Goal: Task Accomplishment & Management: Manage account settings

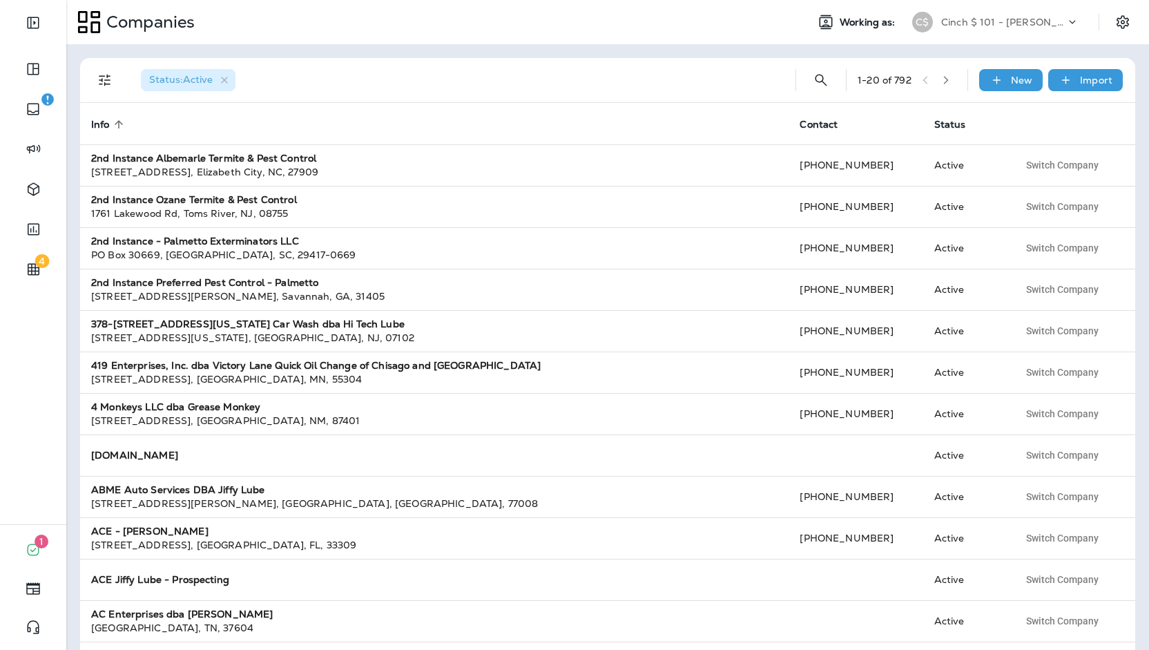
click at [1014, 23] on p "Cinch $ 101 - Michelle" at bounding box center [1003, 22] width 124 height 11
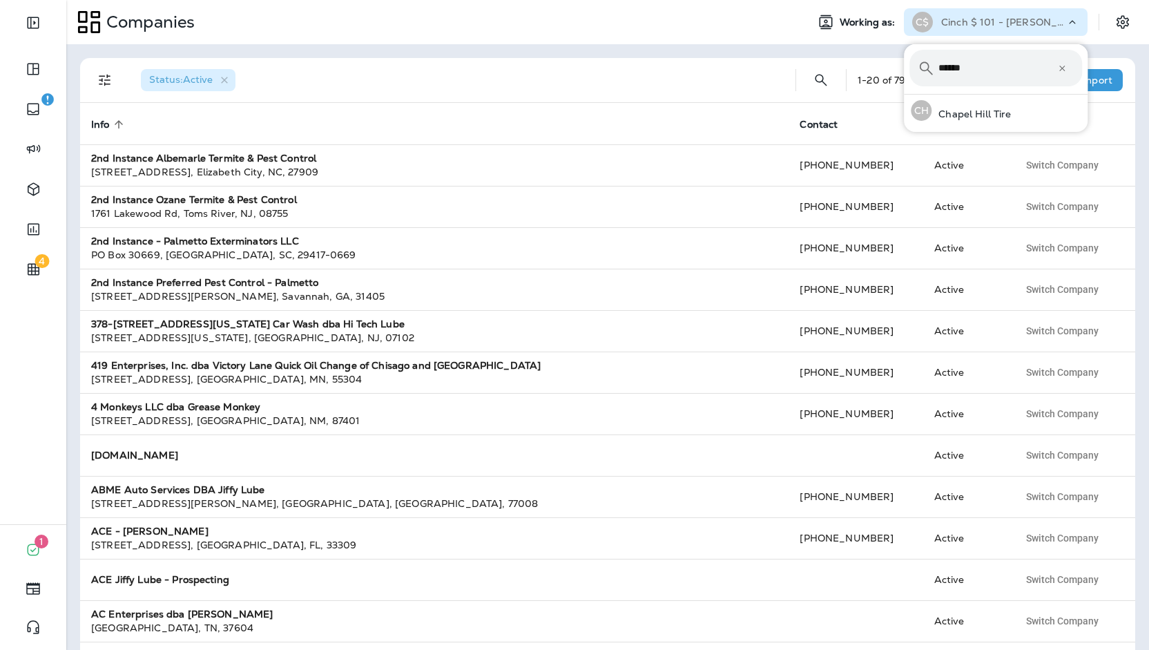
type input "******"
click at [904, 95] on button "CH Chapel Hill Tire" at bounding box center [996, 111] width 184 height 32
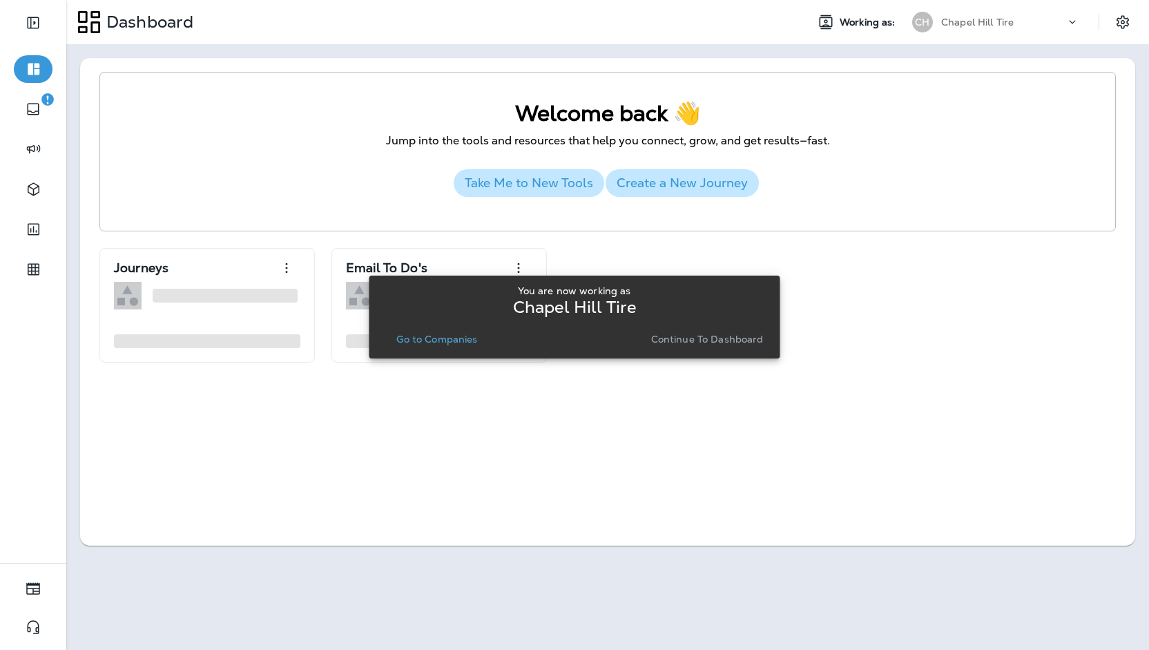
click at [429, 339] on p "Go to Companies" at bounding box center [436, 338] width 81 height 11
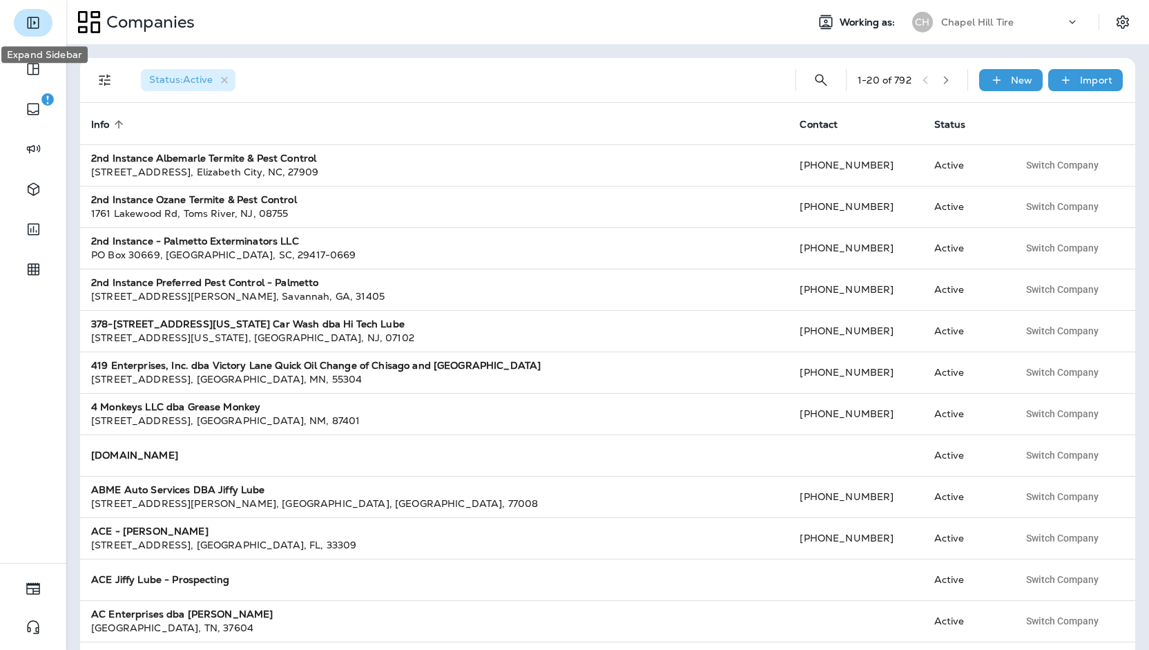
click at [25, 23] on icon "Expand Sidebar" at bounding box center [33, 22] width 17 height 17
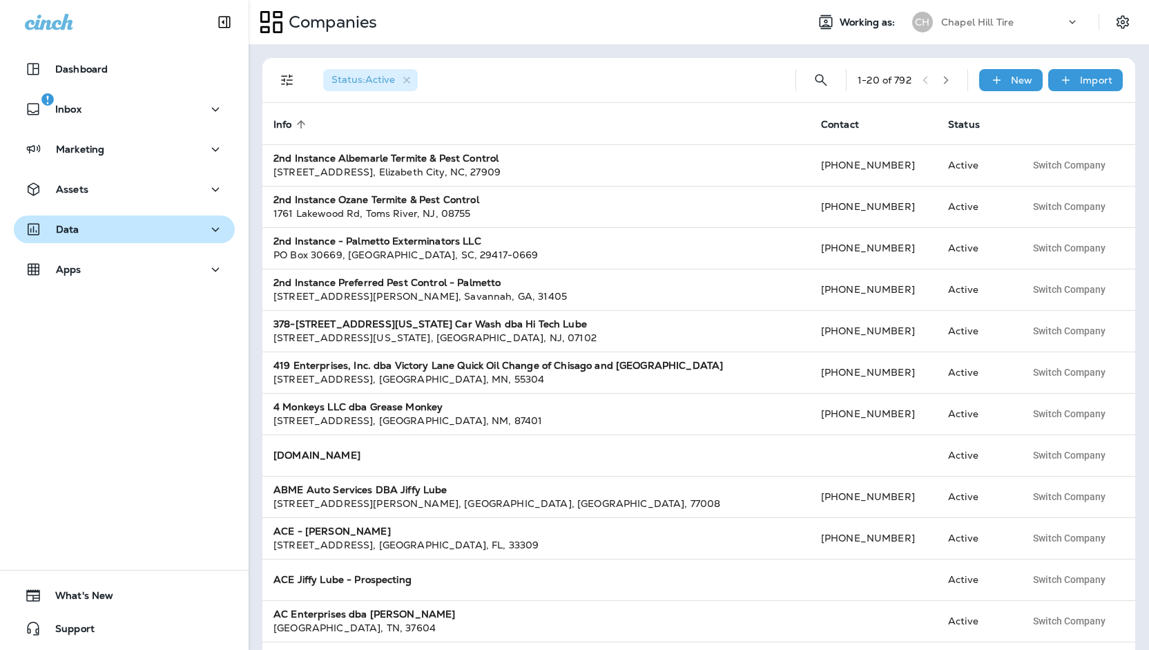
click at [61, 222] on div "Data" at bounding box center [52, 229] width 55 height 17
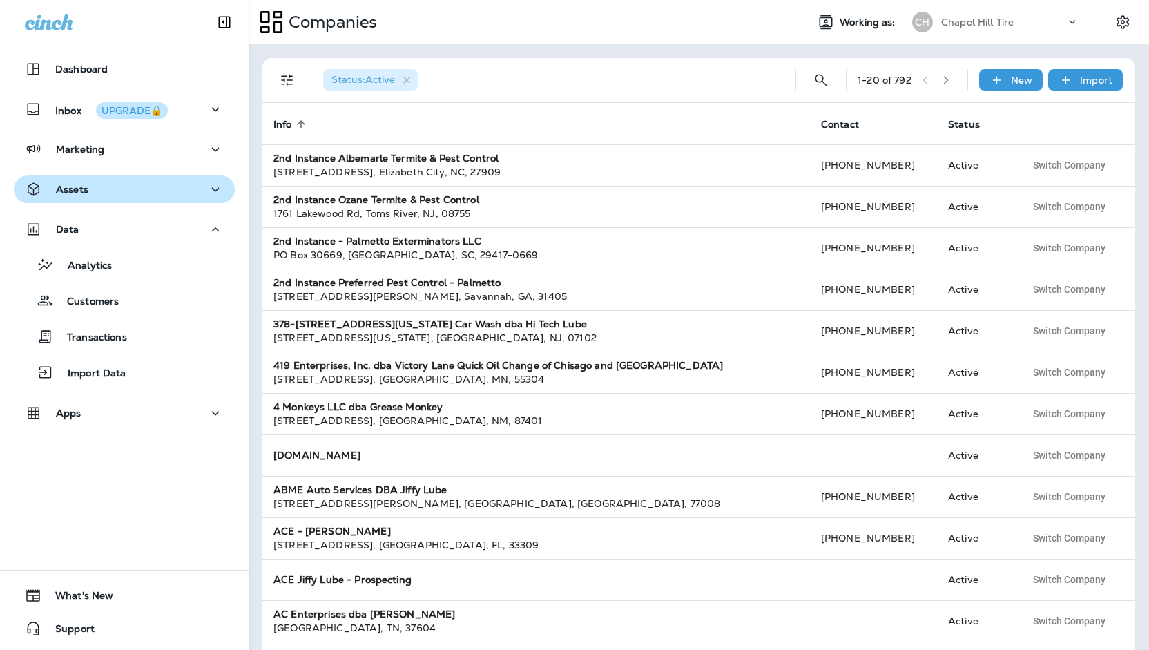
click at [100, 182] on div "Assets" at bounding box center [124, 189] width 199 height 17
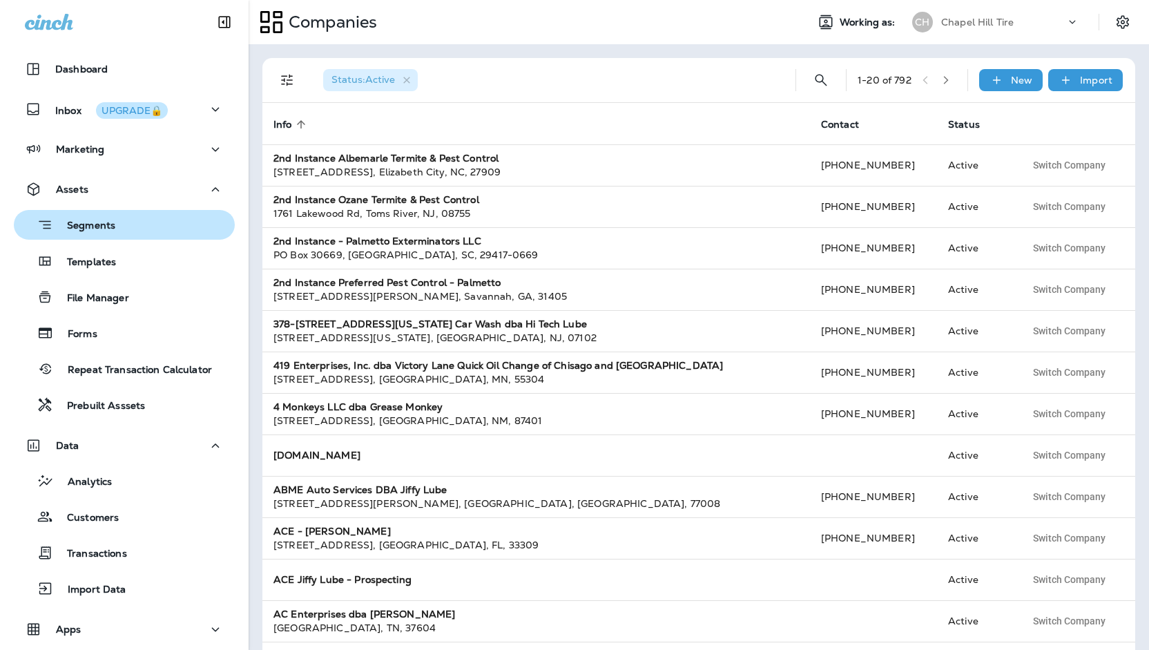
click at [106, 226] on p "Segments" at bounding box center [84, 227] width 62 height 14
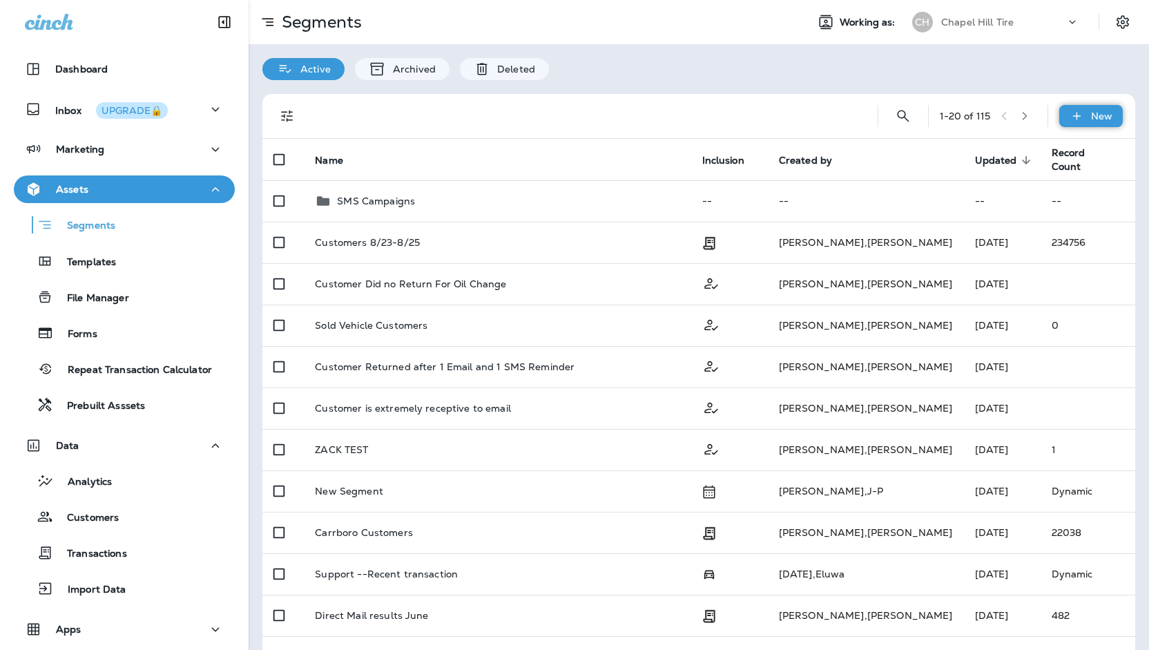
click at [1088, 122] on div "New" at bounding box center [1091, 116] width 64 height 22
click at [1036, 191] on button "Custom Segment" at bounding box center [1043, 182] width 138 height 33
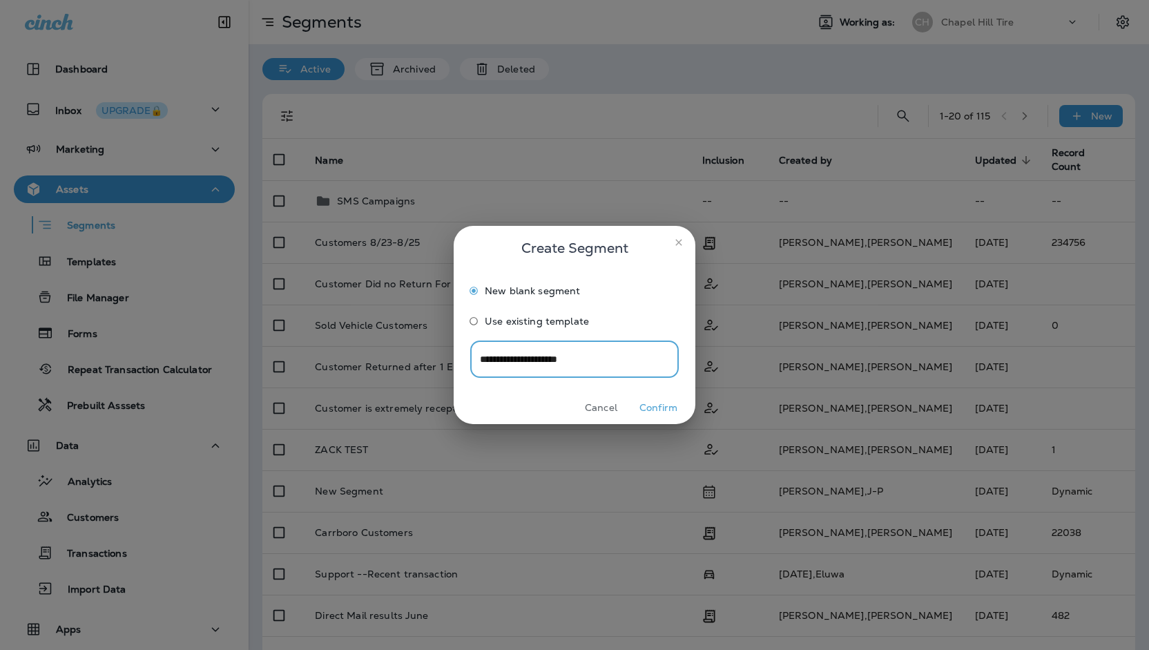
type input "**********"
click at [632, 397] on button "Confirm" at bounding box center [658, 407] width 52 height 21
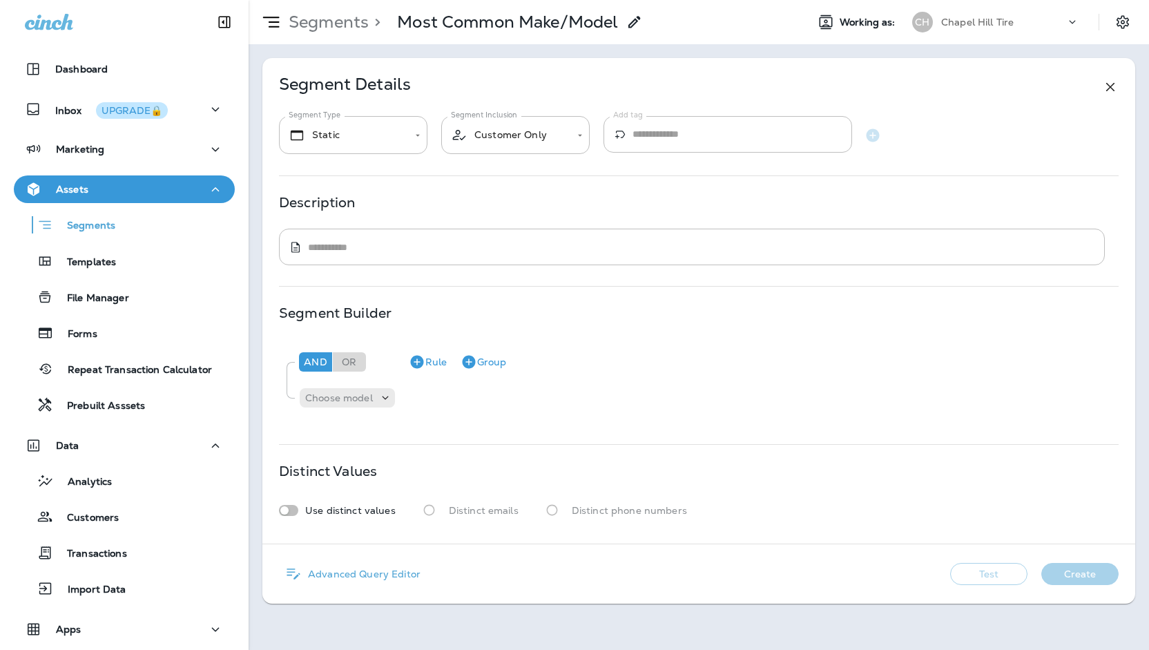
click at [435, 136] on div "**********" at bounding box center [699, 135] width 840 height 39
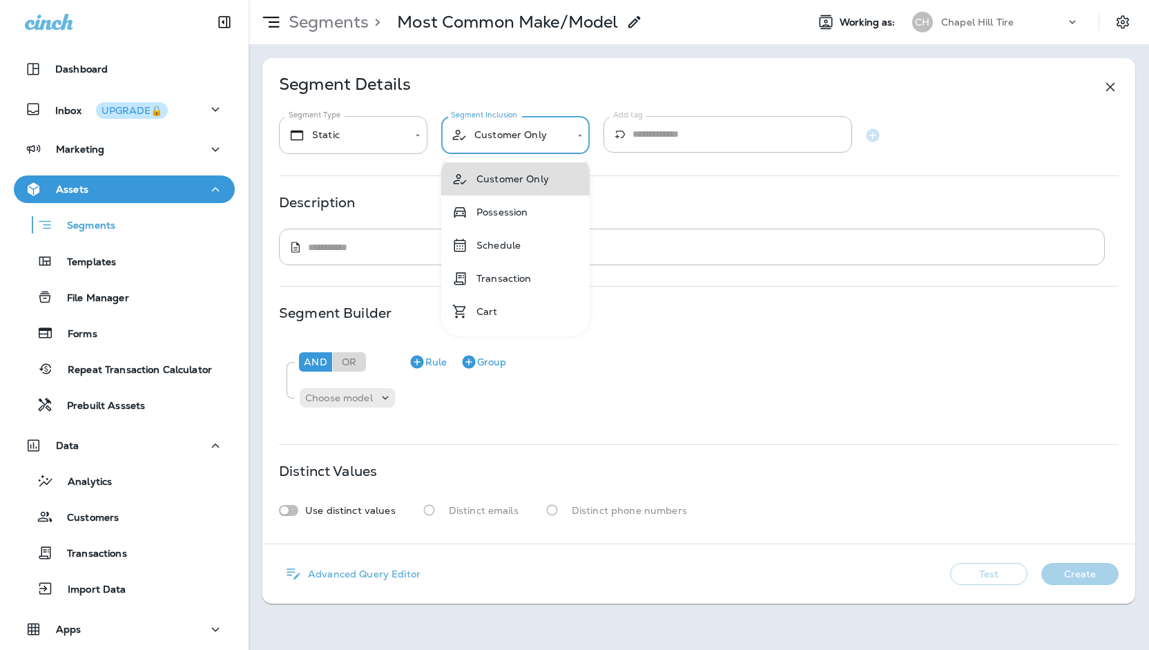
click at [457, 0] on body "**********" at bounding box center [574, 0] width 1149 height 0
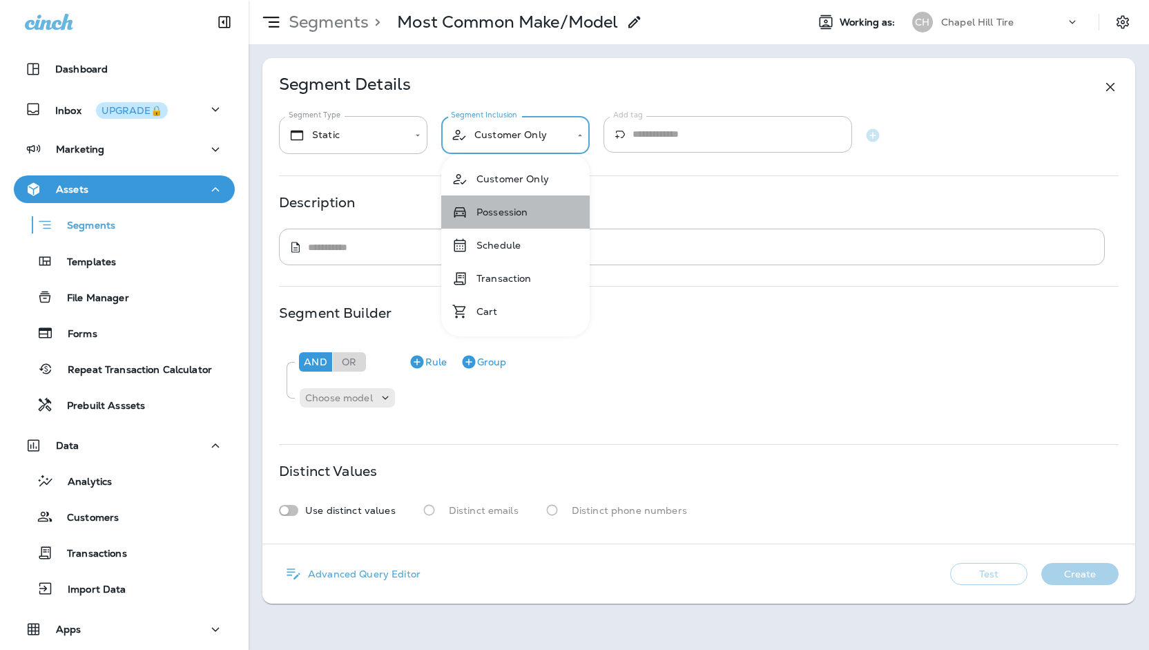
click at [523, 204] on li "Possession" at bounding box center [515, 211] width 148 height 33
type input "**********"
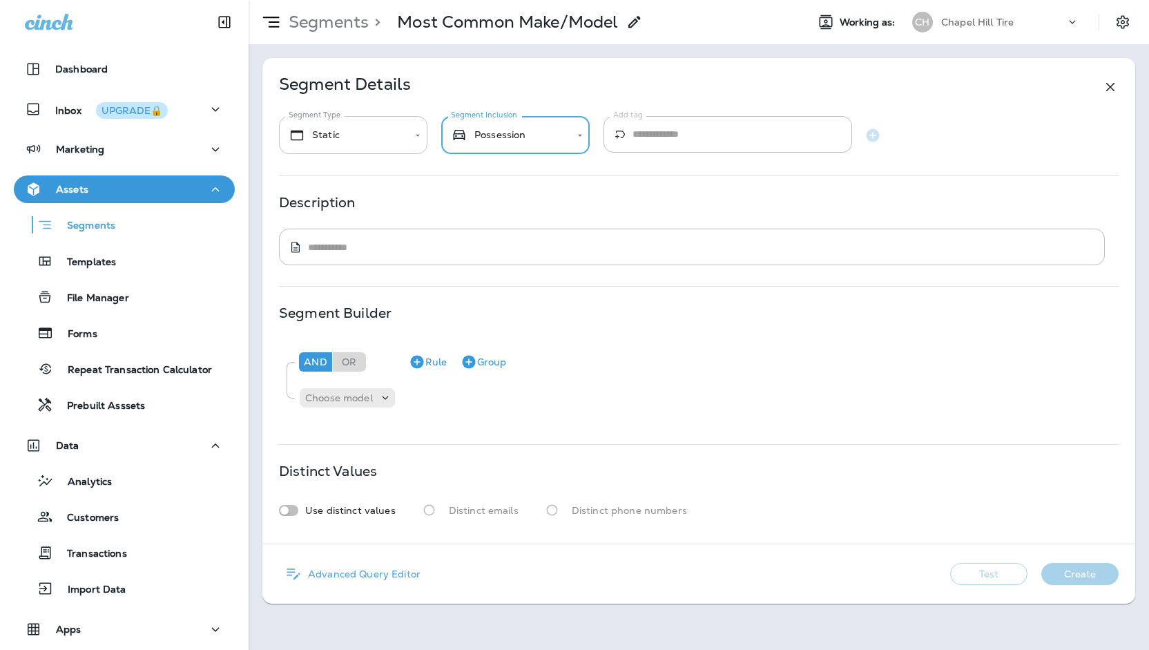
click at [388, 0] on body "**********" at bounding box center [574, 0] width 1149 height 0
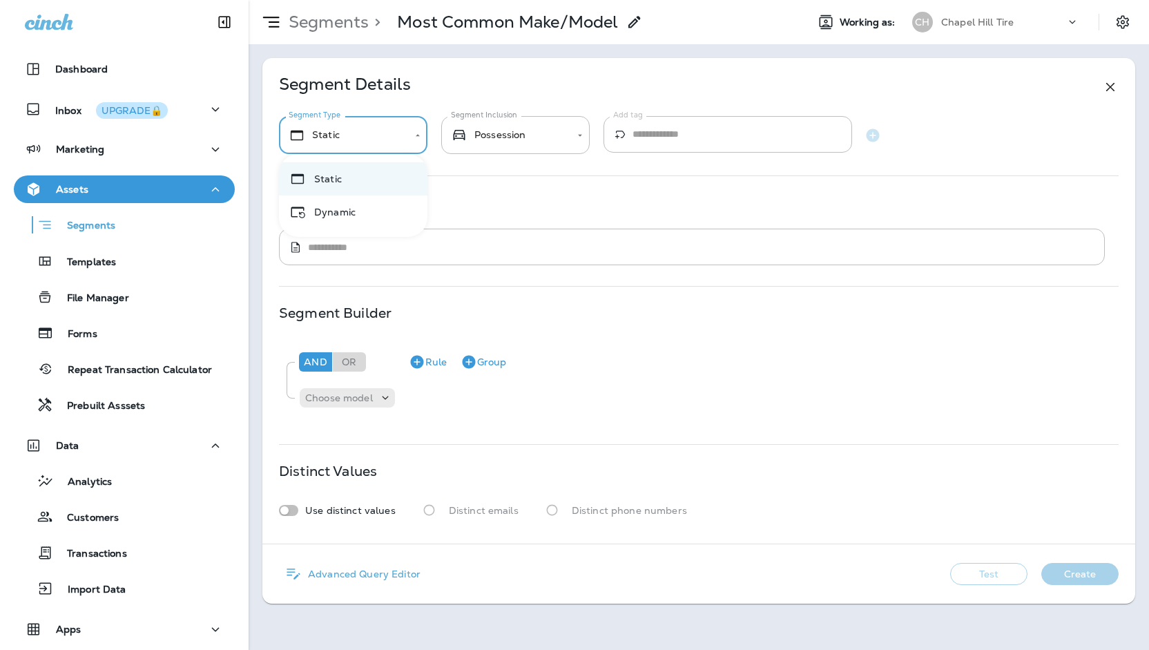
click at [388, 137] on div at bounding box center [574, 325] width 1149 height 650
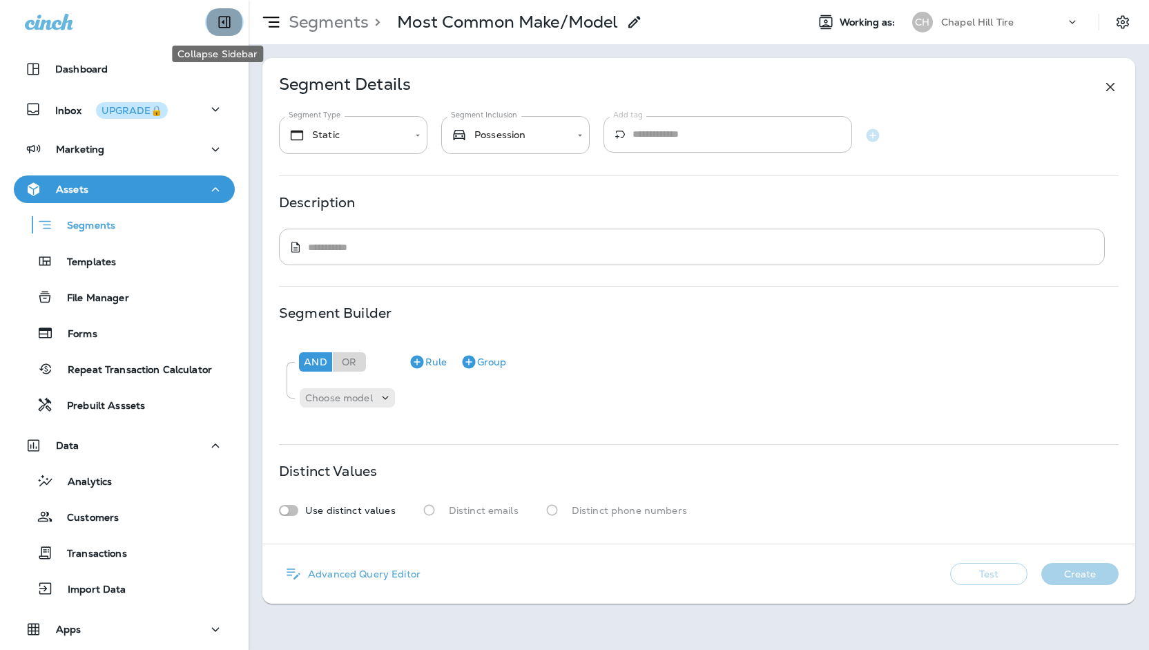
click at [205, 28] on button "Collapse Sidebar" at bounding box center [224, 22] width 39 height 28
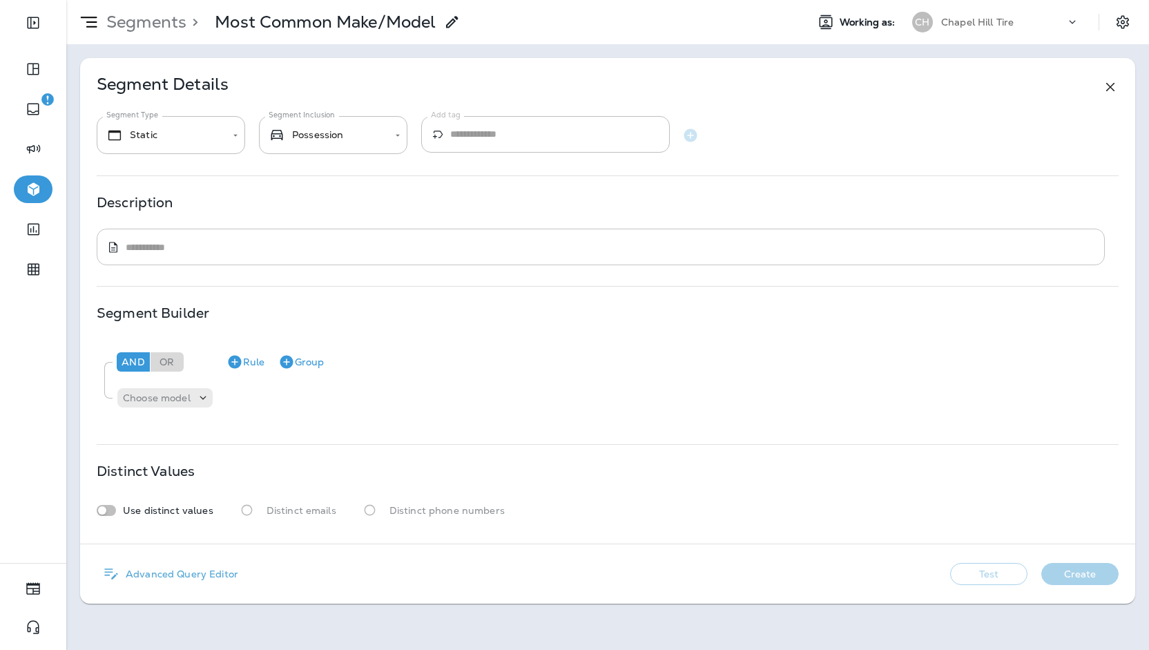
click at [248, 256] on div "​ * ​" at bounding box center [601, 247] width 1008 height 37
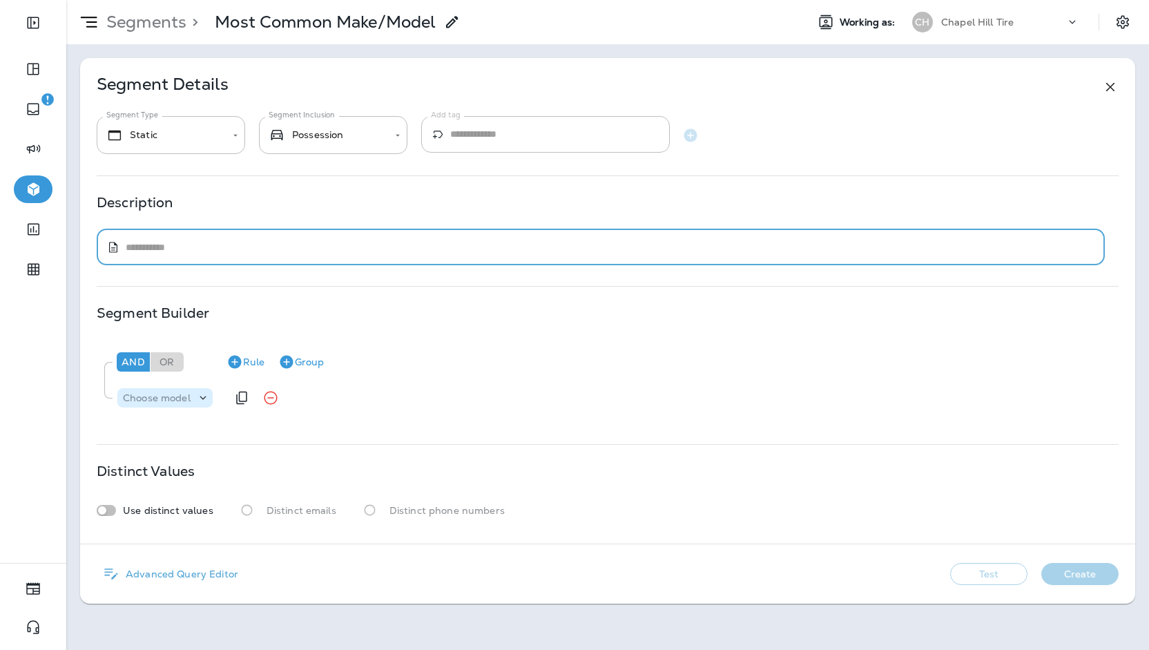
click at [173, 400] on p "Choose model" at bounding box center [157, 397] width 68 height 11
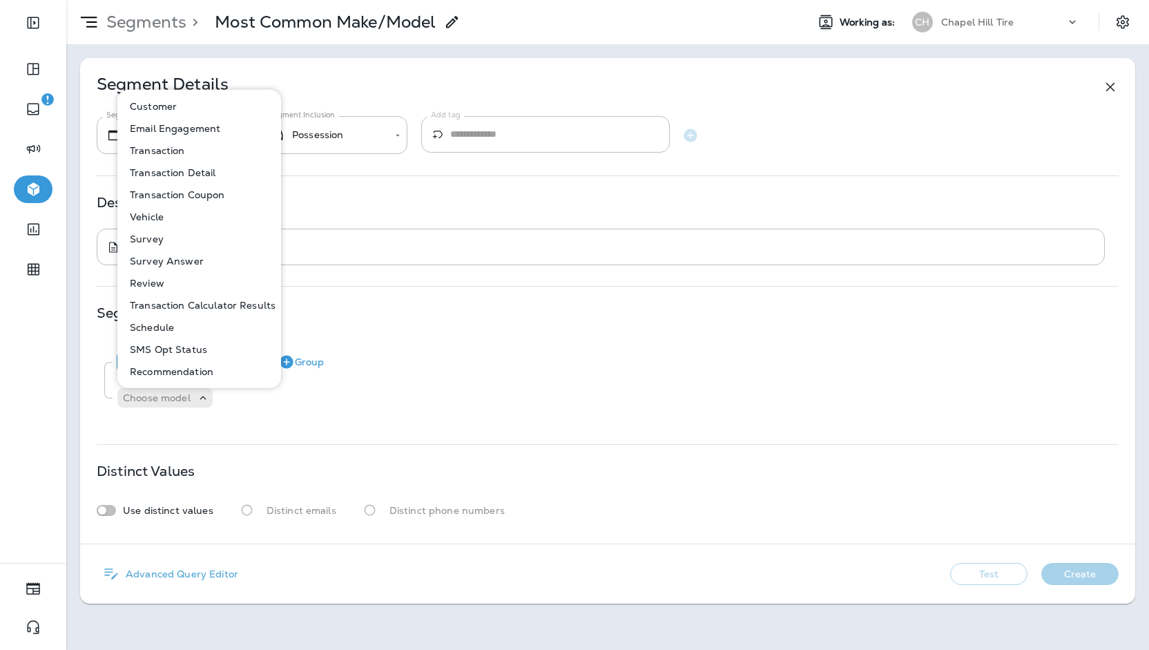
click at [159, 224] on button "Vehicle" at bounding box center [200, 217] width 162 height 22
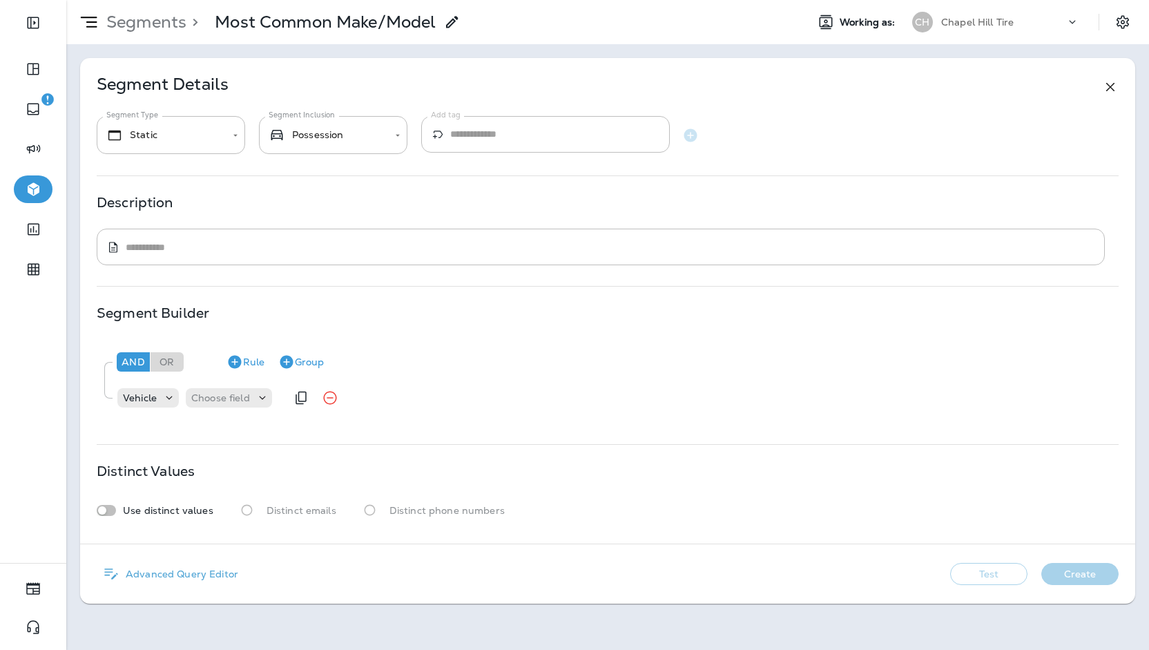
click at [229, 408] on div "Vehicle Choose field" at bounding box center [201, 398] width 170 height 28
click at [232, 401] on p "Choose field" at bounding box center [220, 397] width 59 height 11
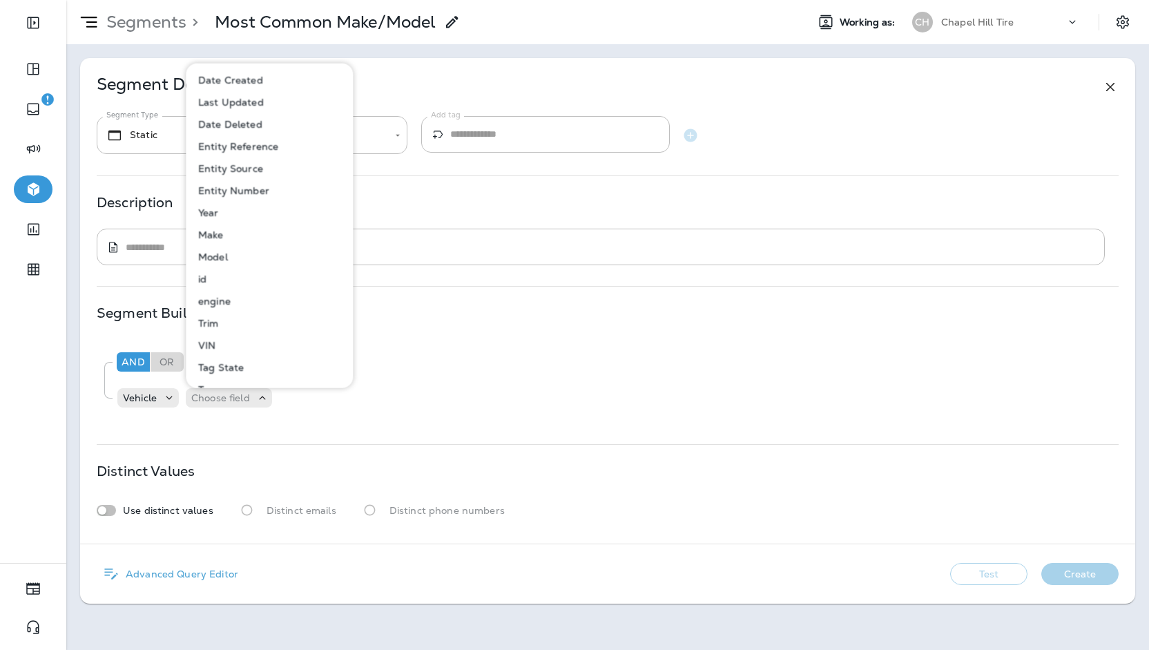
scroll to position [69, 0]
click at [218, 162] on p "Make" at bounding box center [208, 164] width 31 height 11
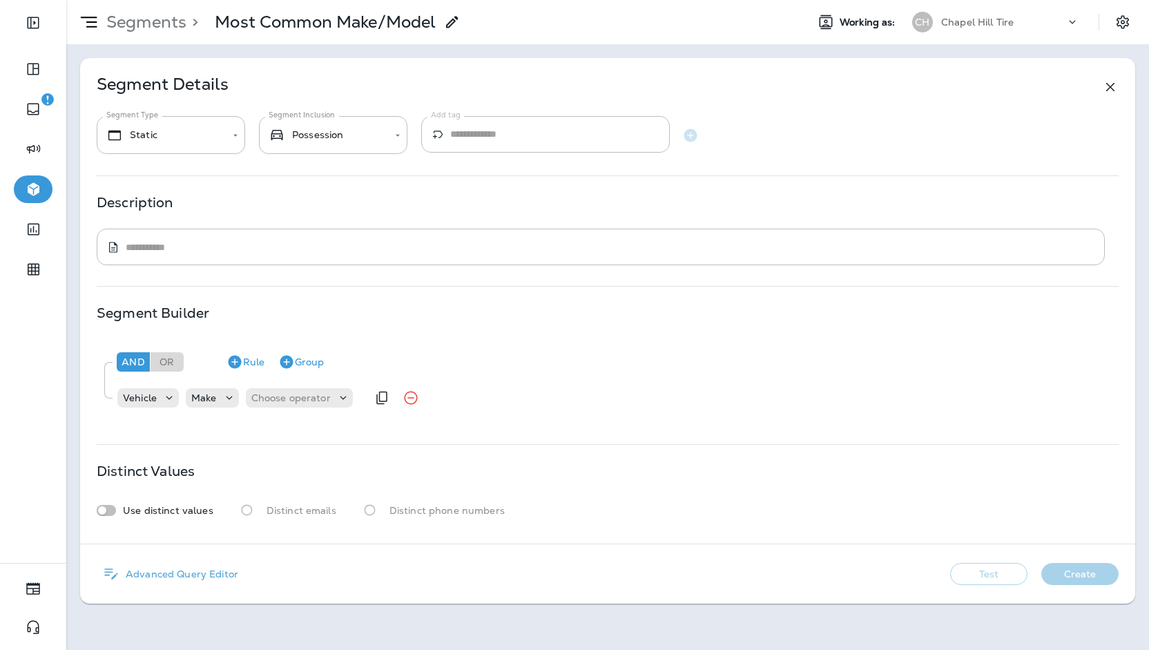
click at [327, 384] on div "Vehicle Make Choose operator" at bounding box center [241, 398] width 251 height 28
click at [327, 389] on div "Choose operator" at bounding box center [299, 397] width 107 height 19
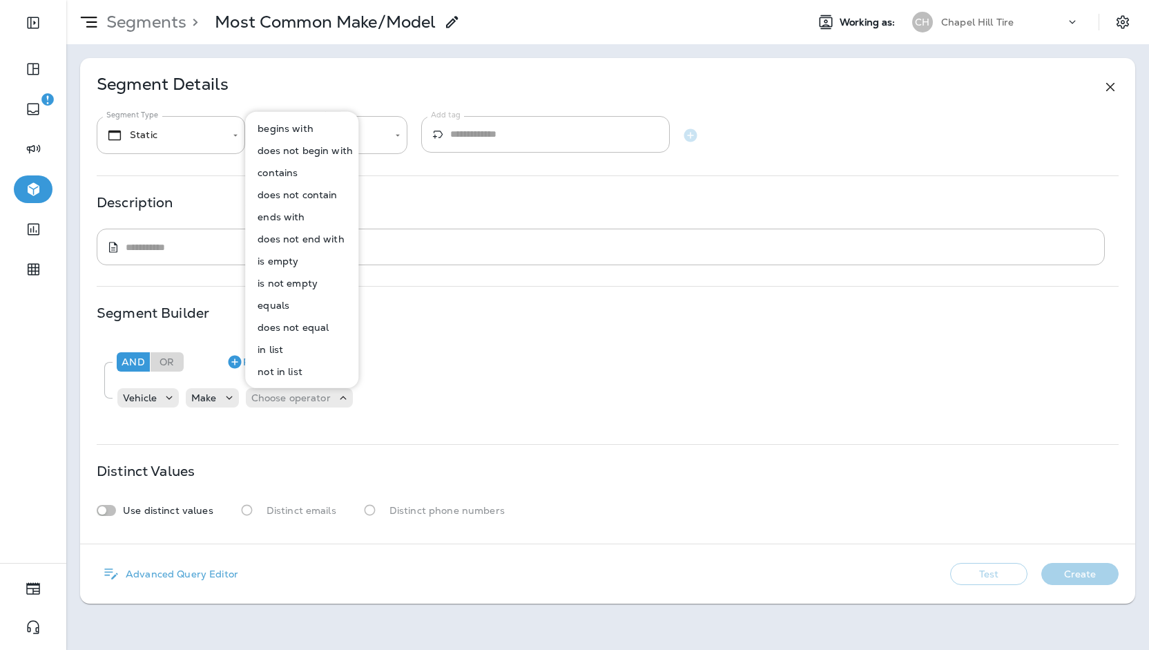
click at [294, 288] on p "is not empty" at bounding box center [285, 283] width 66 height 11
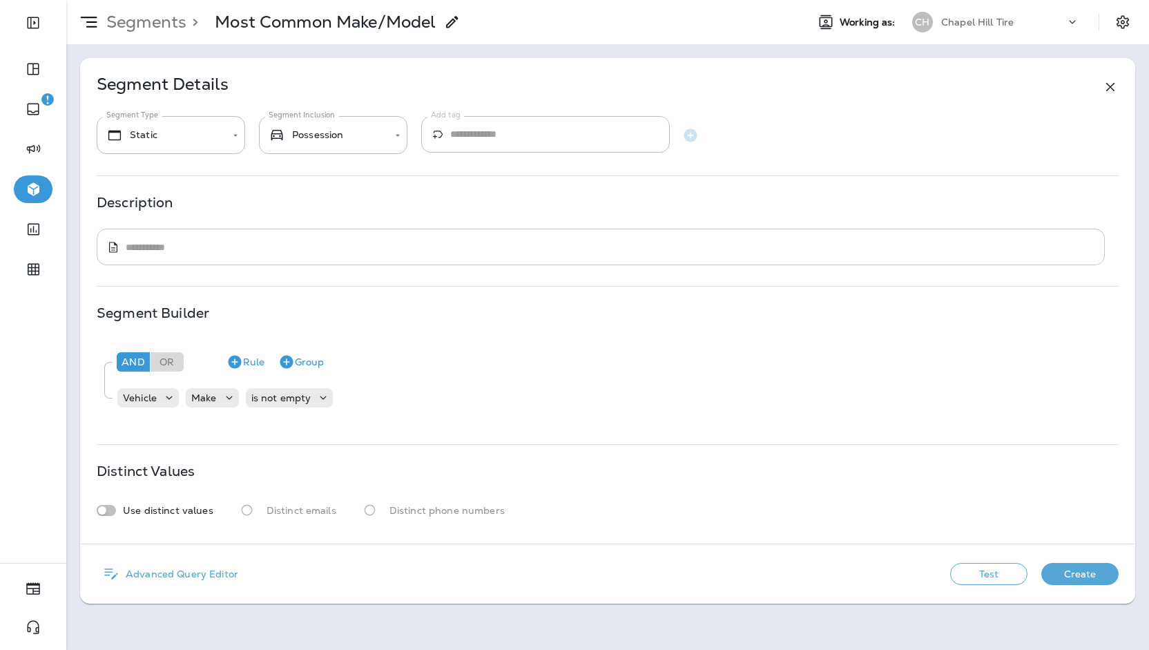
click at [251, 260] on div "​ * ​" at bounding box center [601, 247] width 1008 height 37
click at [976, 571] on button "Test" at bounding box center [988, 574] width 77 height 22
click at [1081, 572] on button "Create" at bounding box center [1079, 574] width 77 height 22
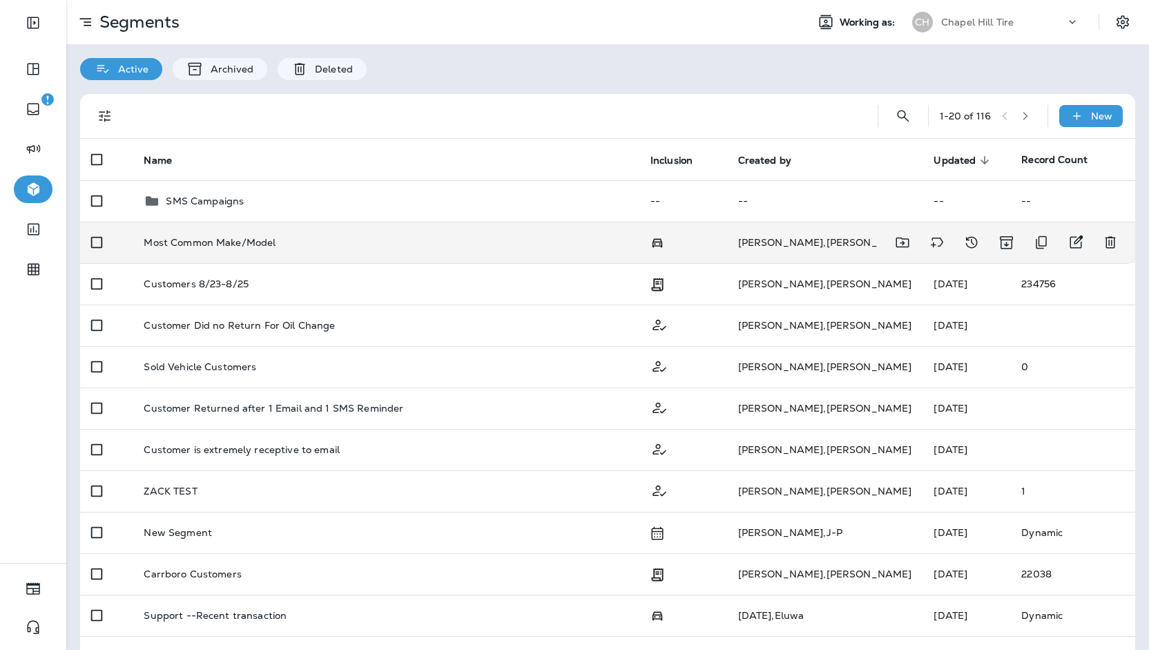
click at [751, 253] on td "Anderson , Michelle" at bounding box center [825, 242] width 196 height 41
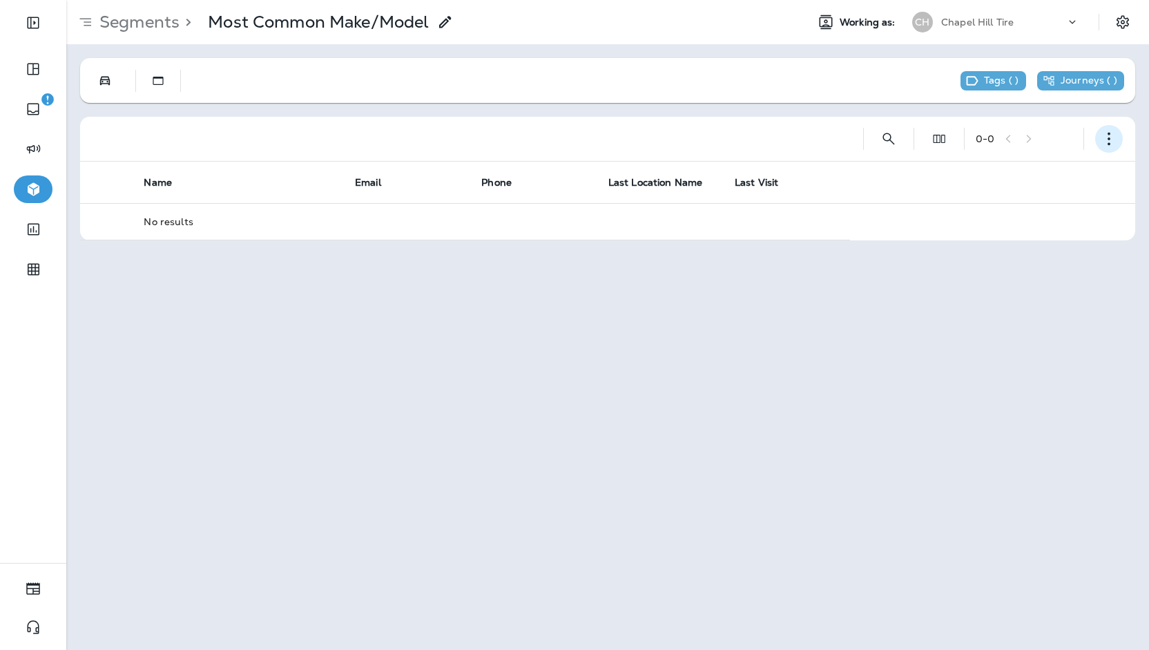
click at [1110, 140] on icon "button" at bounding box center [1109, 139] width 14 height 14
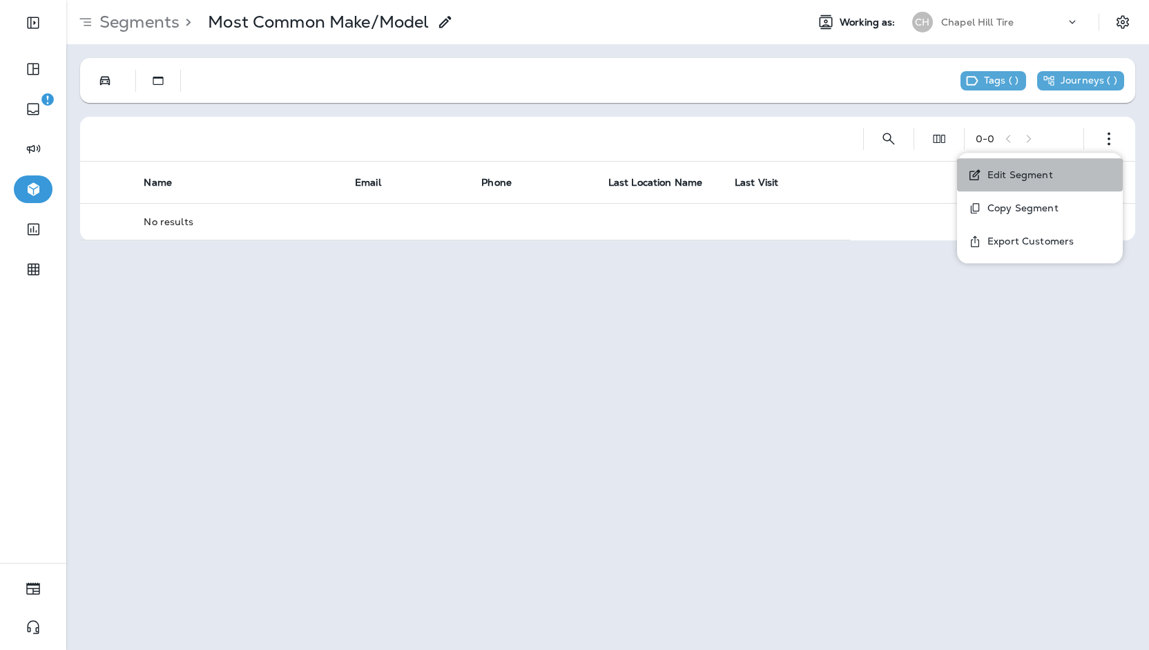
click at [1061, 179] on button "Edit Segment" at bounding box center [1040, 174] width 166 height 33
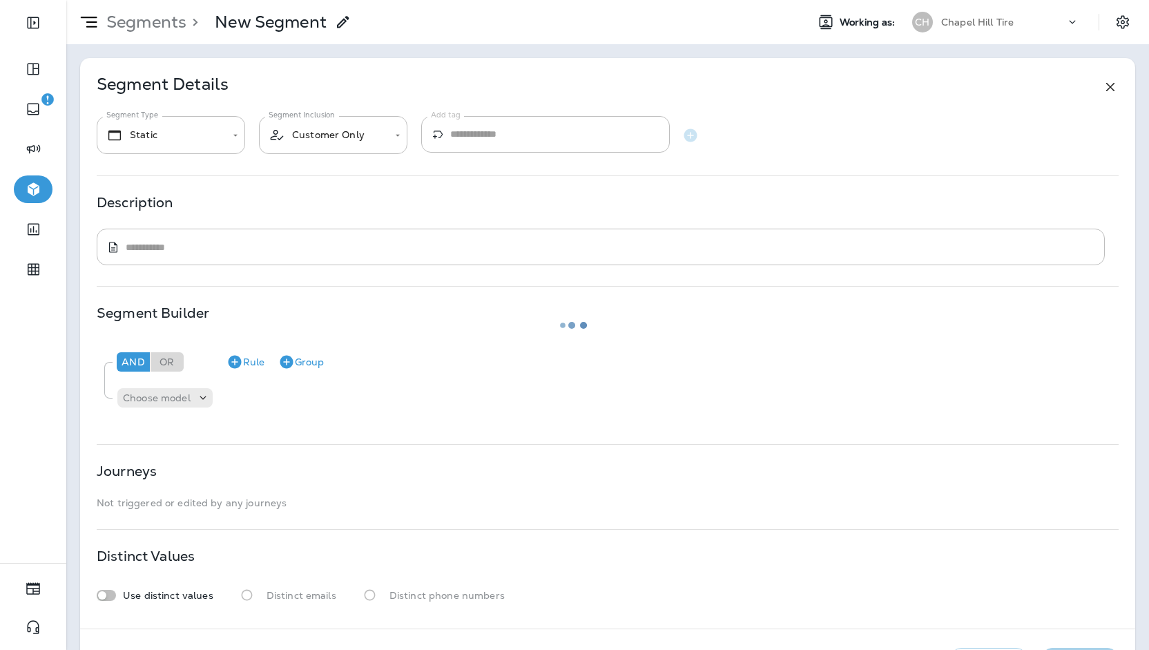
type input "**********"
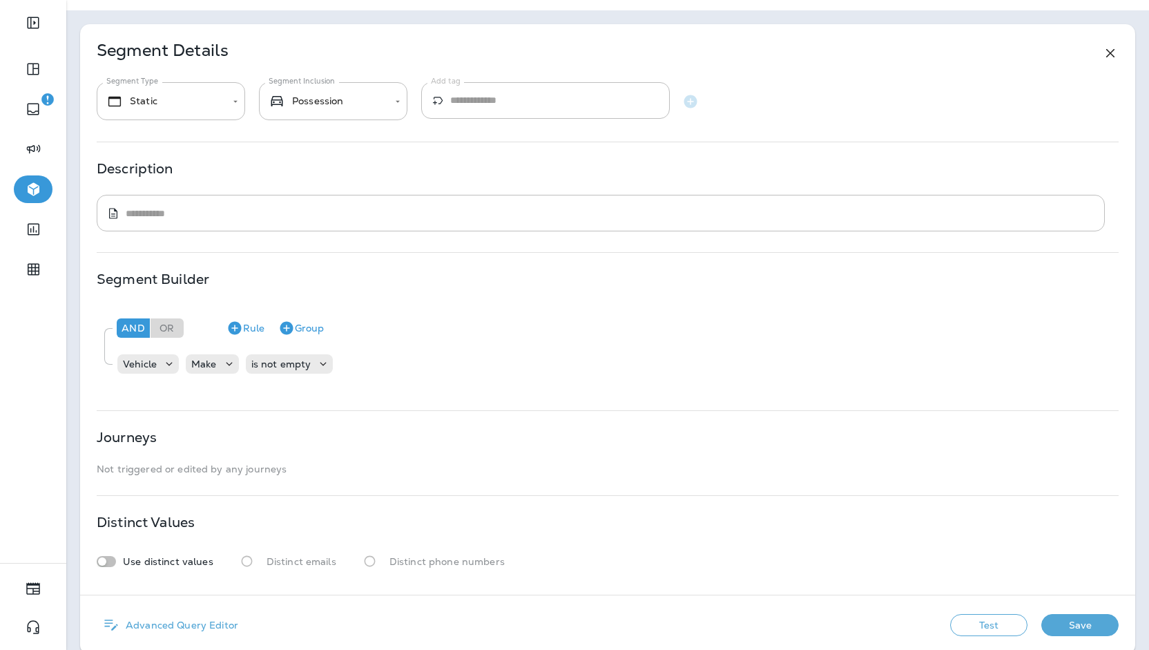
scroll to position [51, 0]
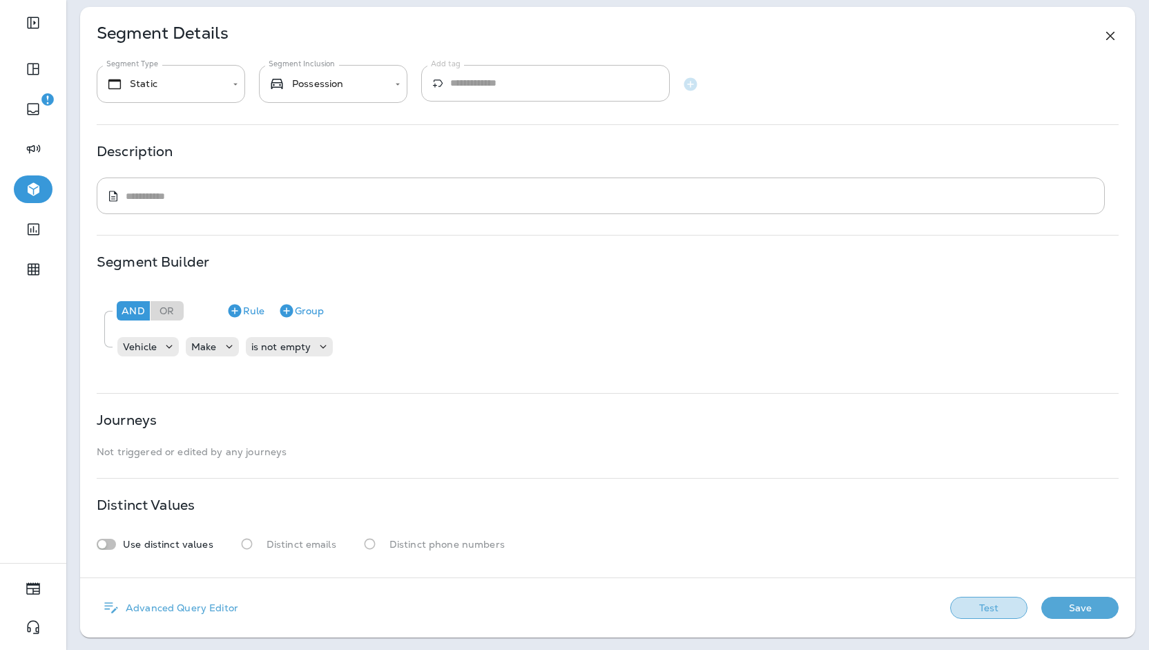
click at [1015, 606] on button "Test" at bounding box center [988, 608] width 77 height 22
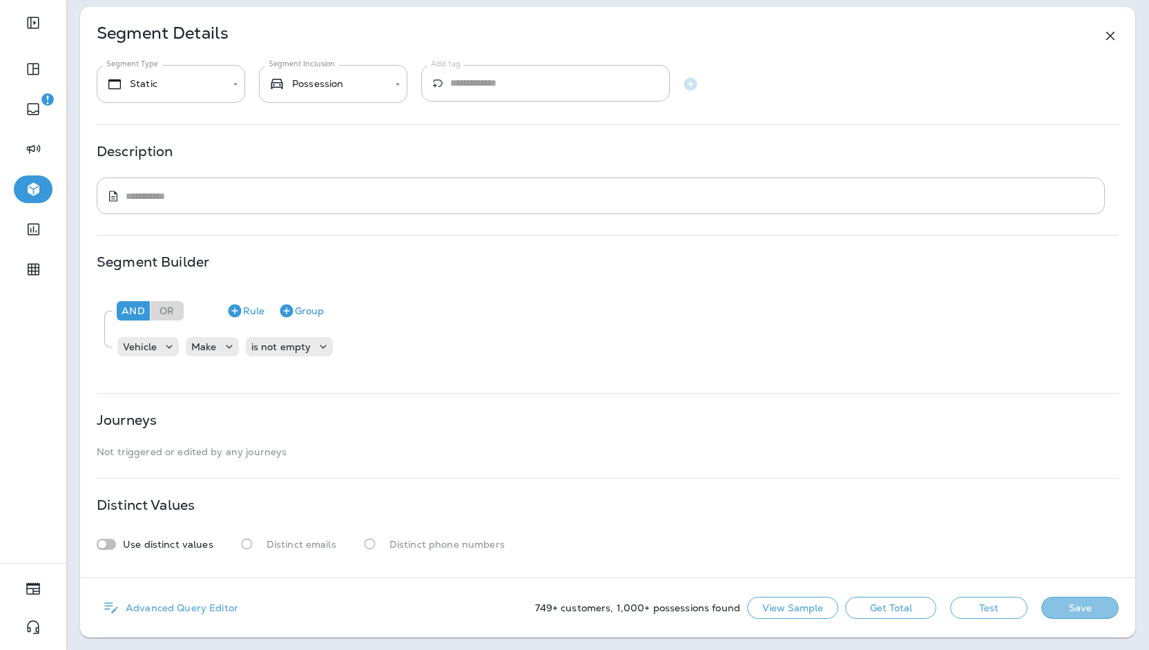
click at [1058, 606] on button "Save" at bounding box center [1079, 608] width 77 height 22
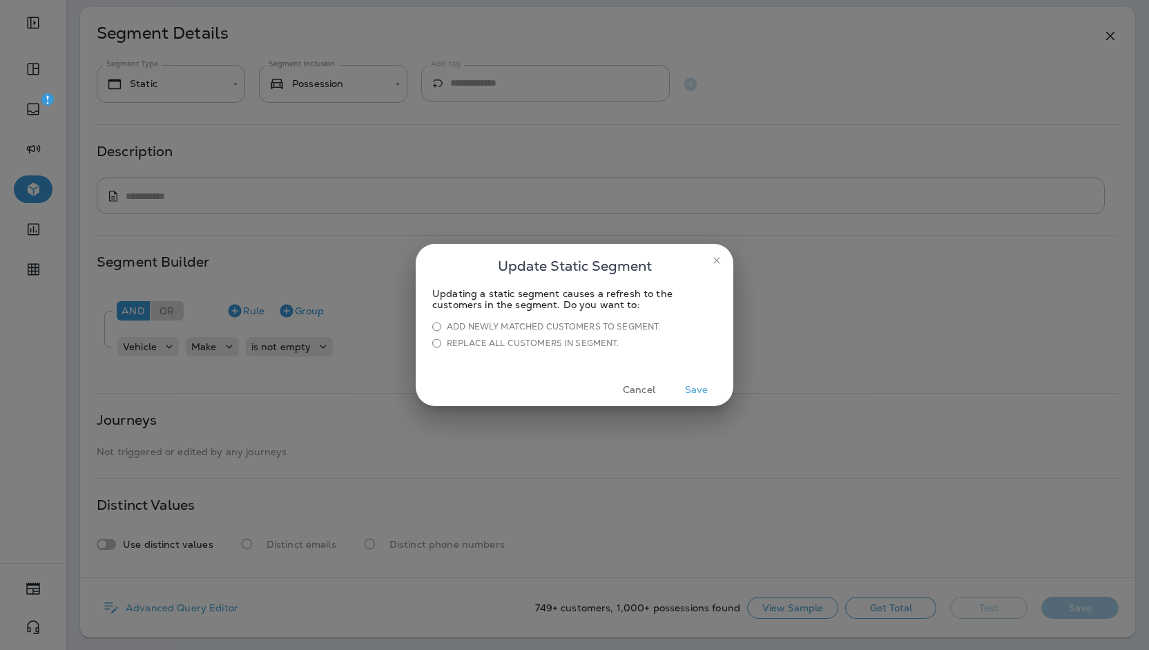
click at [694, 385] on button "Save" at bounding box center [696, 389] width 52 height 21
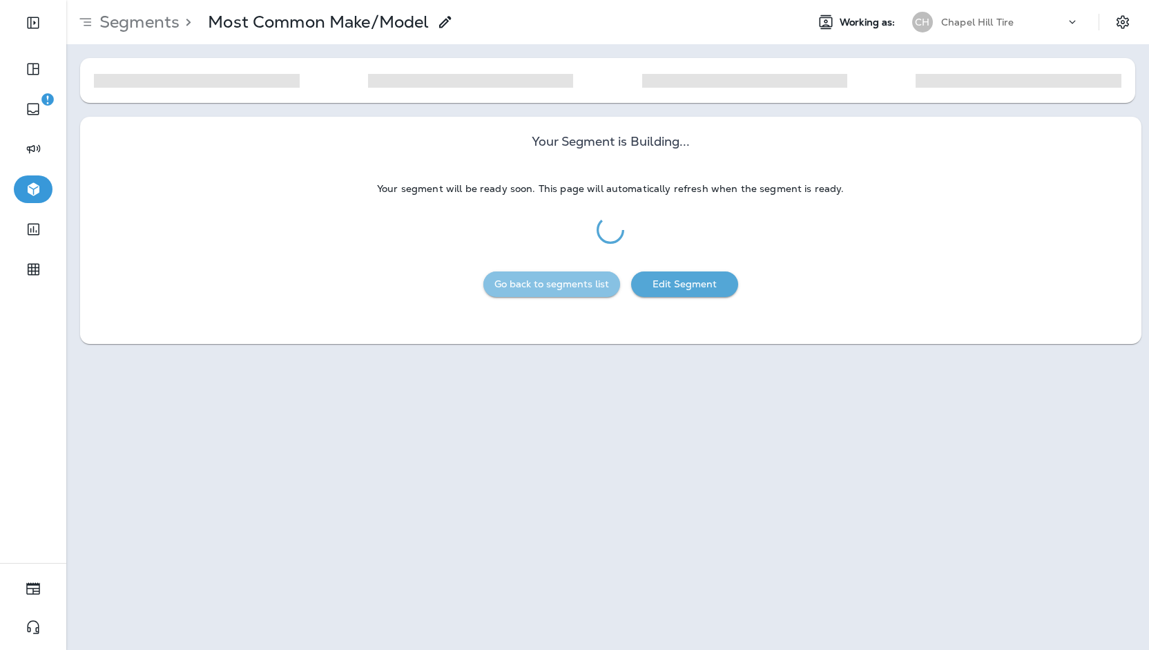
click at [574, 281] on button "Go back to segments list" at bounding box center [551, 284] width 137 height 26
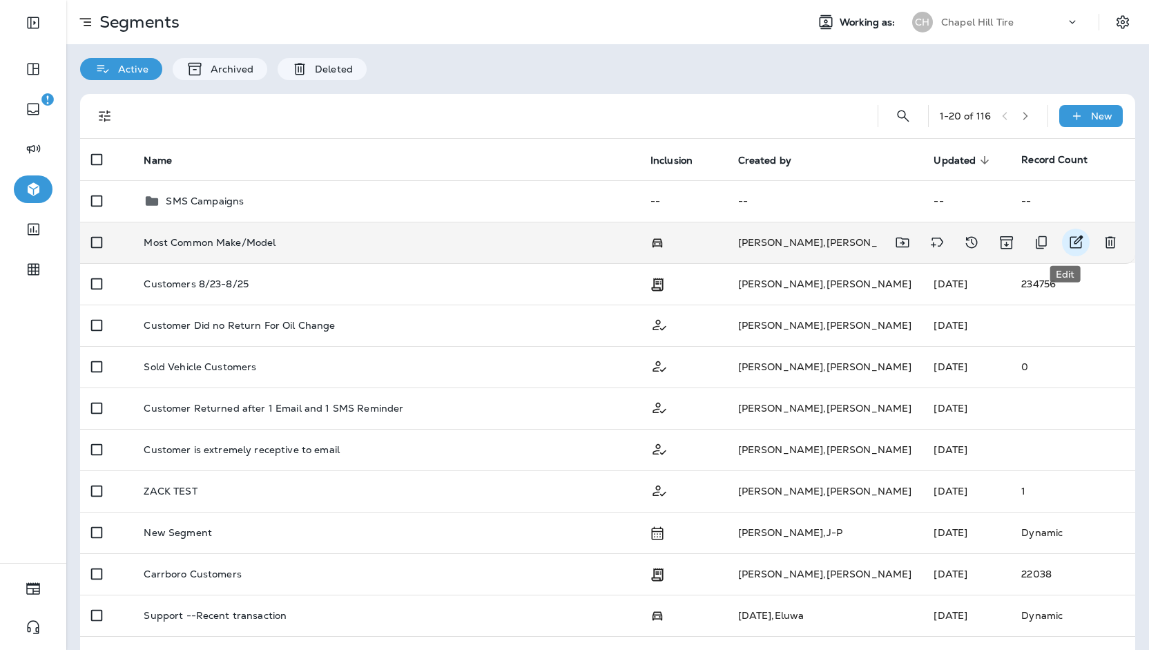
click at [1067, 241] on icon "Edit" at bounding box center [1075, 242] width 17 height 17
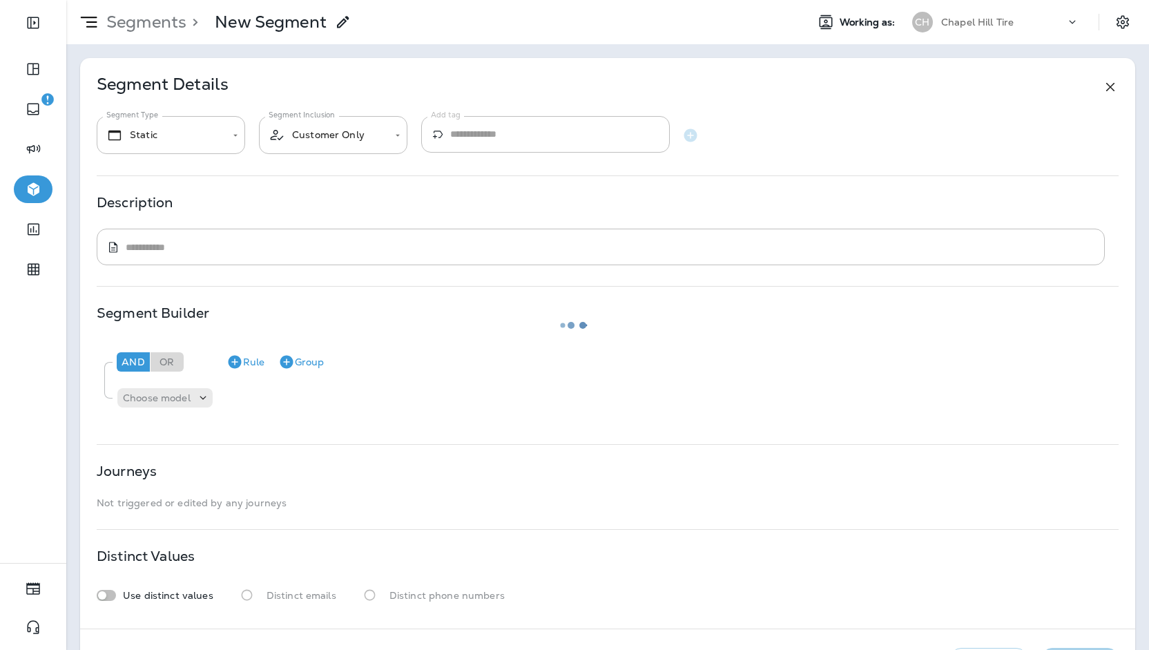
type input "**********"
click at [203, 0] on body "**********" at bounding box center [574, 0] width 1149 height 0
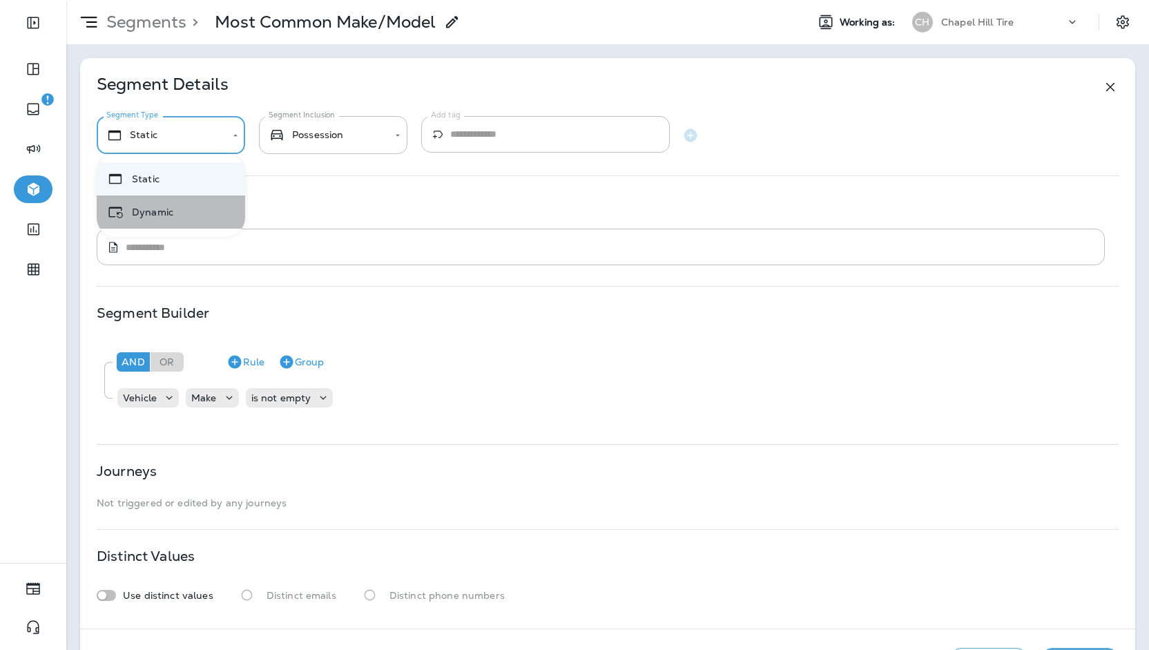
click at [191, 206] on li "Dynamic" at bounding box center [171, 211] width 148 height 33
type input "*******"
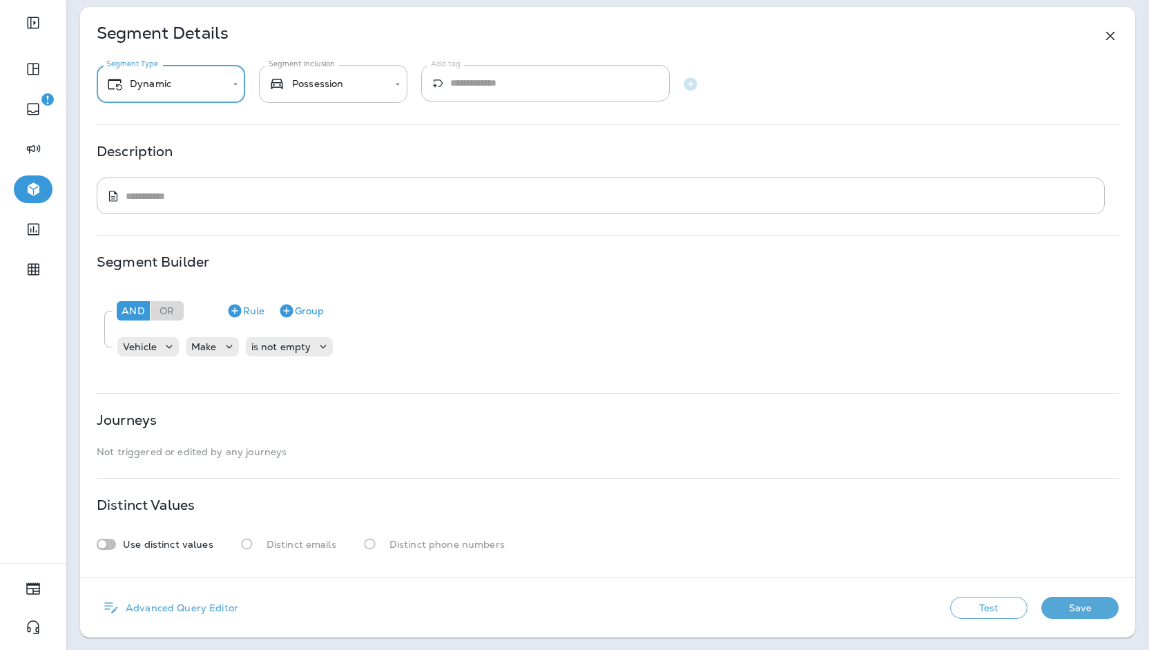
click at [1080, 599] on button "Save" at bounding box center [1079, 608] width 77 height 22
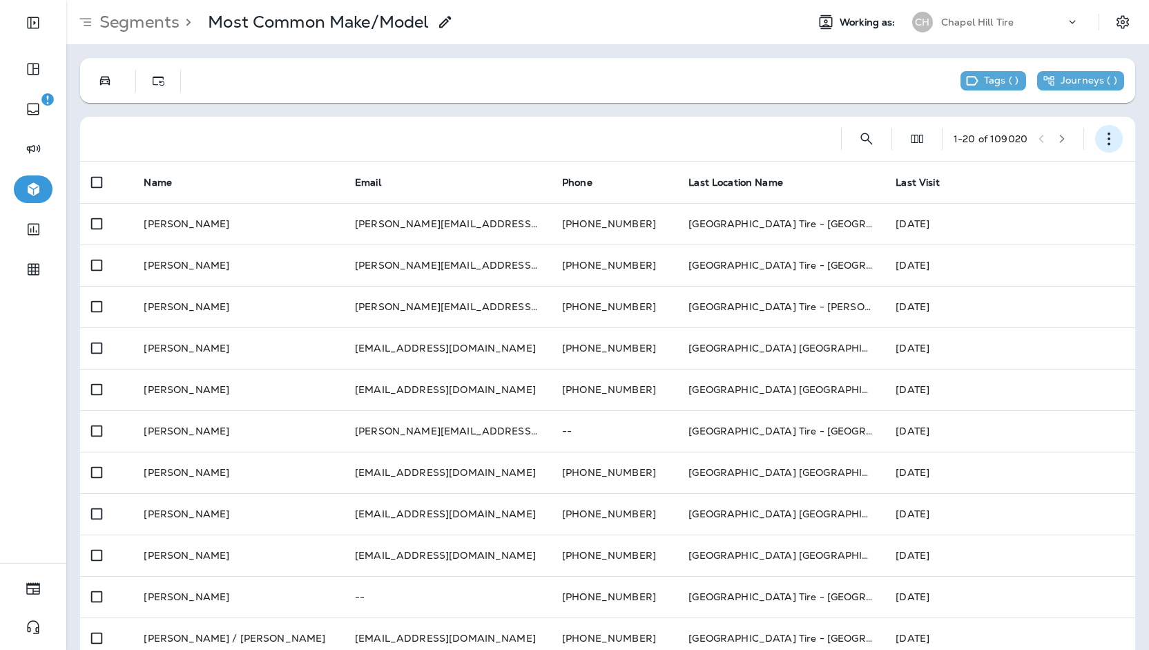
click at [1110, 143] on button "button" at bounding box center [1109, 139] width 28 height 28
click at [1014, 244] on p "Export Customers" at bounding box center [1017, 240] width 92 height 11
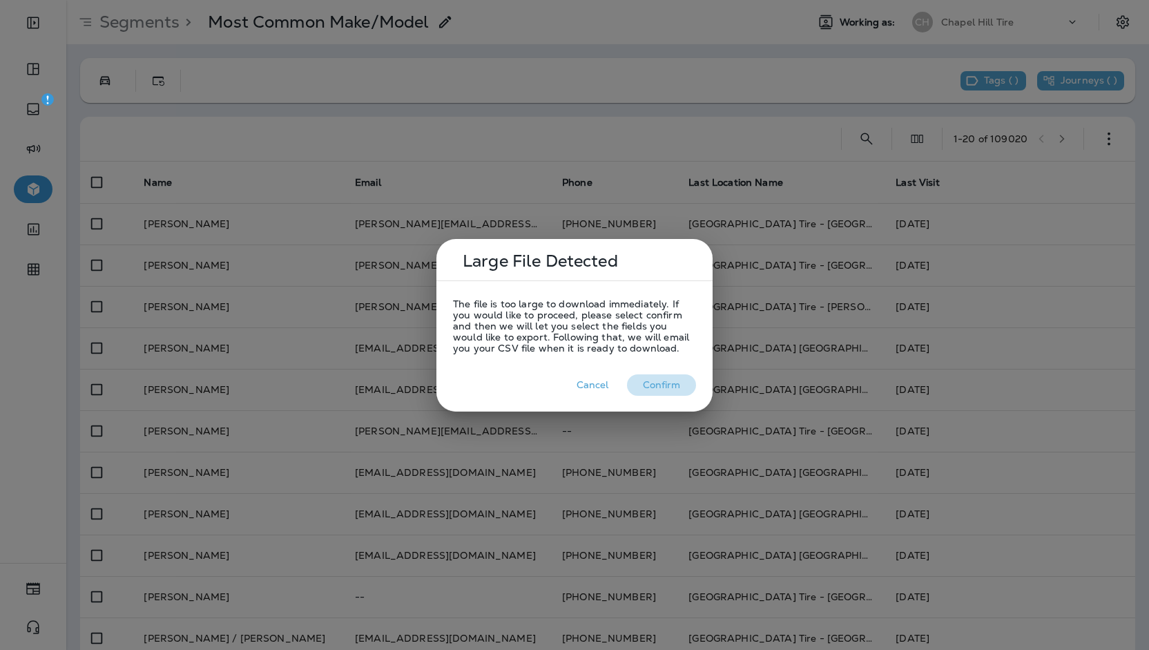
click at [664, 380] on button "Confirm" at bounding box center [661, 384] width 69 height 21
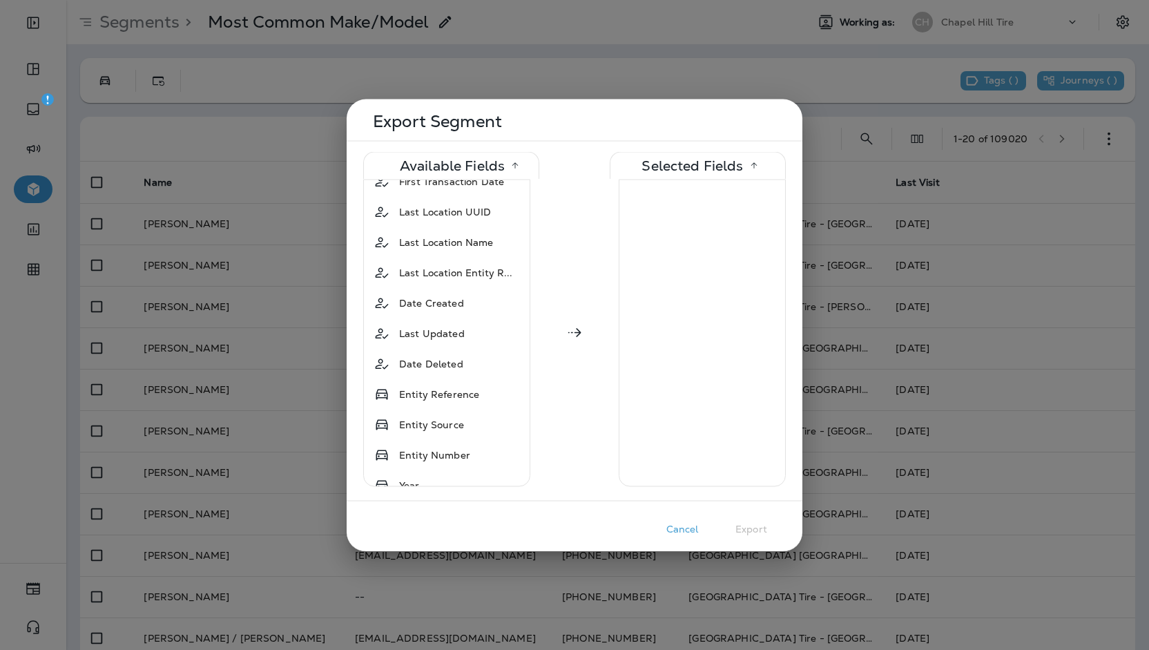
scroll to position [1312, 0]
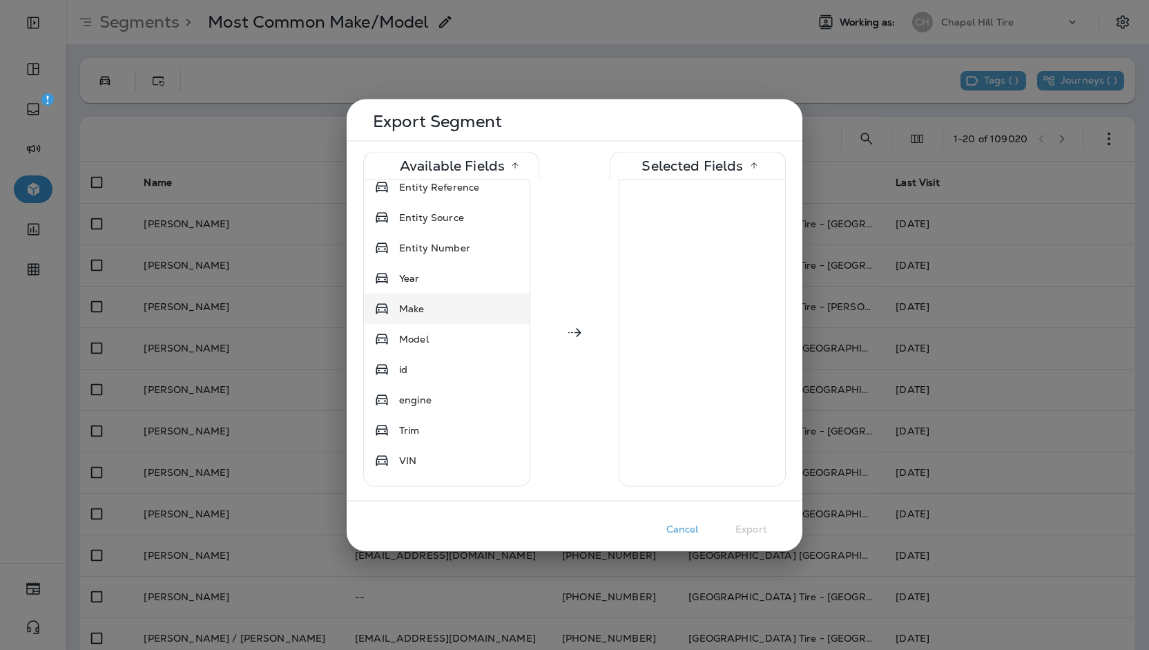
click at [435, 296] on div "Make" at bounding box center [447, 308] width 160 height 25
click at [708, 198] on div "Make" at bounding box center [702, 194] width 160 height 25
click at [708, 198] on div at bounding box center [702, 332] width 167 height 307
click at [446, 266] on div "Year" at bounding box center [447, 278] width 160 height 25
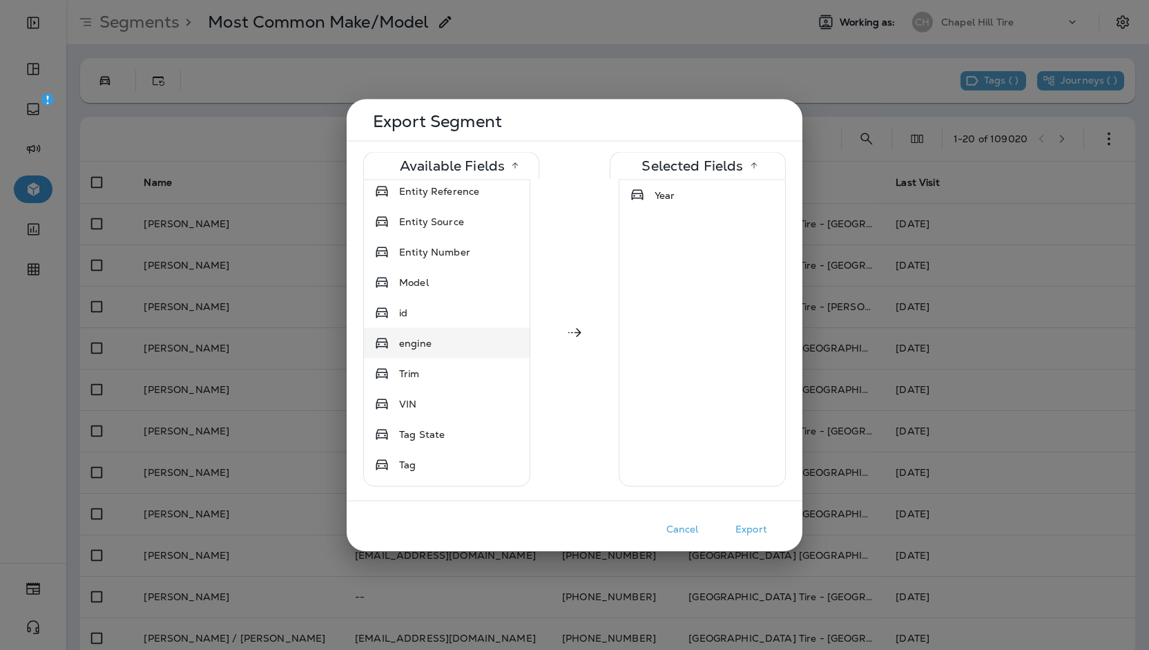
scroll to position [1577, 0]
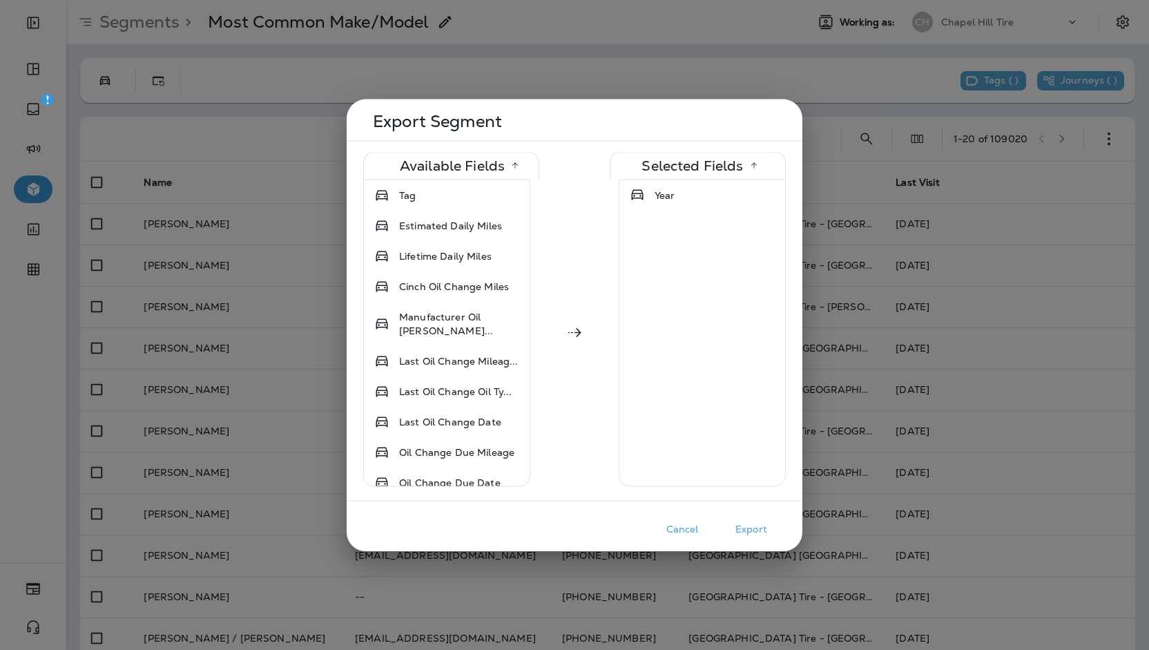
click at [454, 501] on div "Make" at bounding box center [447, 513] width 160 height 25
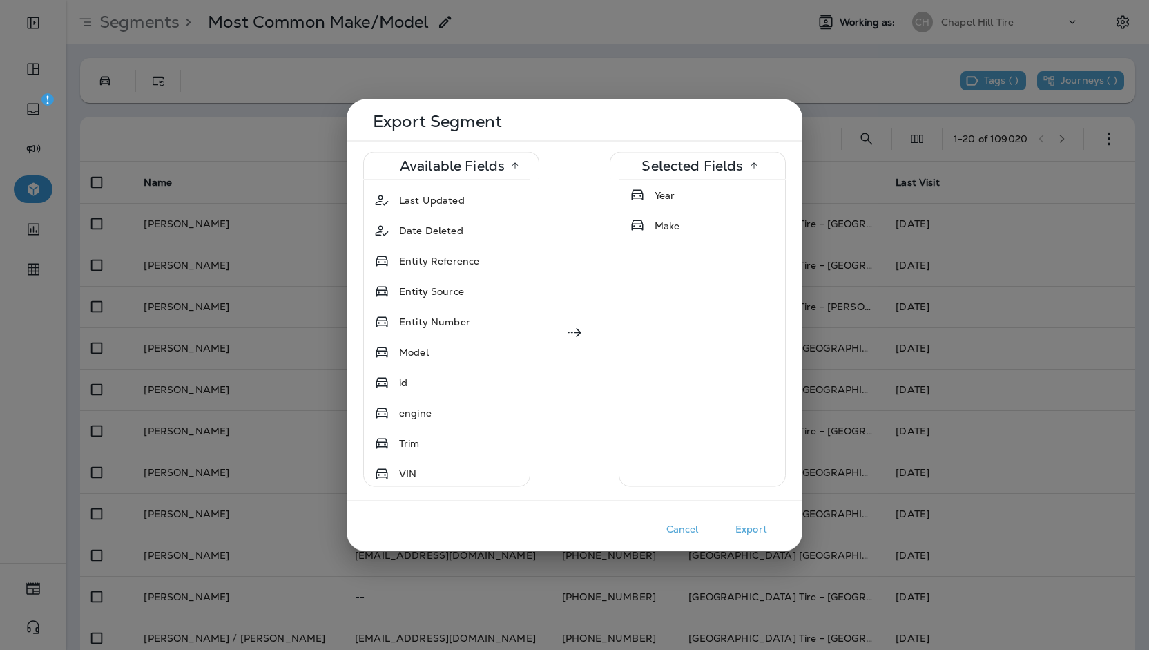
scroll to position [1243, 0]
click at [437, 335] on div "Model" at bounding box center [447, 347] width 160 height 25
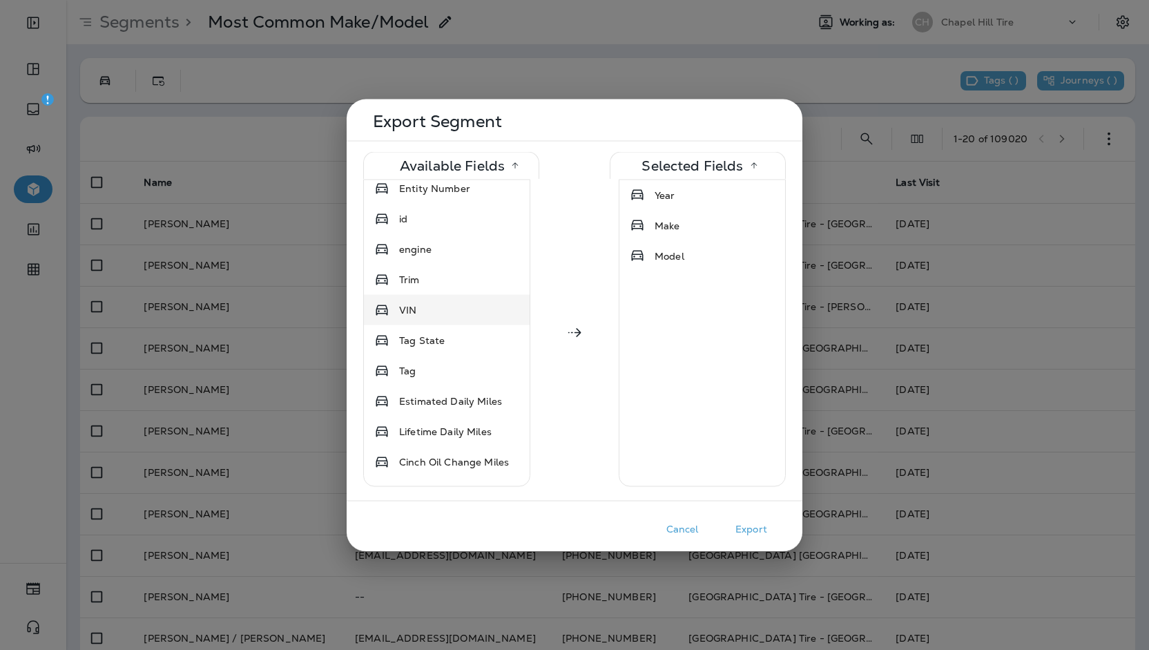
scroll to position [1381, 0]
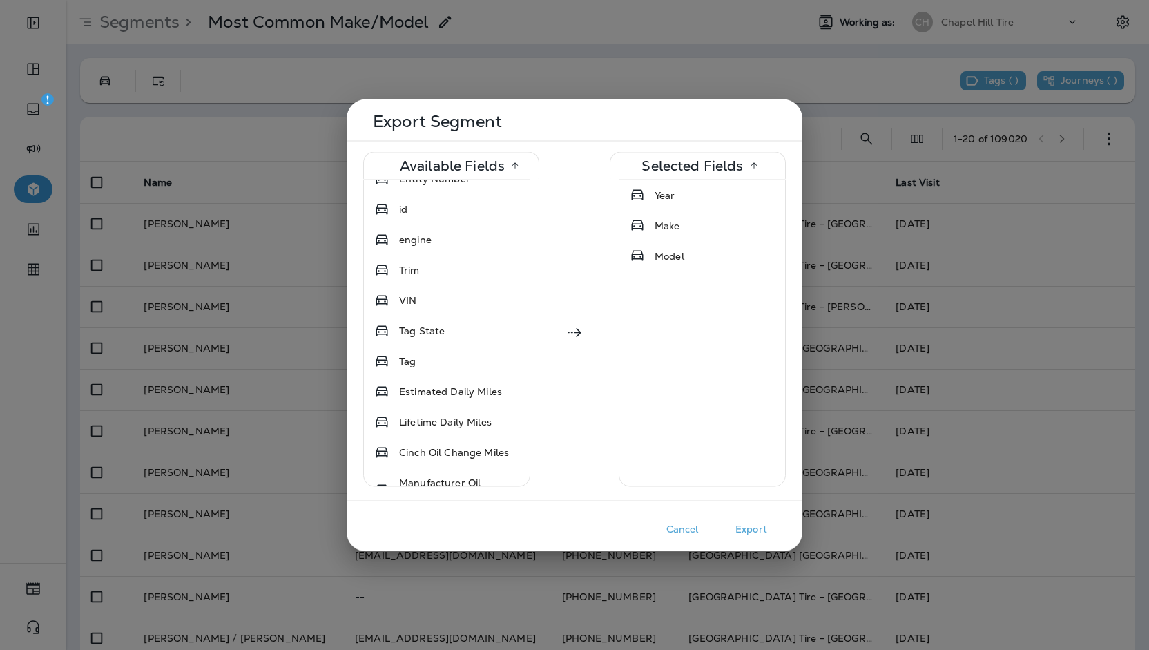
click at [736, 528] on button "Export" at bounding box center [751, 528] width 69 height 21
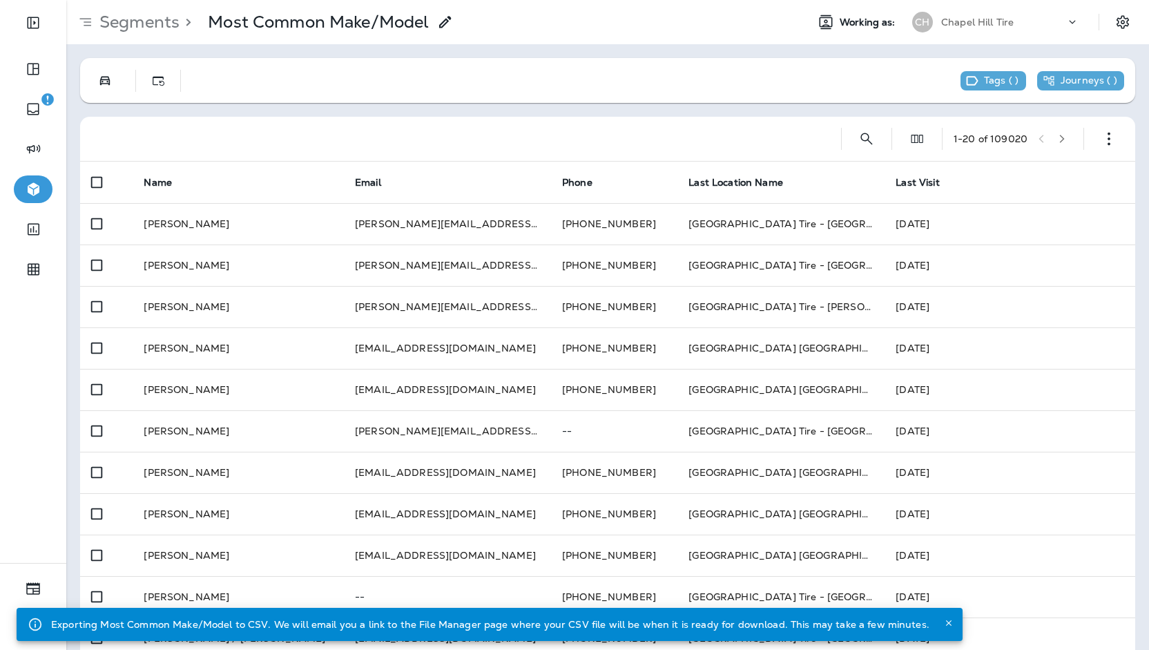
click at [944, 626] on icon "Close" at bounding box center [949, 623] width 10 height 10
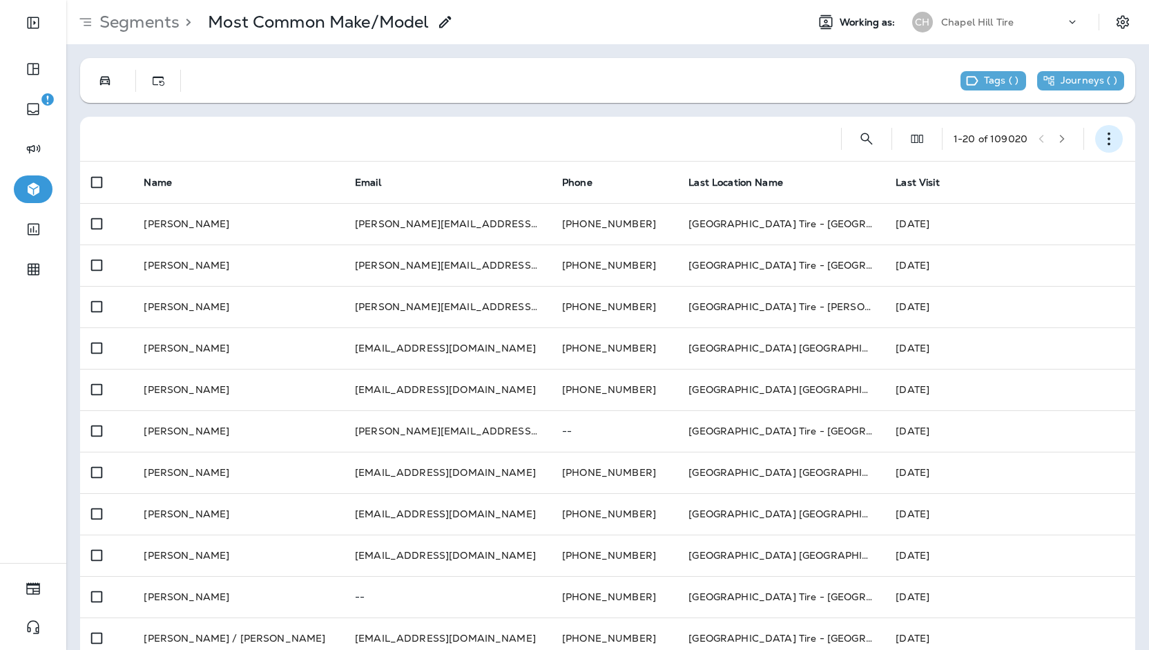
click at [1102, 144] on icon "button" at bounding box center [1109, 139] width 14 height 14
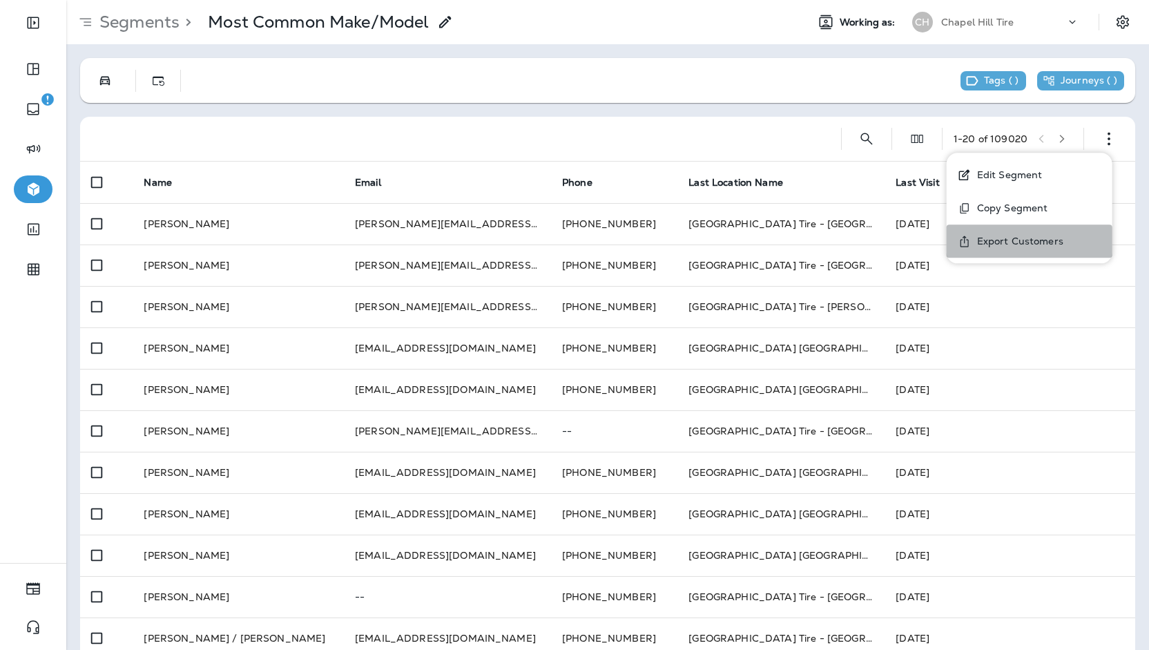
click at [1022, 238] on p "Export Customers" at bounding box center [1017, 240] width 92 height 11
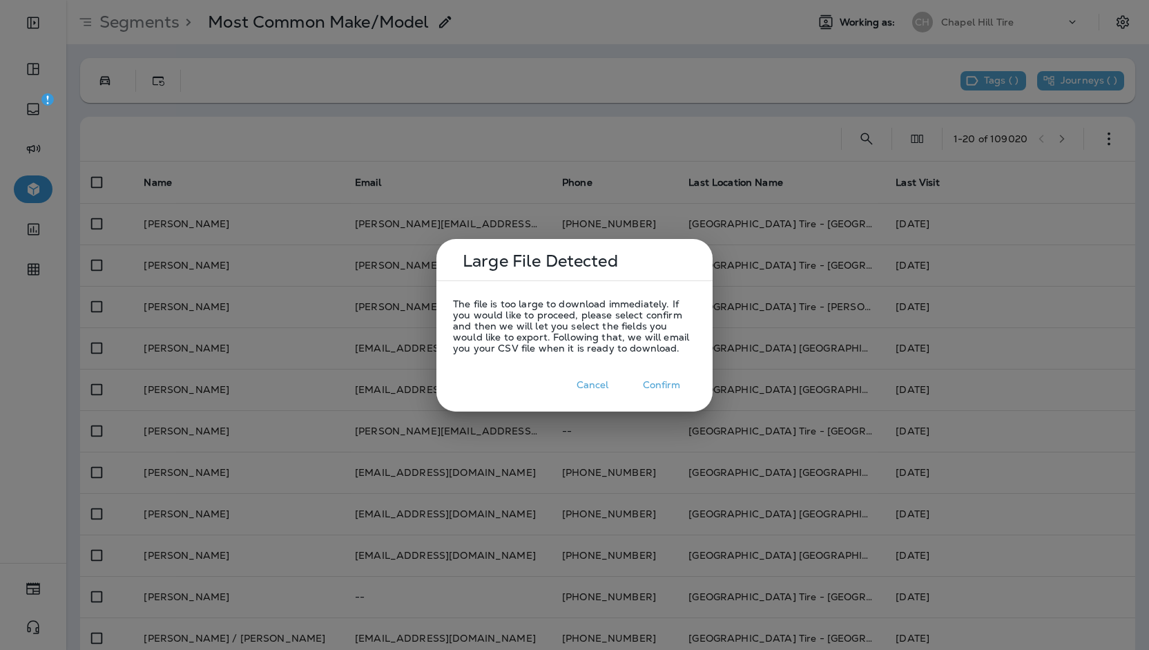
click at [647, 385] on button "Confirm" at bounding box center [661, 384] width 69 height 21
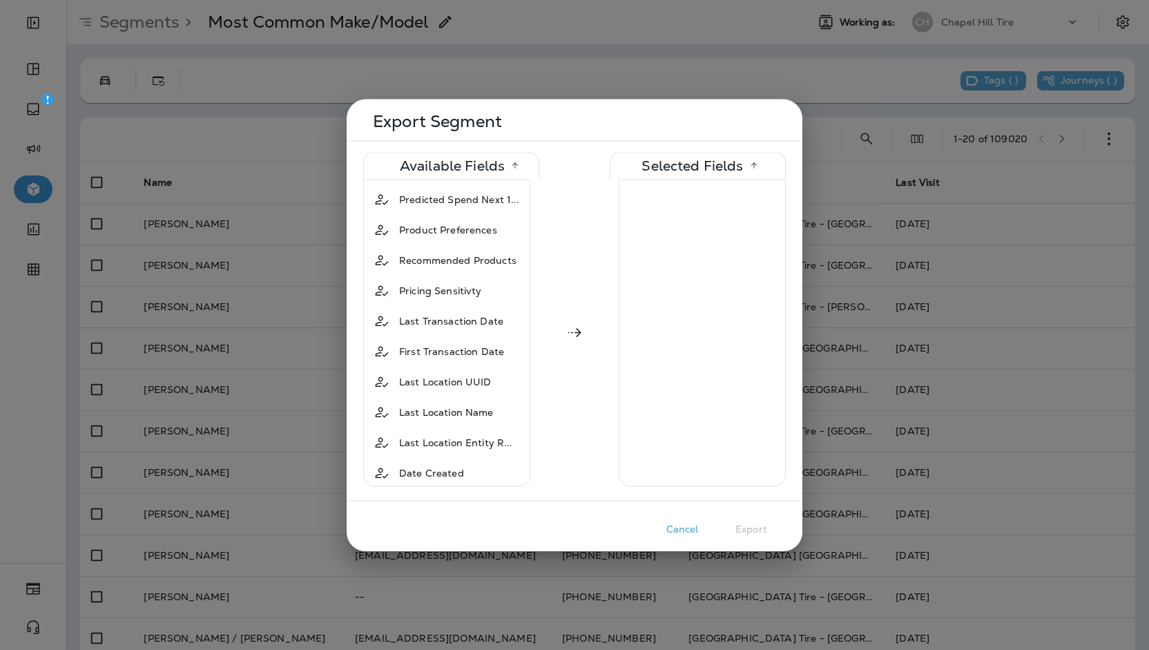
scroll to position [967, 0]
click at [479, 374] on span "Last Location Name" at bounding box center [446, 381] width 95 height 14
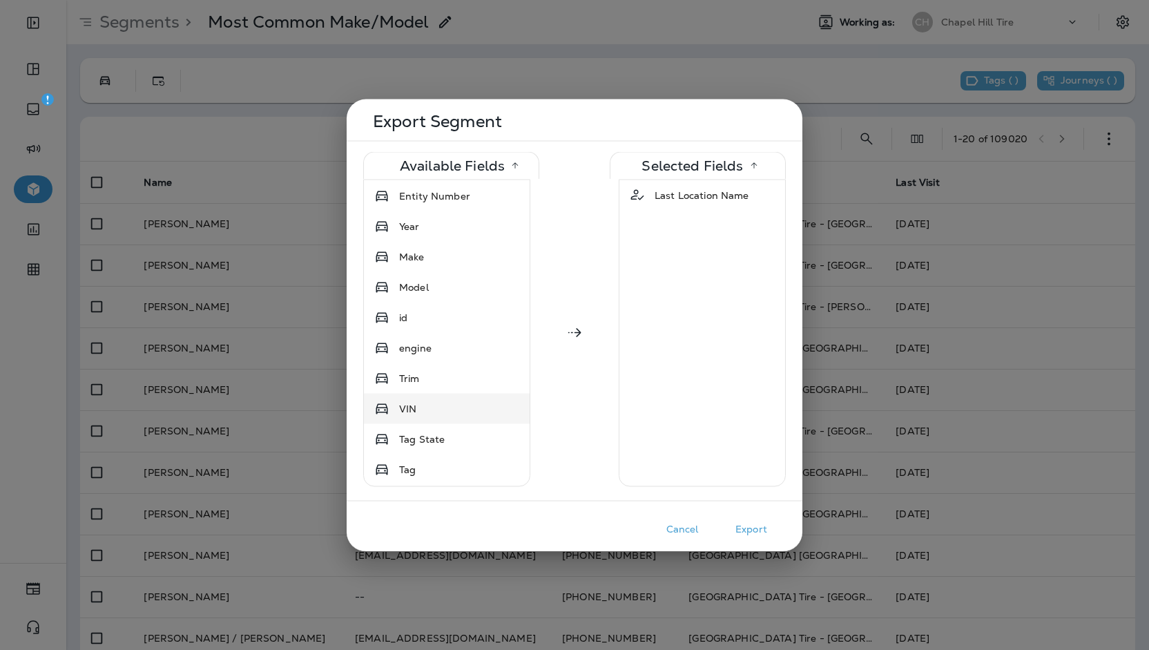
scroll to position [1312, 0]
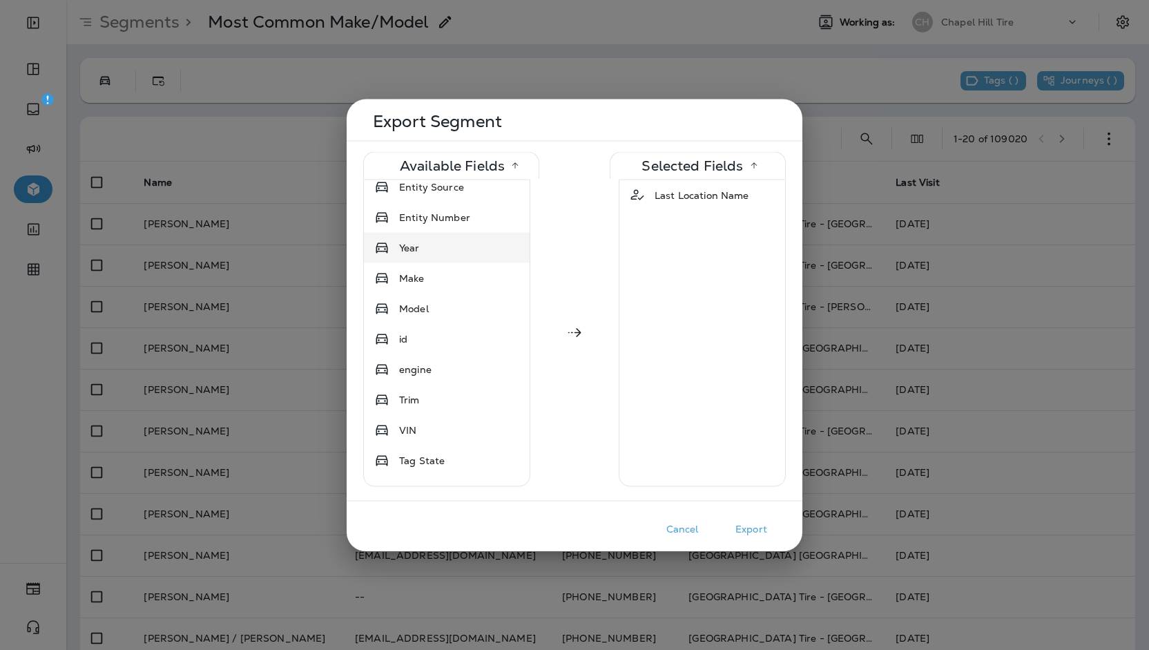
click at [434, 235] on div "Year" at bounding box center [447, 247] width 160 height 25
click at [434, 235] on div "Make" at bounding box center [447, 247] width 160 height 25
click at [434, 235] on div "Model" at bounding box center [414, 247] width 41 height 25
click at [755, 526] on button "Export" at bounding box center [751, 528] width 69 height 21
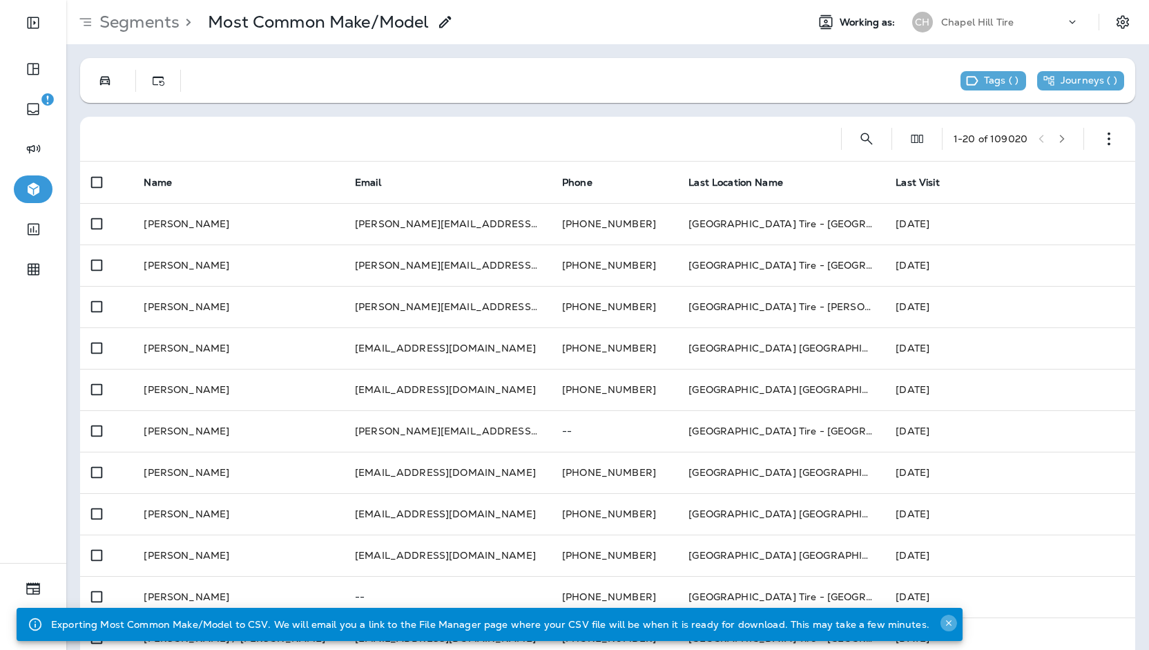
click at [944, 623] on icon "Close" at bounding box center [949, 623] width 10 height 10
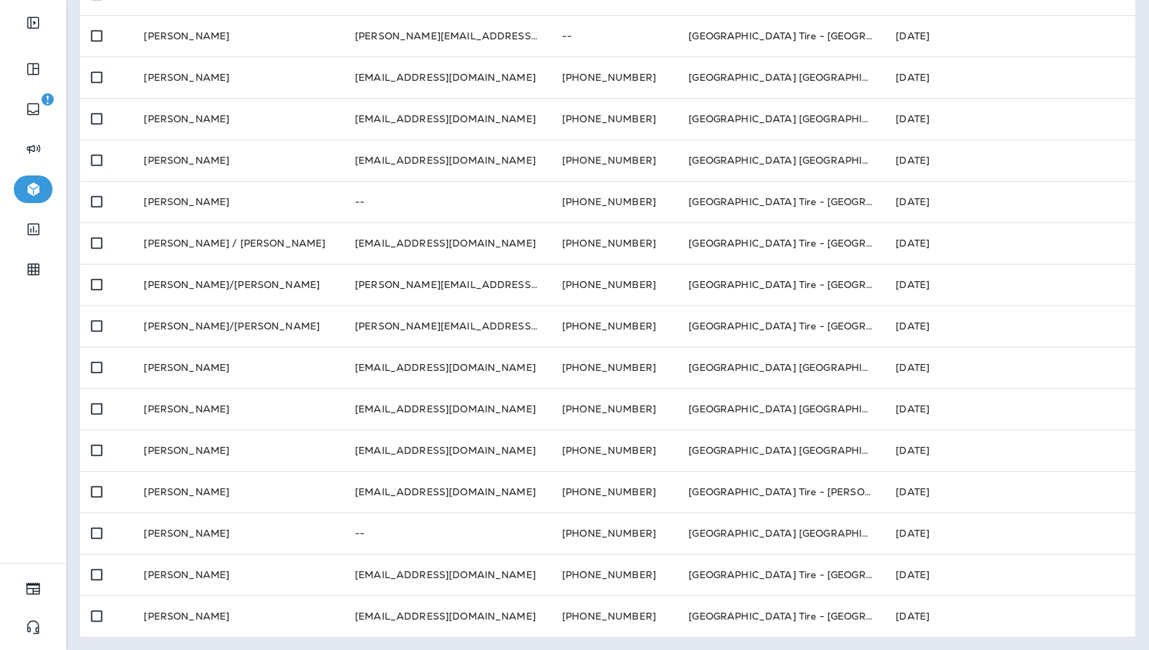
scroll to position [0, 0]
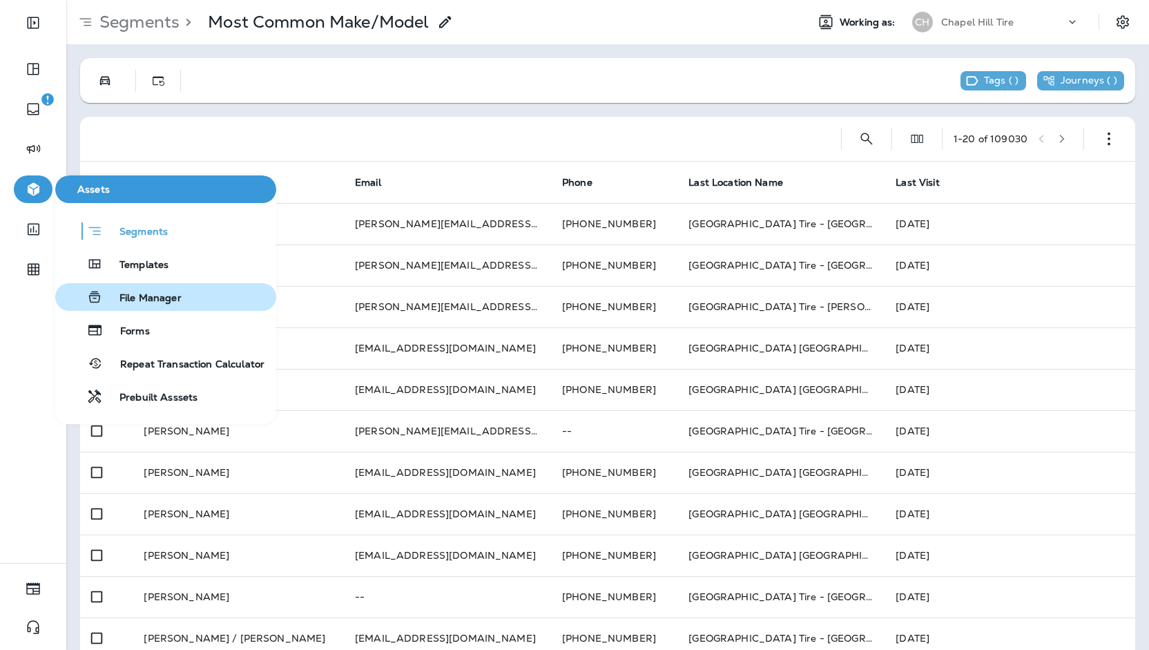
click at [146, 306] on button "File Manager" at bounding box center [165, 297] width 221 height 28
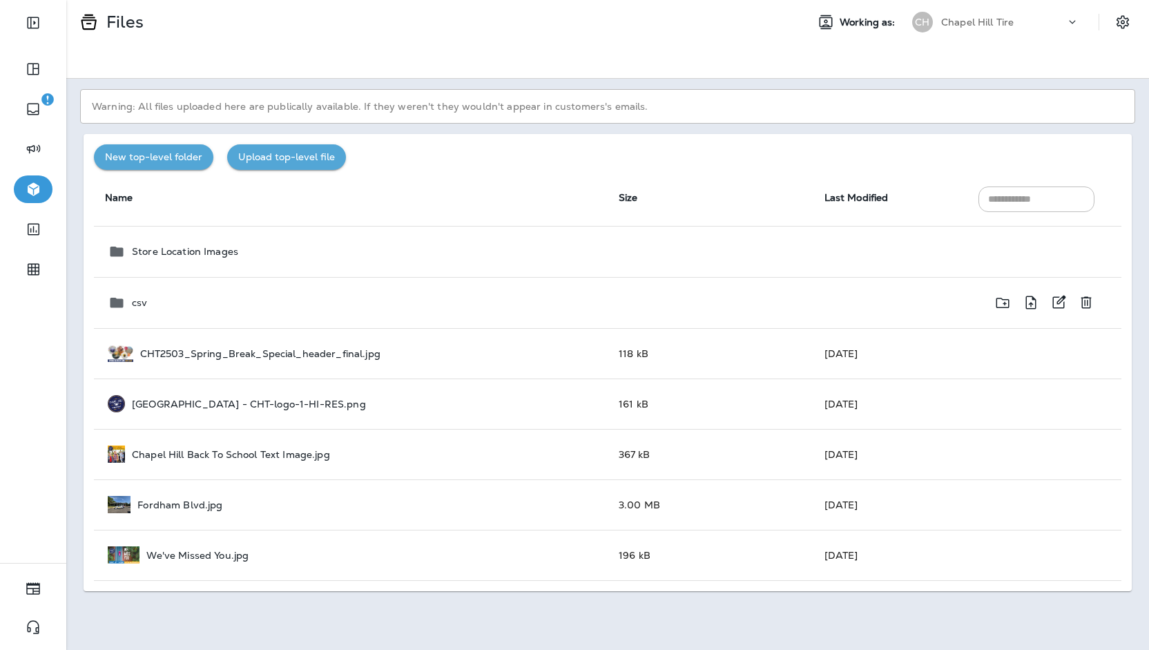
click at [203, 304] on div "csv" at bounding box center [352, 302] width 489 height 17
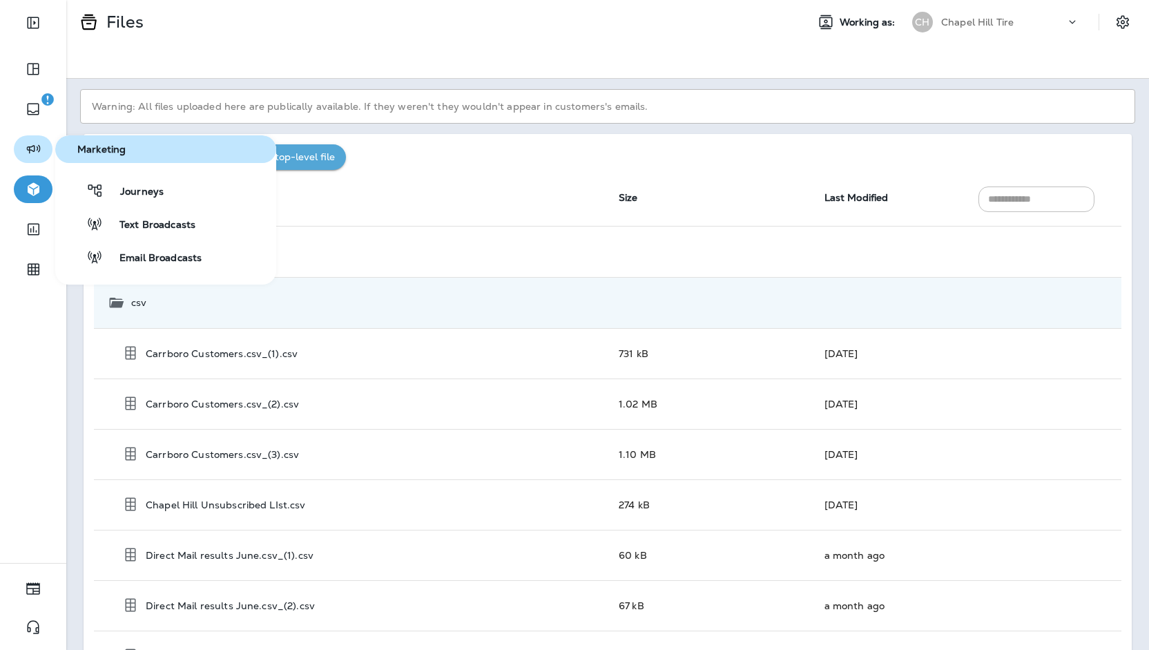
click at [35, 153] on icon "button" at bounding box center [33, 149] width 17 height 17
click at [129, 195] on span "Journeys" at bounding box center [134, 192] width 60 height 13
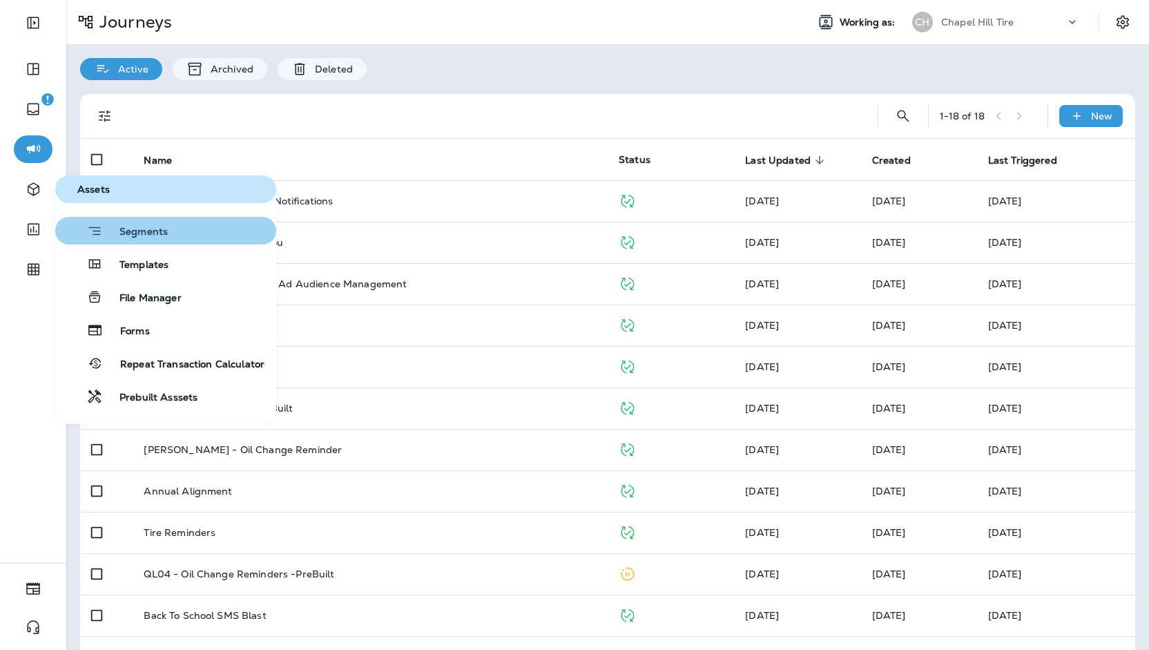
click at [149, 233] on span "Segments" at bounding box center [135, 233] width 65 height 14
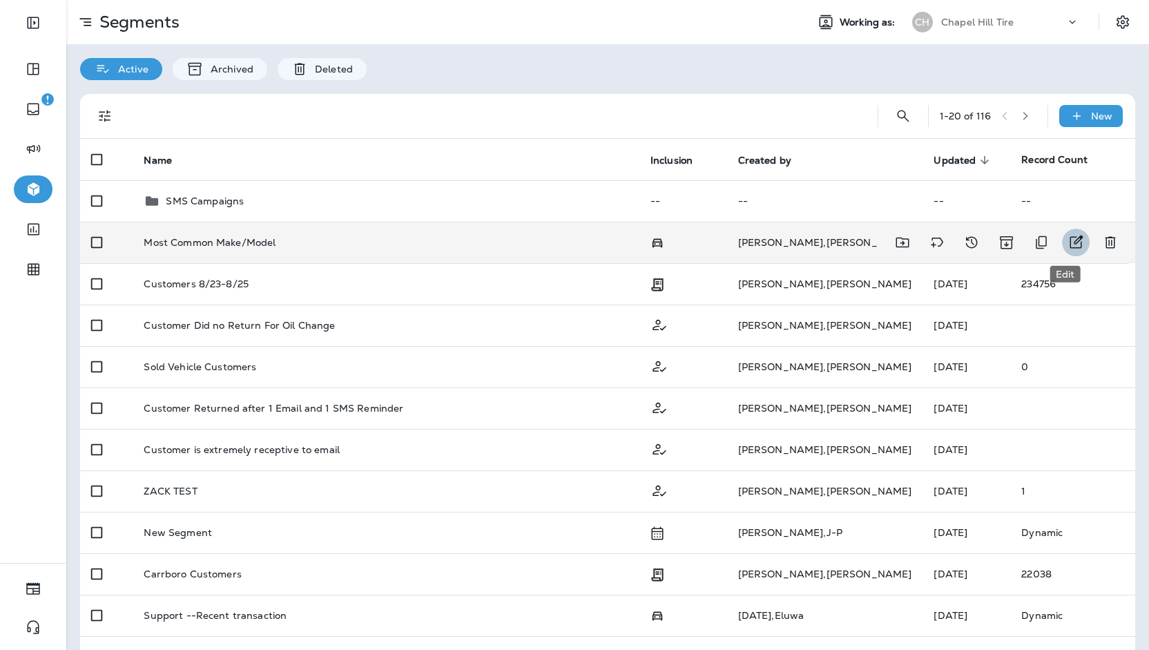
click at [1062, 246] on button "Edit" at bounding box center [1076, 243] width 28 height 28
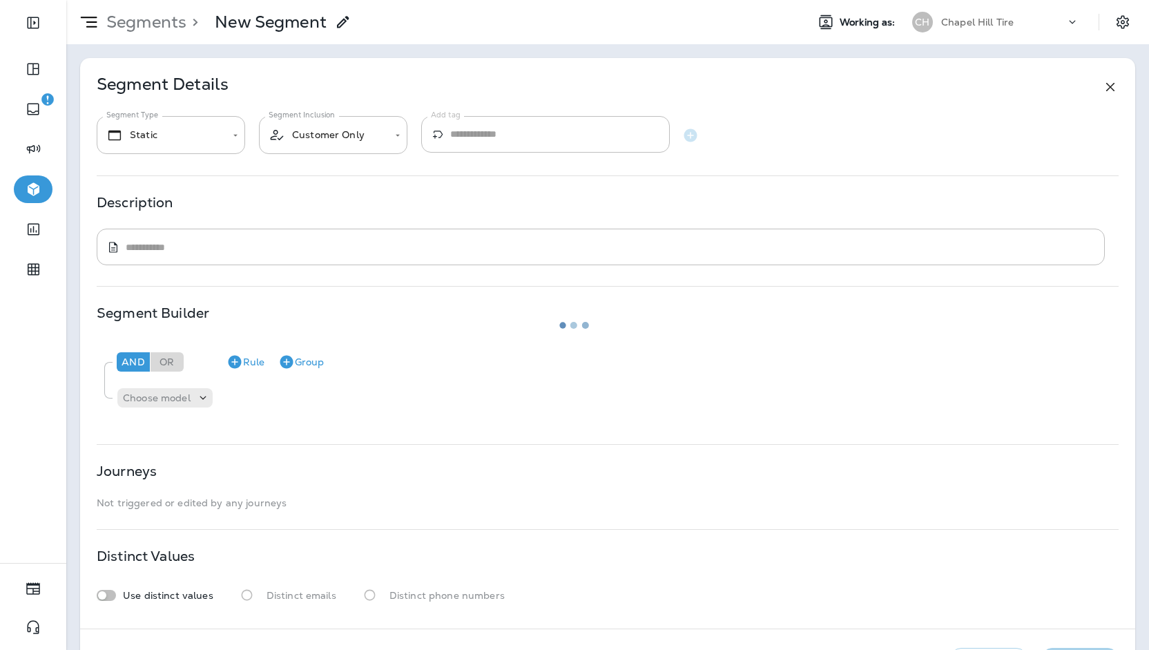
type input "*******"
type input "**********"
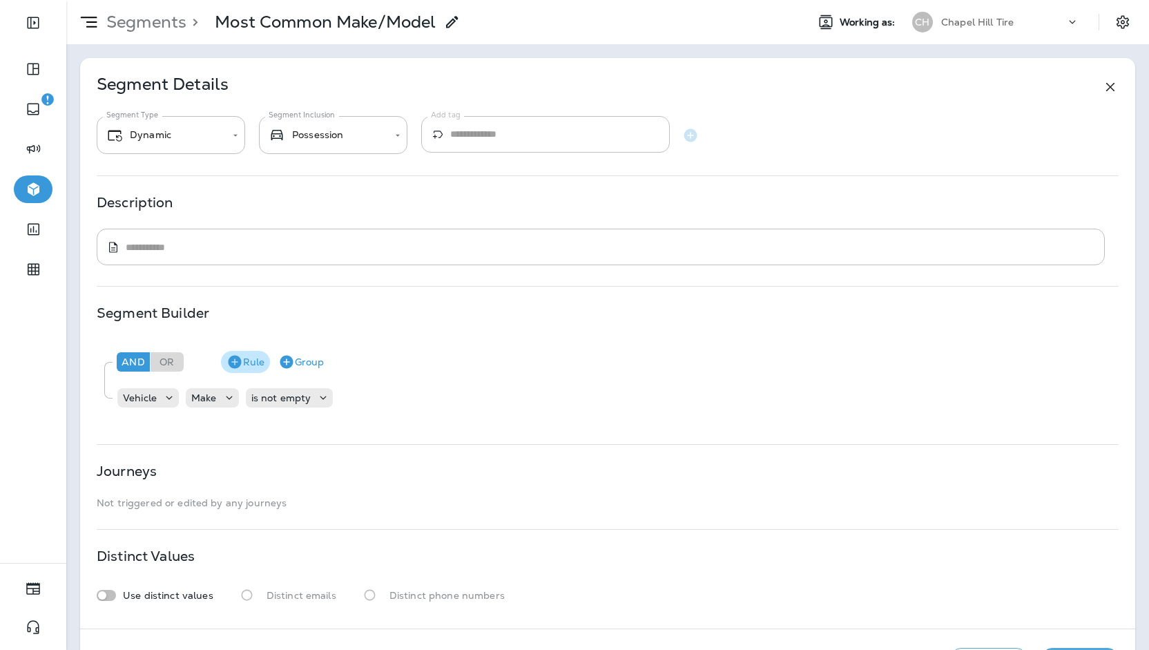
click at [250, 365] on button "Rule" at bounding box center [245, 362] width 49 height 22
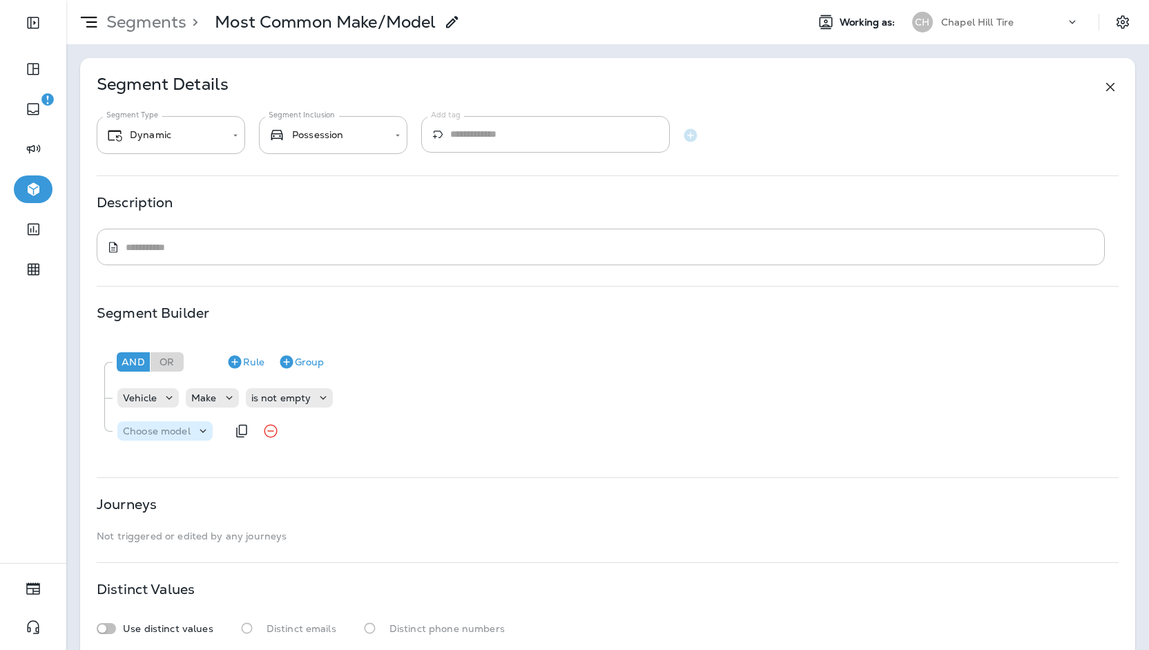
click at [146, 436] on p "Choose model" at bounding box center [157, 430] width 68 height 11
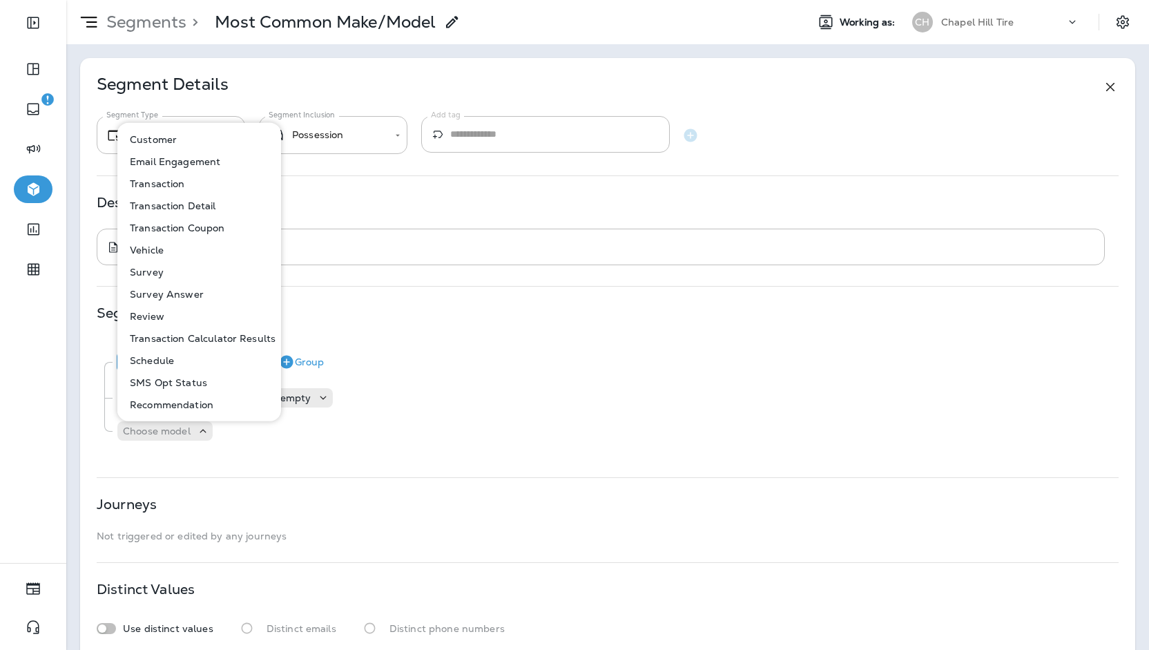
click at [159, 137] on p "Customer" at bounding box center [150, 139] width 52 height 11
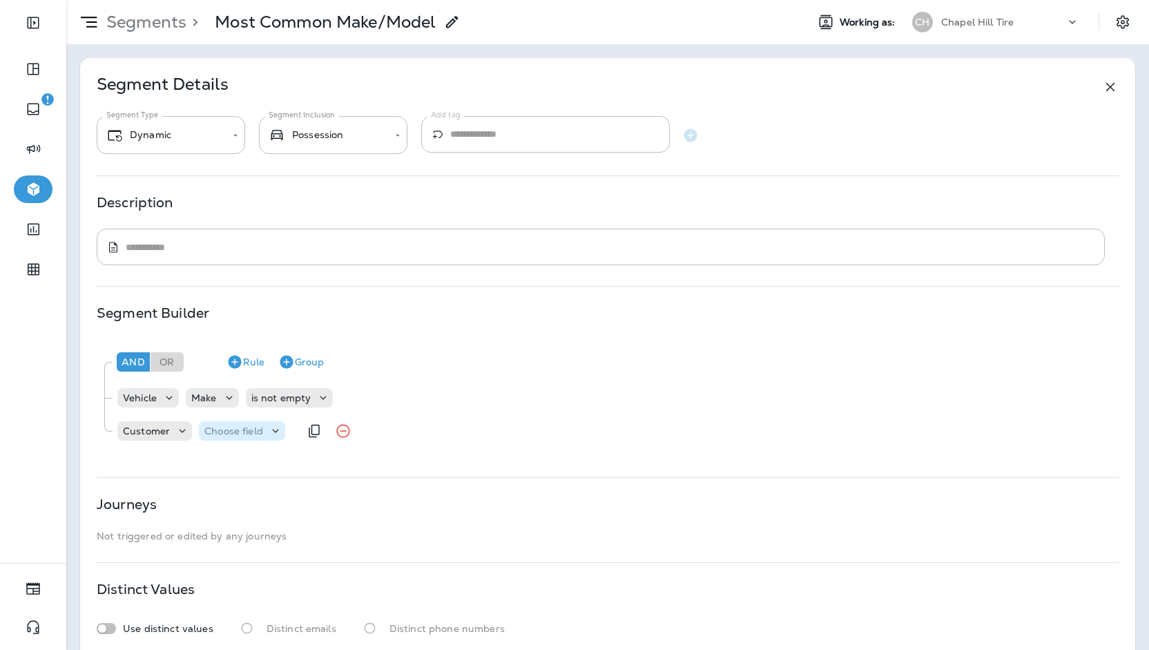
click at [267, 434] on div "Choose field" at bounding box center [234, 430] width 70 height 11
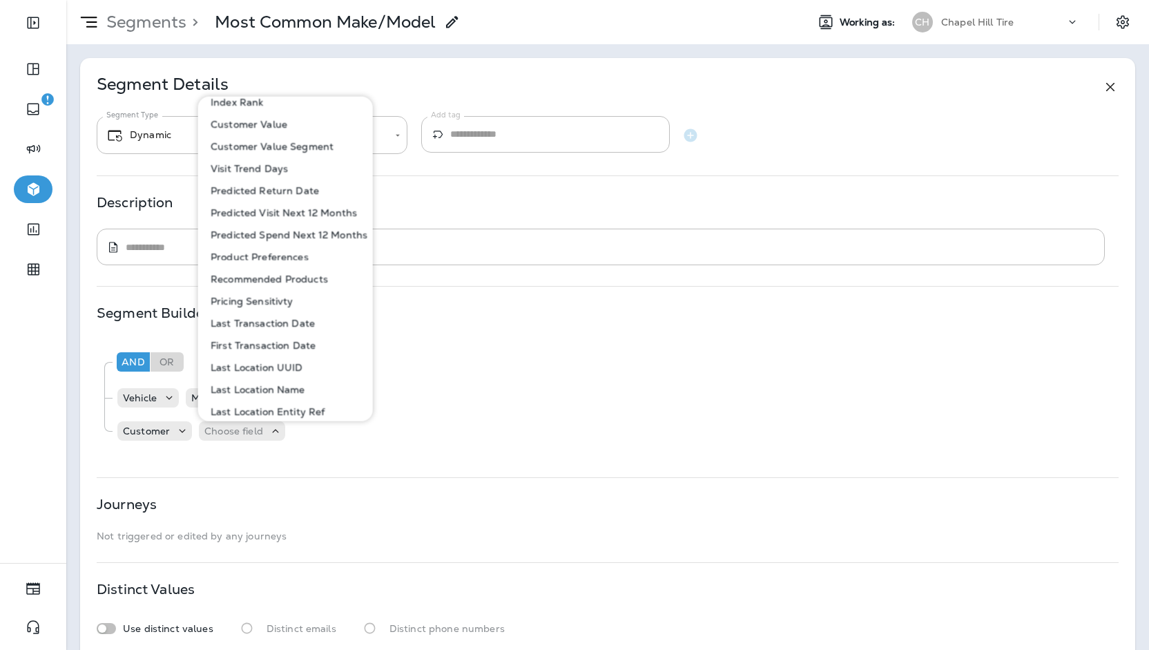
scroll to position [548, 0]
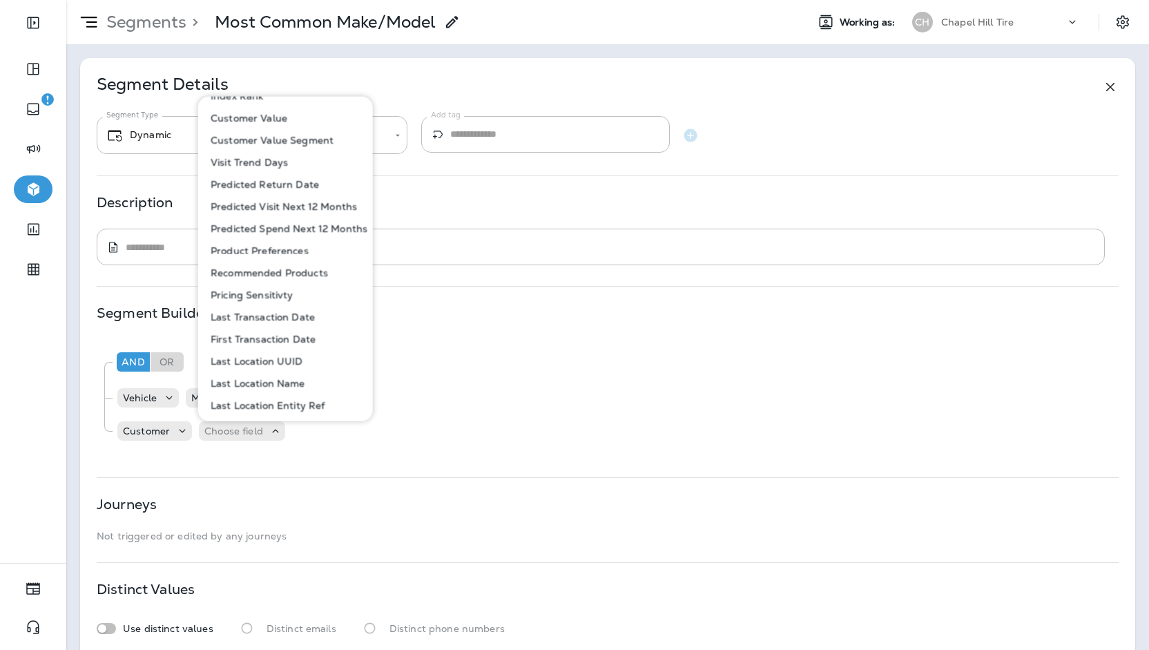
click at [302, 385] on p "Last Location Name" at bounding box center [255, 382] width 100 height 11
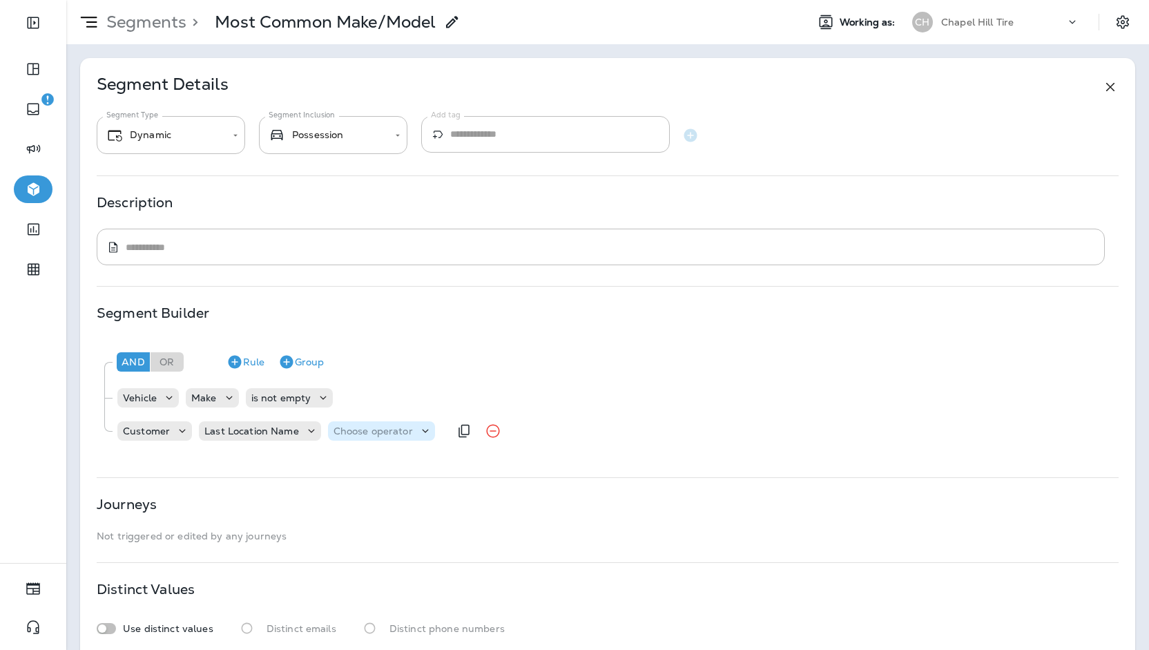
click at [342, 422] on div "Choose operator" at bounding box center [381, 430] width 107 height 19
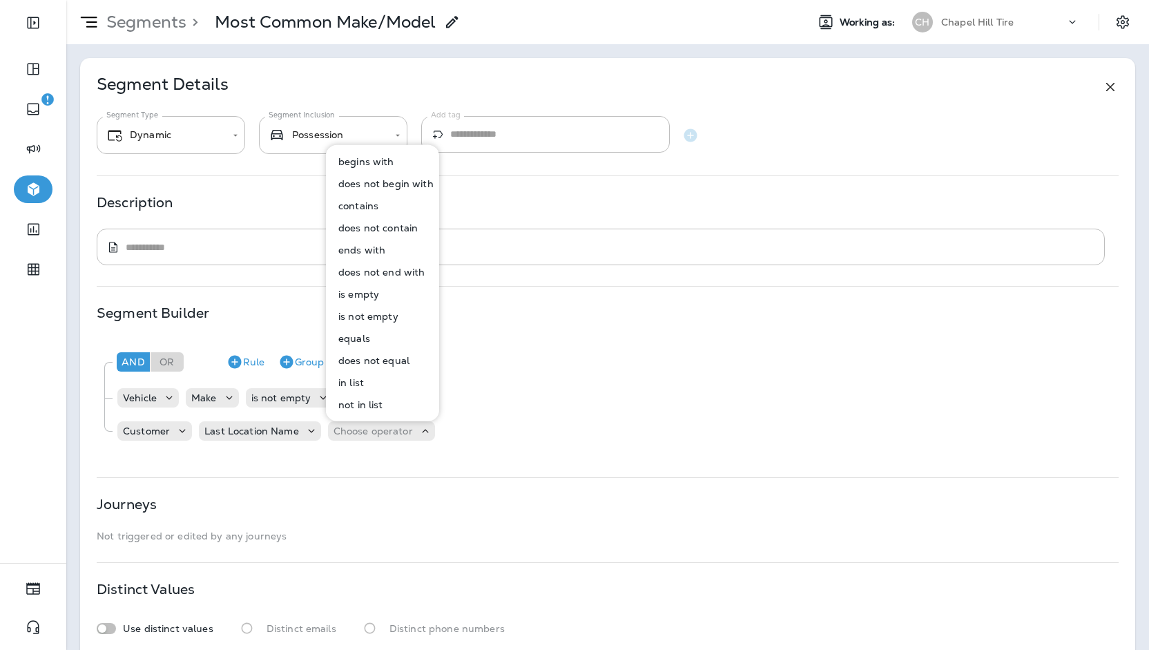
click at [356, 379] on p "in list" at bounding box center [348, 382] width 31 height 11
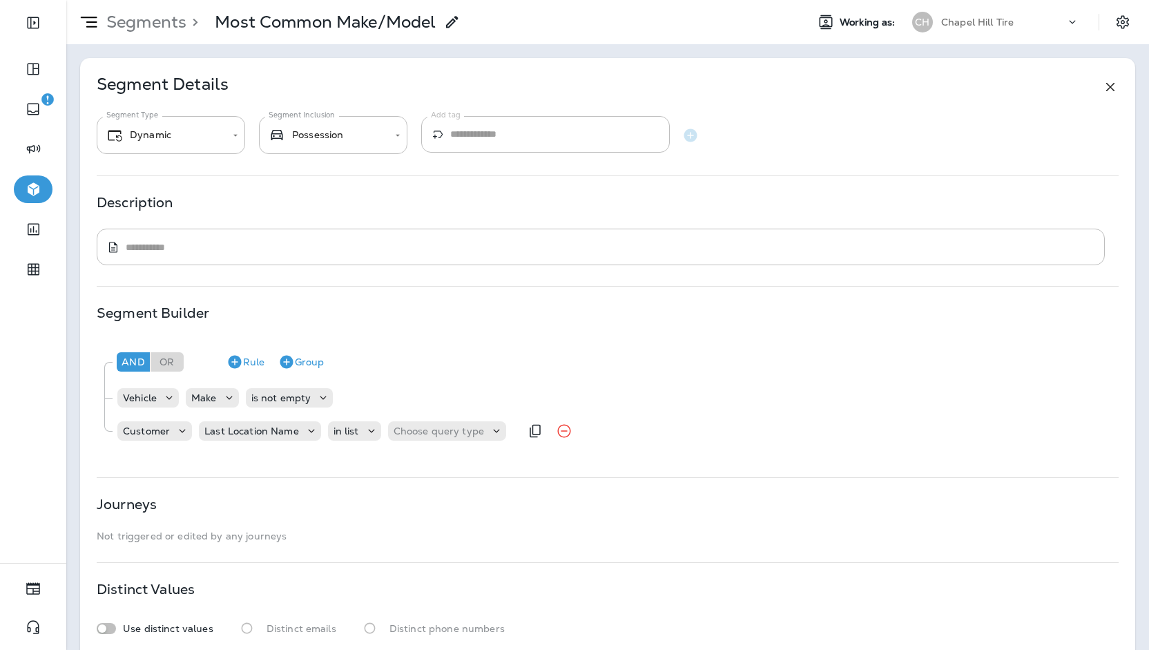
click at [418, 441] on div "Customer Last Location Name in list Choose query type" at bounding box center [318, 431] width 404 height 28
click at [420, 436] on p "Choose query type" at bounding box center [439, 430] width 90 height 11
click at [434, 458] on button "Text" at bounding box center [426, 465] width 79 height 22
click at [527, 449] on div "And Or Rule Group Vehicle Make is not empty Customer Last Location Name in list…" at bounding box center [607, 395] width 1021 height 110
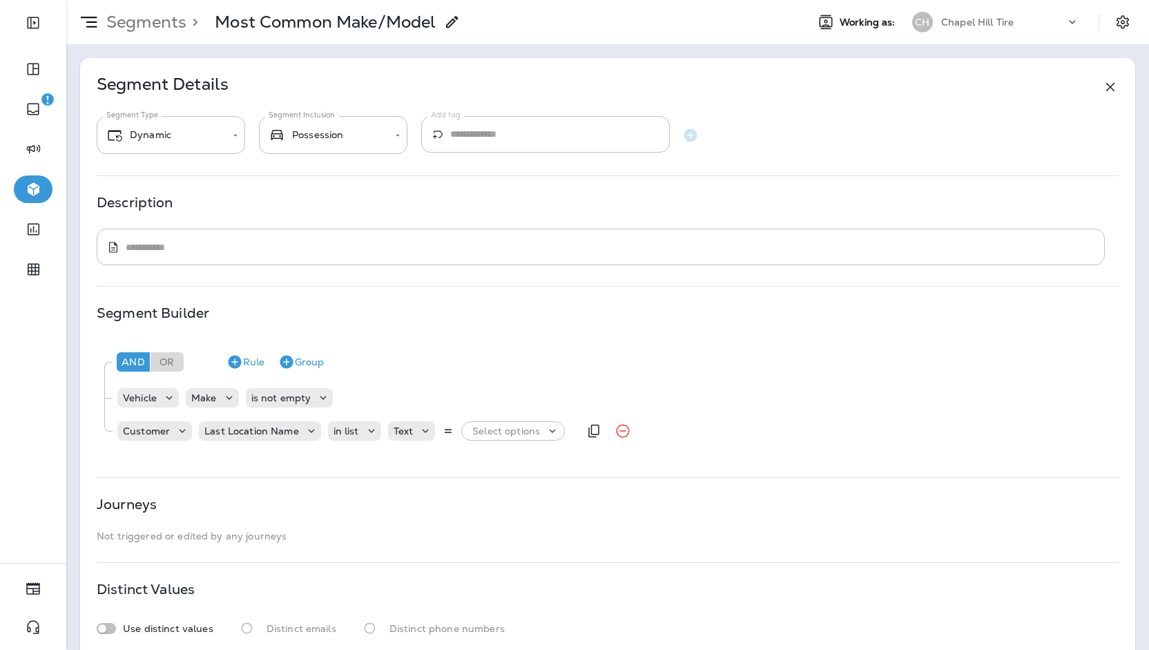
click at [528, 433] on p "Select options" at bounding box center [506, 430] width 68 height 11
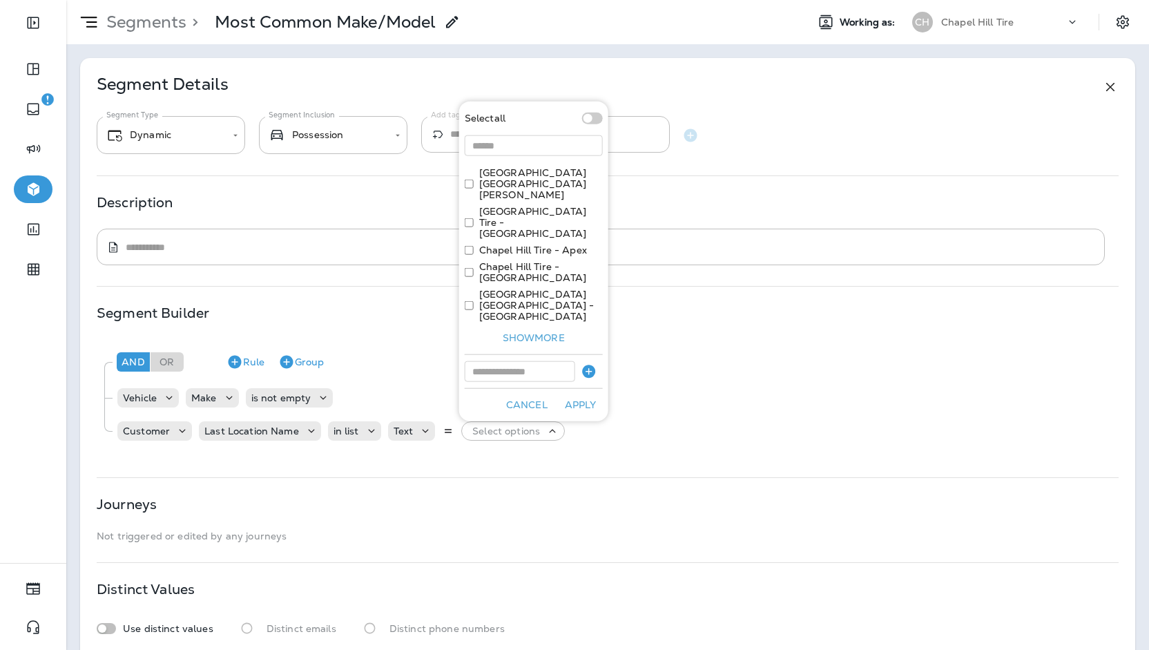
click at [494, 200] on label "[GEOGRAPHIC_DATA] [GEOGRAPHIC_DATA][PERSON_NAME]" at bounding box center [541, 183] width 124 height 33
click at [577, 397] on button "Apply" at bounding box center [581, 404] width 44 height 21
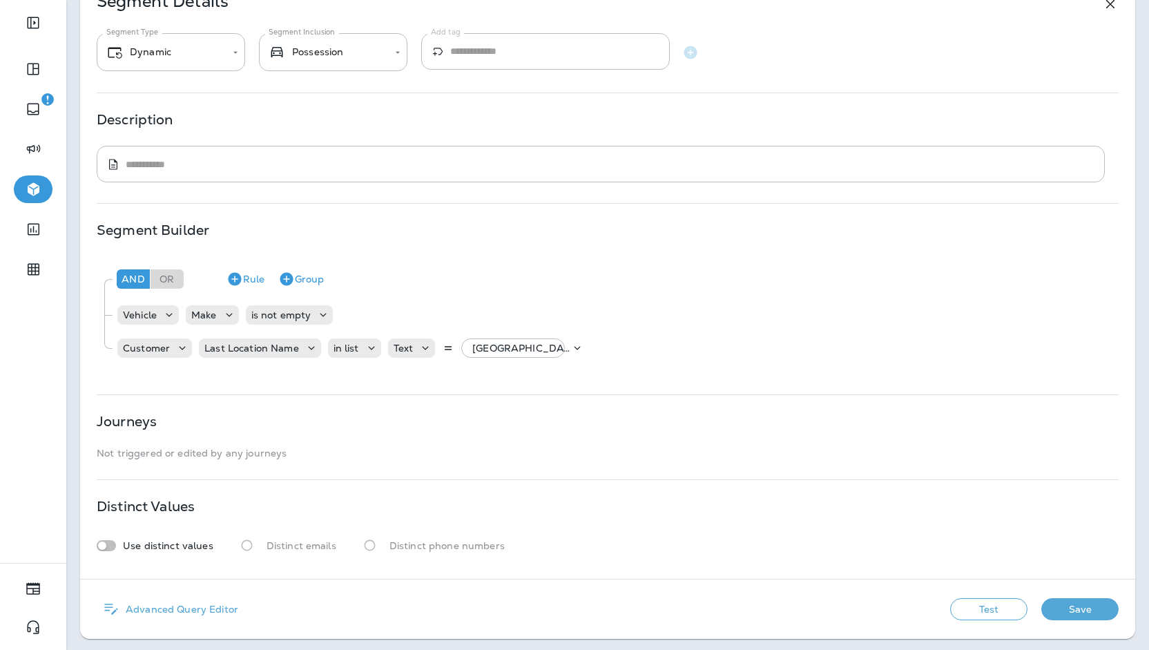
scroll to position [84, 0]
click at [1000, 598] on button "Test" at bounding box center [988, 608] width 77 height 22
click at [1092, 604] on button "Save" at bounding box center [1079, 608] width 77 height 22
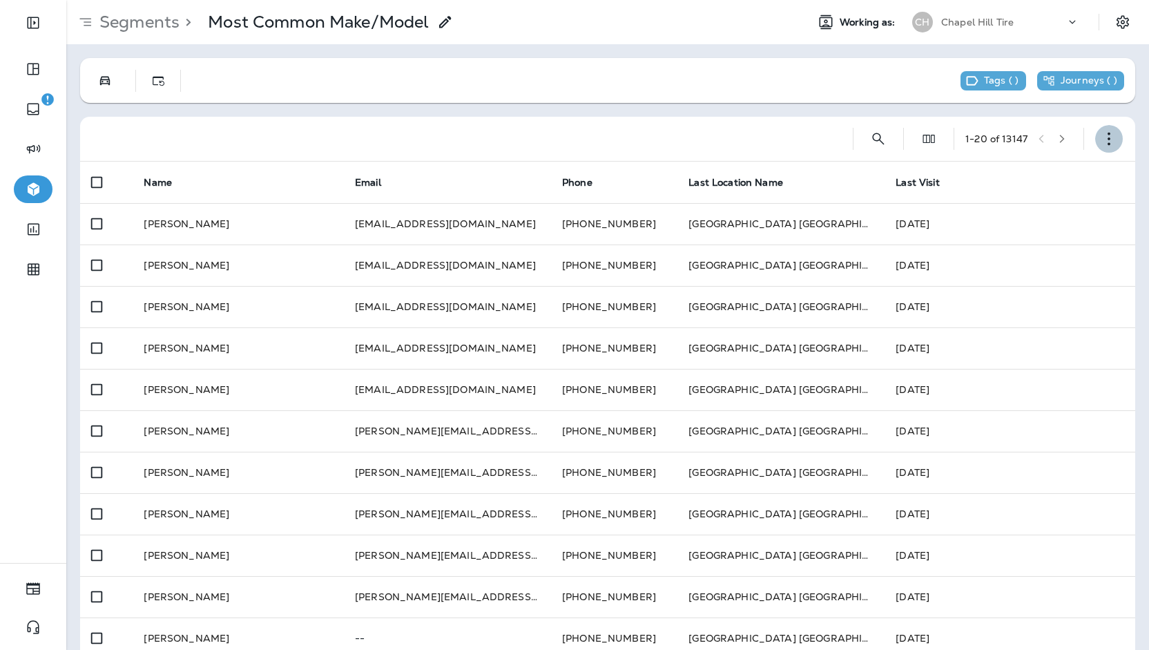
click at [1102, 141] on icon "button" at bounding box center [1109, 139] width 14 height 14
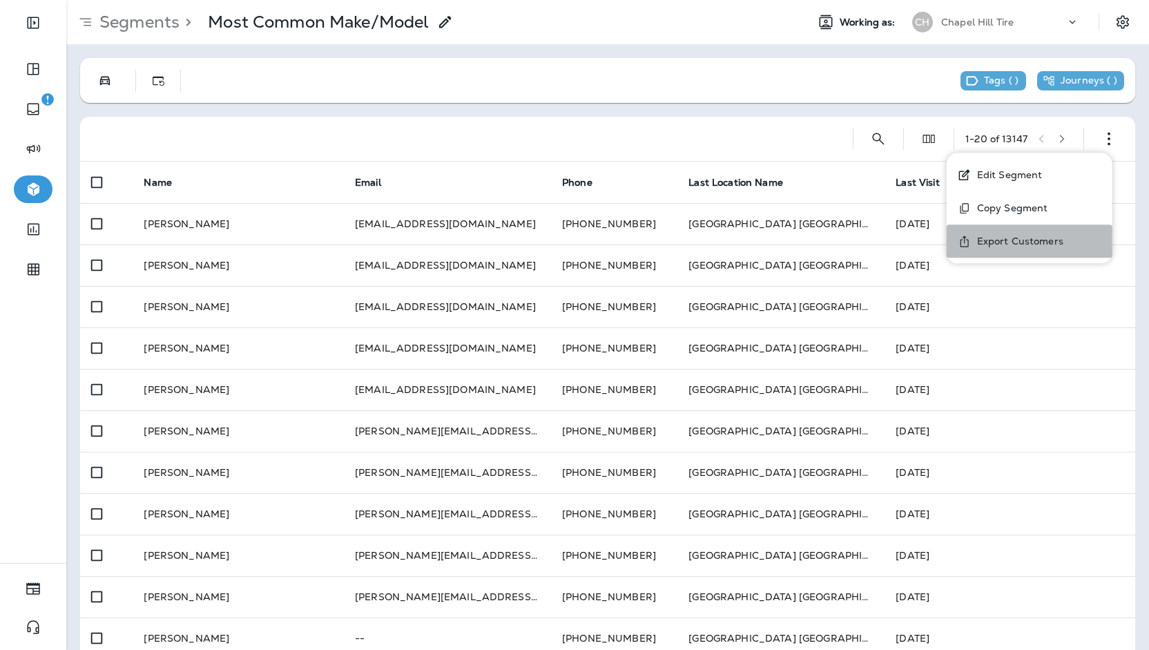
click at [987, 246] on p "Export Customers" at bounding box center [1017, 240] width 92 height 11
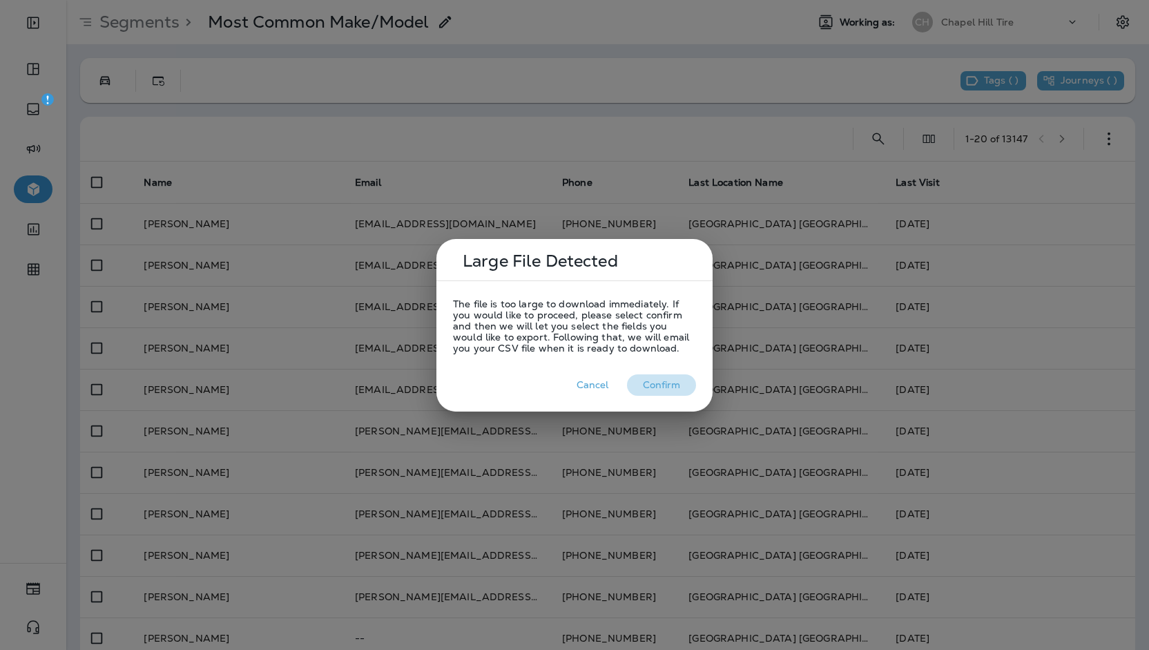
click at [658, 383] on button "Confirm" at bounding box center [661, 384] width 69 height 21
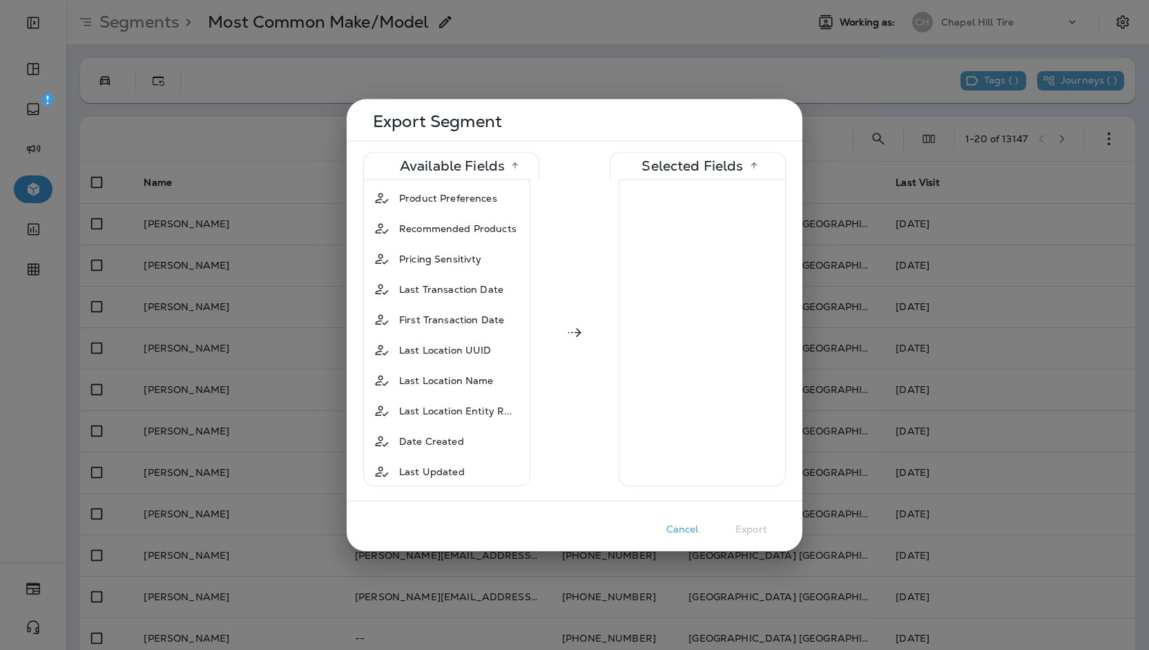
scroll to position [973, 0]
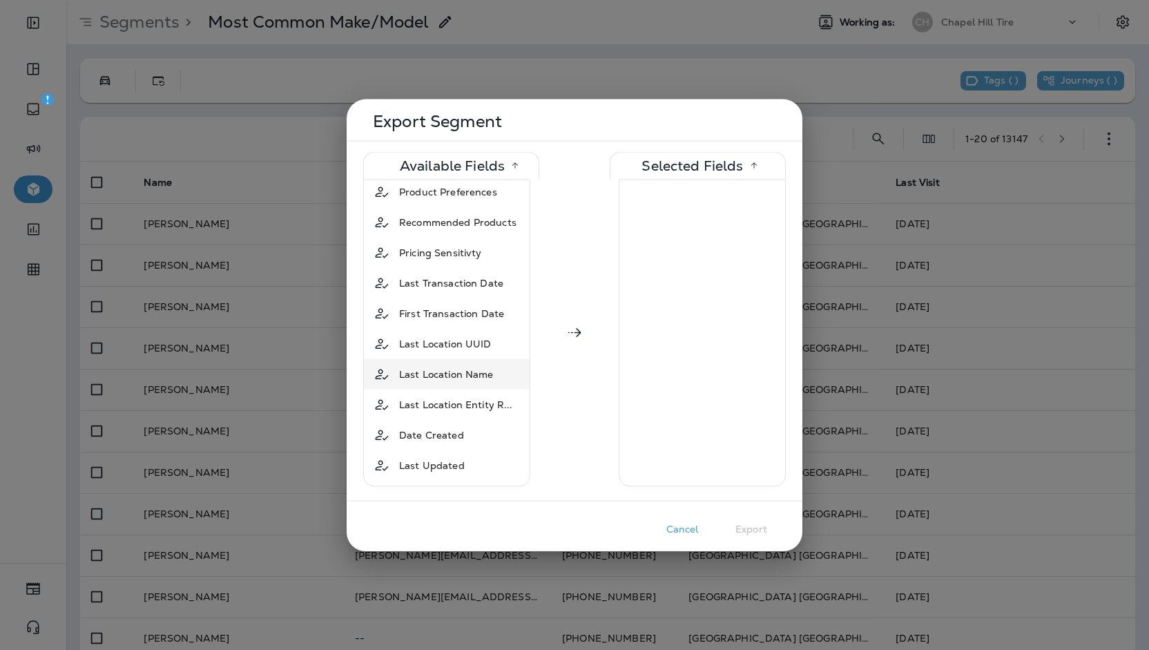
click at [503, 362] on div "Last Location Name" at bounding box center [447, 374] width 160 height 25
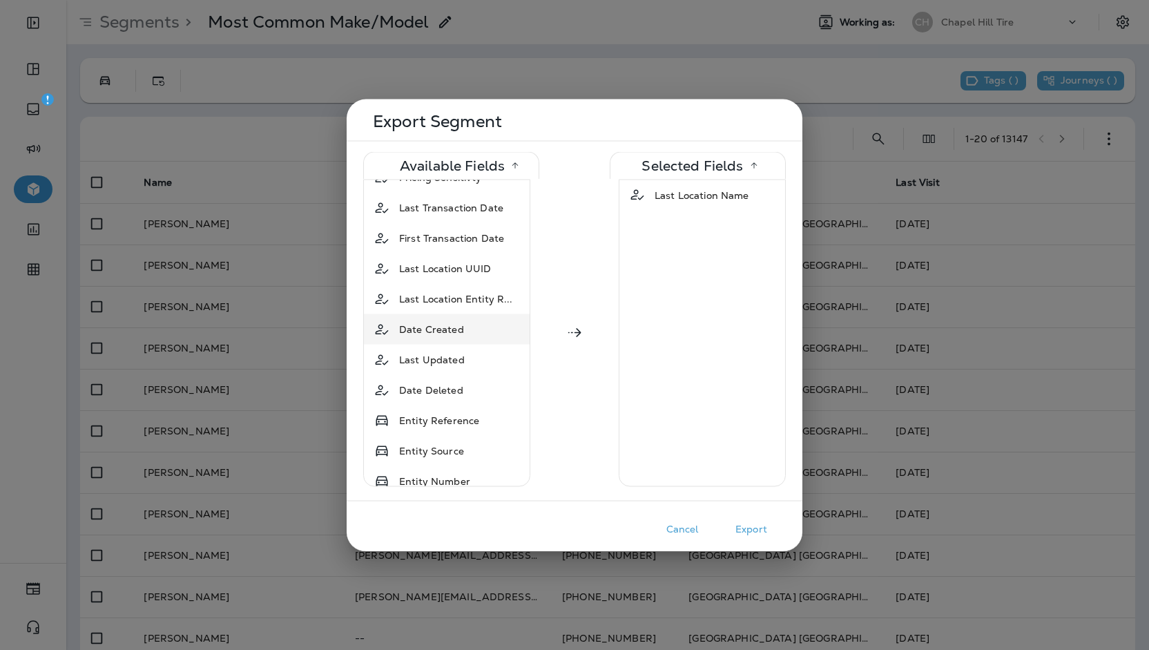
scroll to position [1111, 0]
click at [467, 434] on td "Year" at bounding box center [447, 449] width 166 height 30
click at [467, 434] on td "Make" at bounding box center [447, 449] width 166 height 30
click at [467, 434] on td "Model" at bounding box center [447, 449] width 166 height 30
click at [748, 521] on button "Export" at bounding box center [751, 528] width 69 height 21
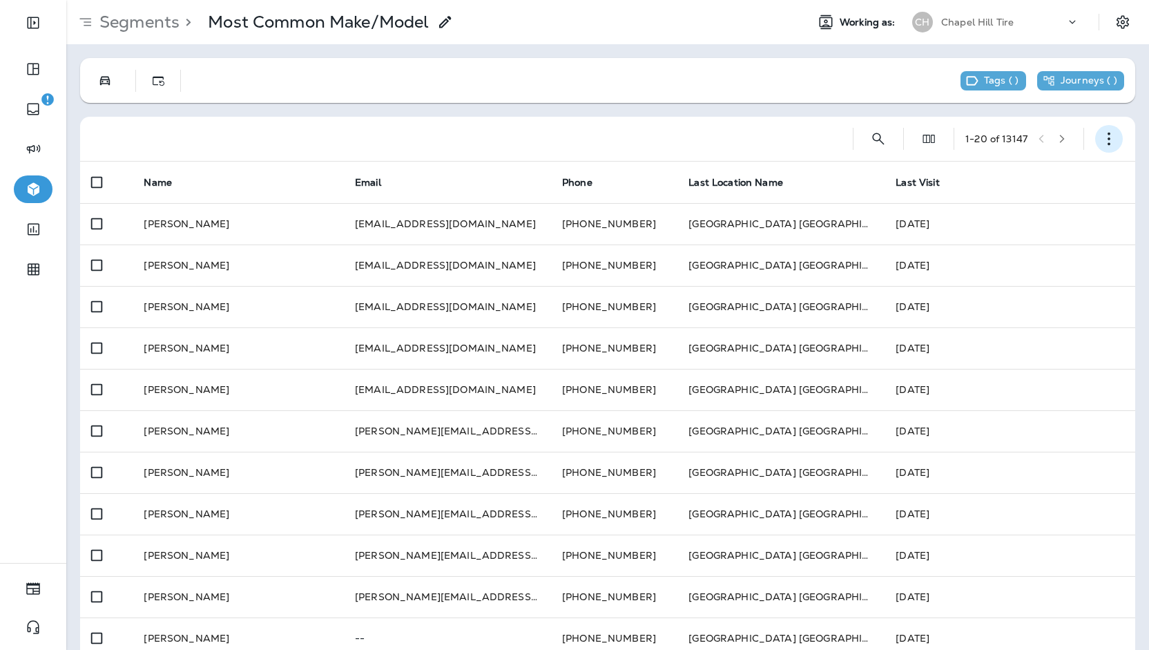
click at [1095, 137] on button "button" at bounding box center [1109, 139] width 28 height 28
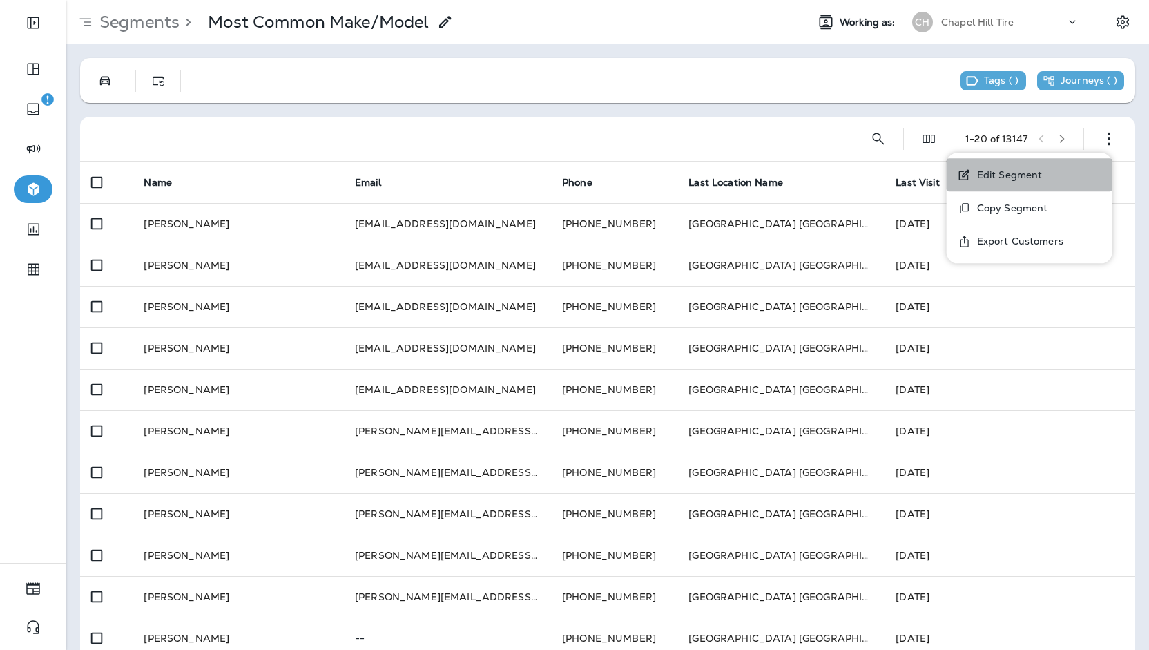
click at [1016, 177] on p "Edit Segment" at bounding box center [1006, 174] width 71 height 11
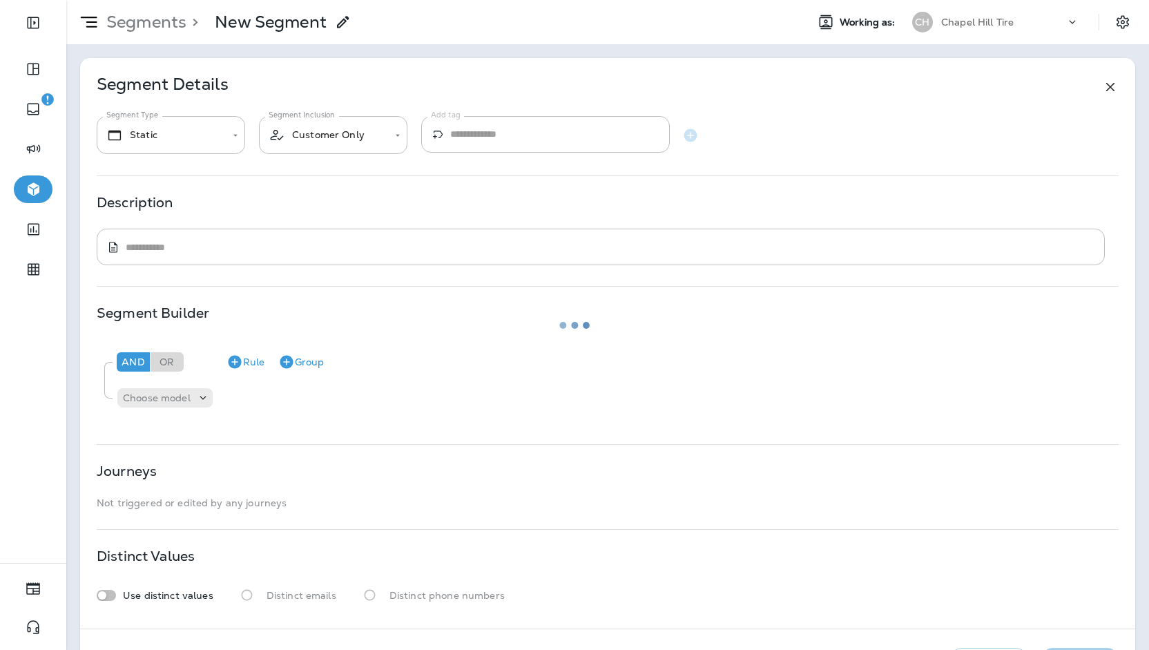
type input "*******"
type input "**********"
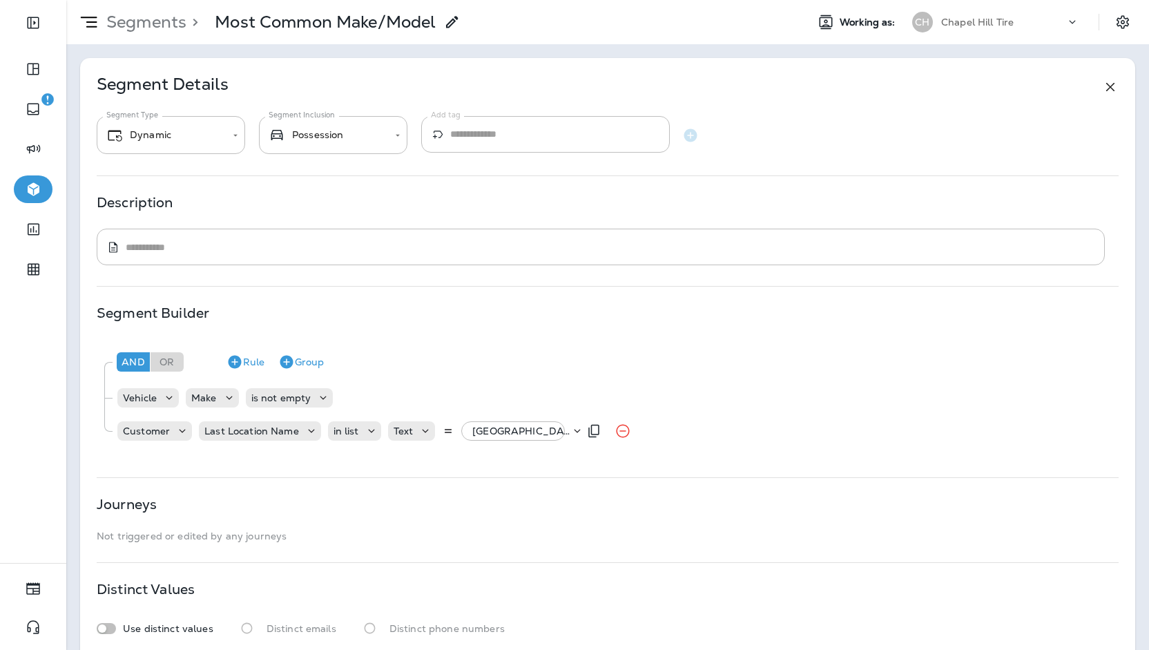
click at [507, 433] on p "[GEOGRAPHIC_DATA] [GEOGRAPHIC_DATA][PERSON_NAME]" at bounding box center [521, 430] width 98 height 11
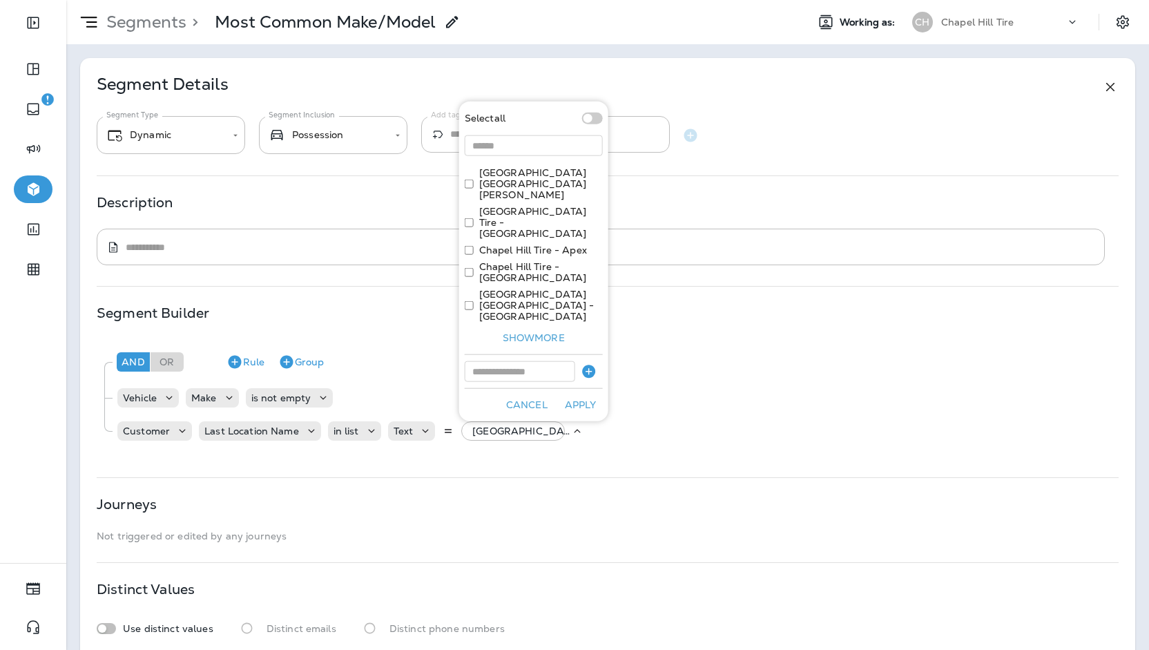
click at [495, 200] on label "[GEOGRAPHIC_DATA] [GEOGRAPHIC_DATA][PERSON_NAME]" at bounding box center [541, 183] width 124 height 33
click at [498, 239] on label "[GEOGRAPHIC_DATA] Tire - [GEOGRAPHIC_DATA]" at bounding box center [541, 222] width 124 height 33
click at [522, 255] on label "Chapel Hill Tire - Apex" at bounding box center [533, 249] width 108 height 11
click at [566, 403] on button "Apply" at bounding box center [581, 404] width 44 height 21
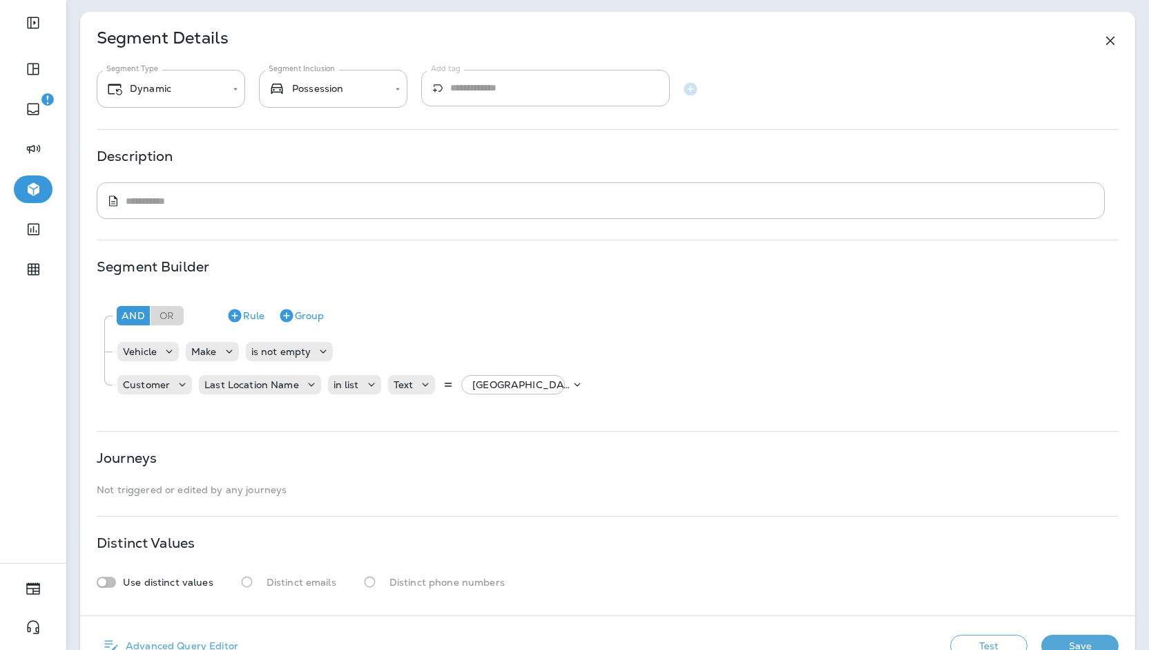
scroll to position [84, 0]
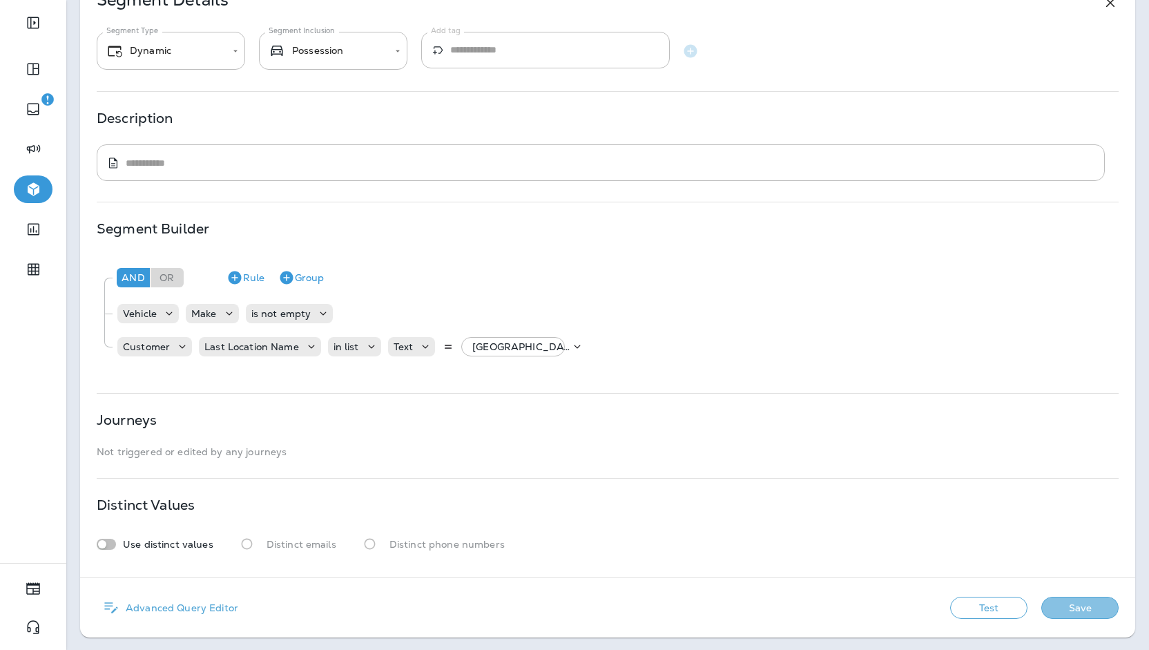
click at [1051, 616] on button "Save" at bounding box center [1079, 608] width 77 height 22
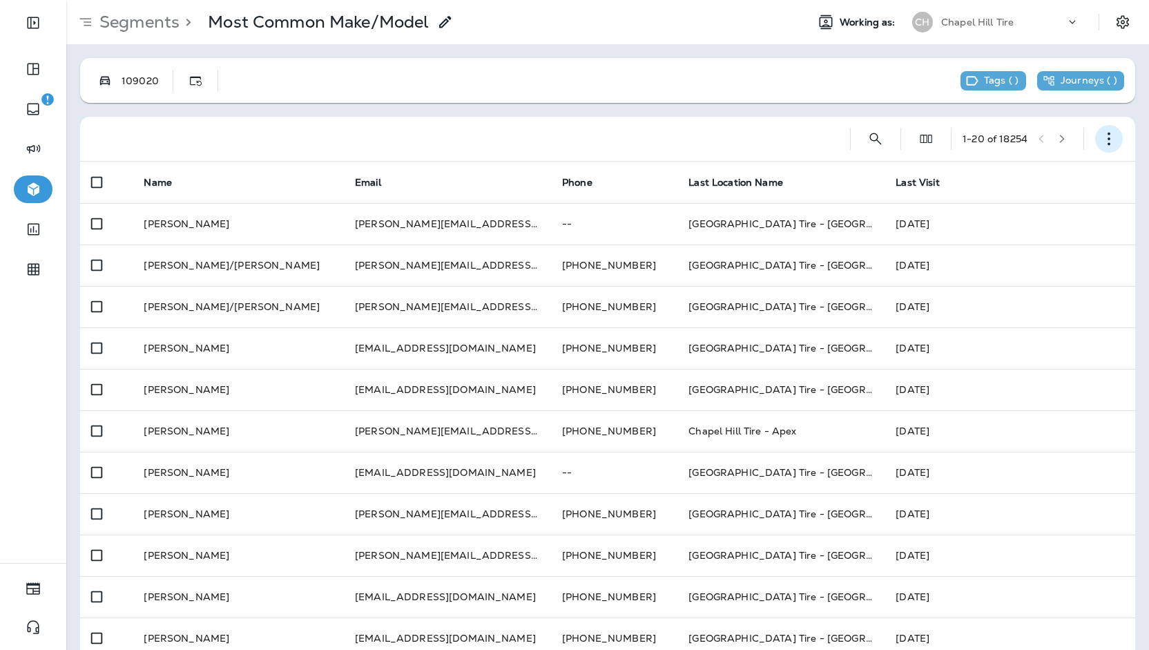
click at [1095, 146] on button "button" at bounding box center [1109, 139] width 28 height 28
click at [990, 230] on button "Export Customers" at bounding box center [1030, 240] width 166 height 33
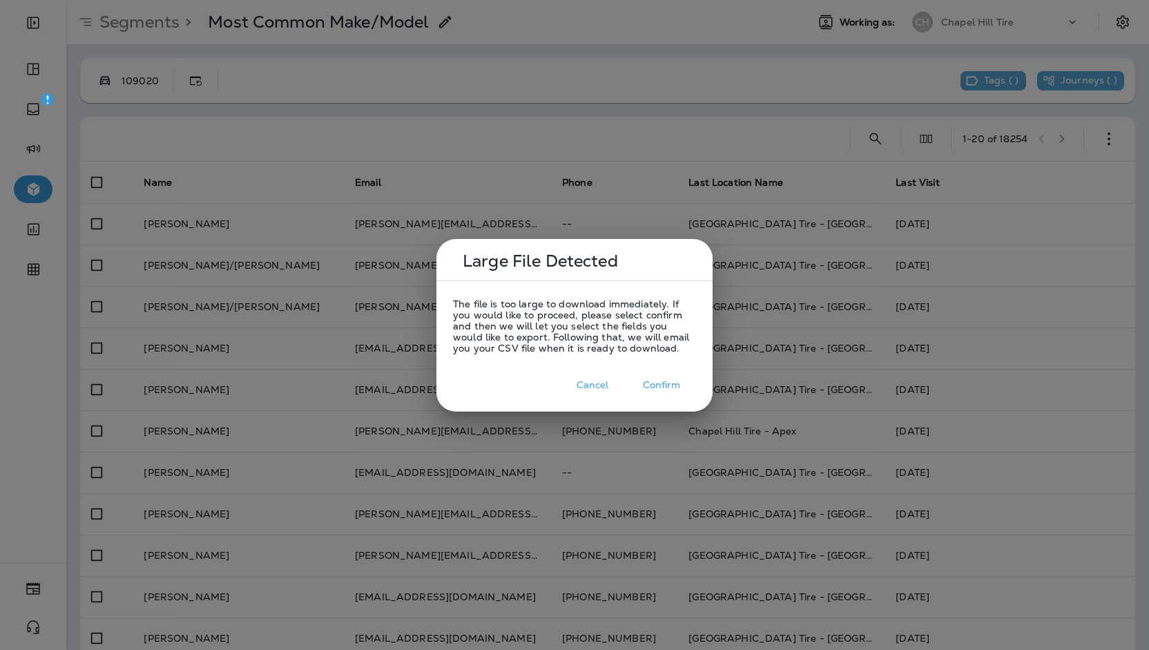
click at [660, 391] on button "Confirm" at bounding box center [661, 384] width 69 height 21
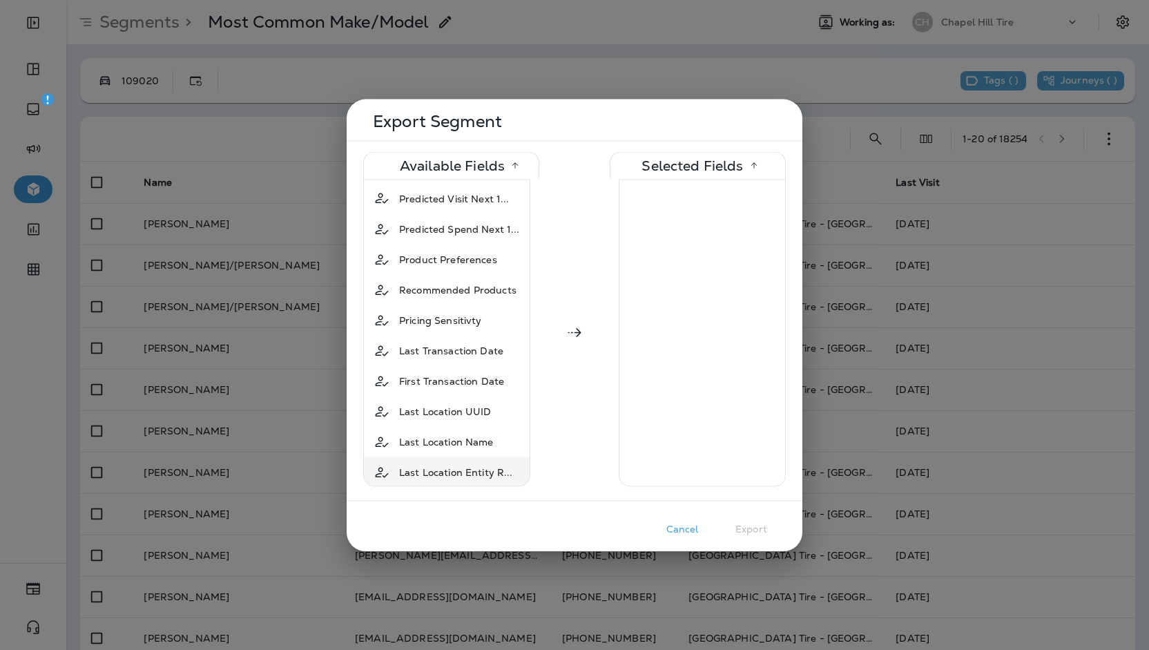
scroll to position [967, 0]
click at [473, 374] on span "Last Location Name" at bounding box center [446, 381] width 95 height 14
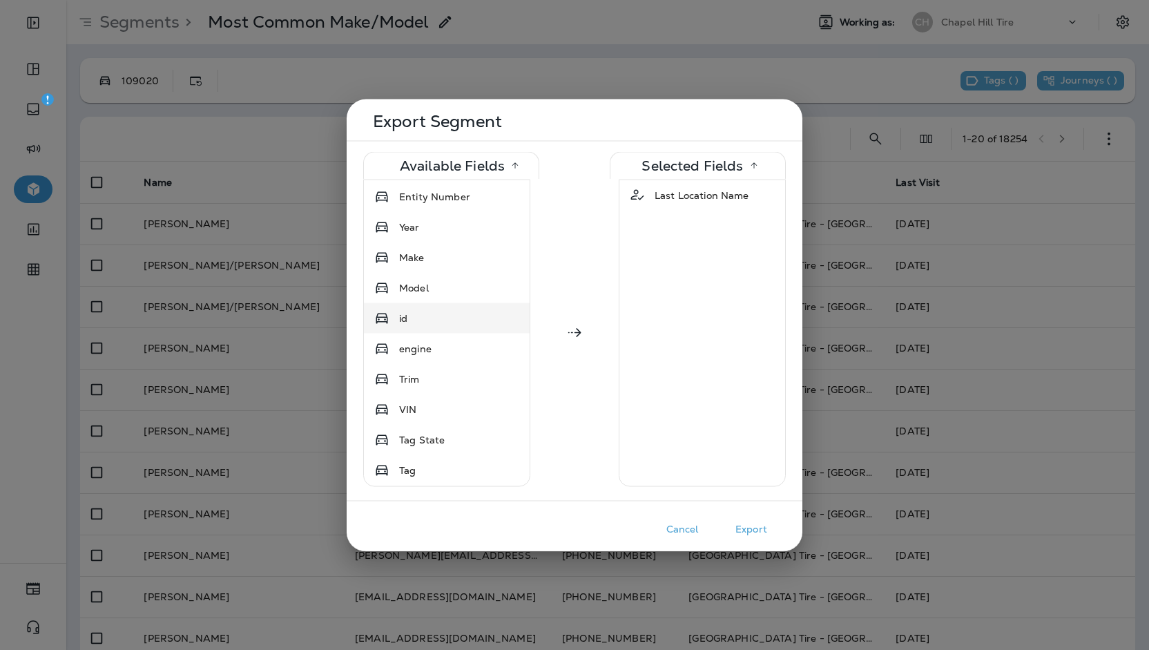
scroll to position [1312, 0]
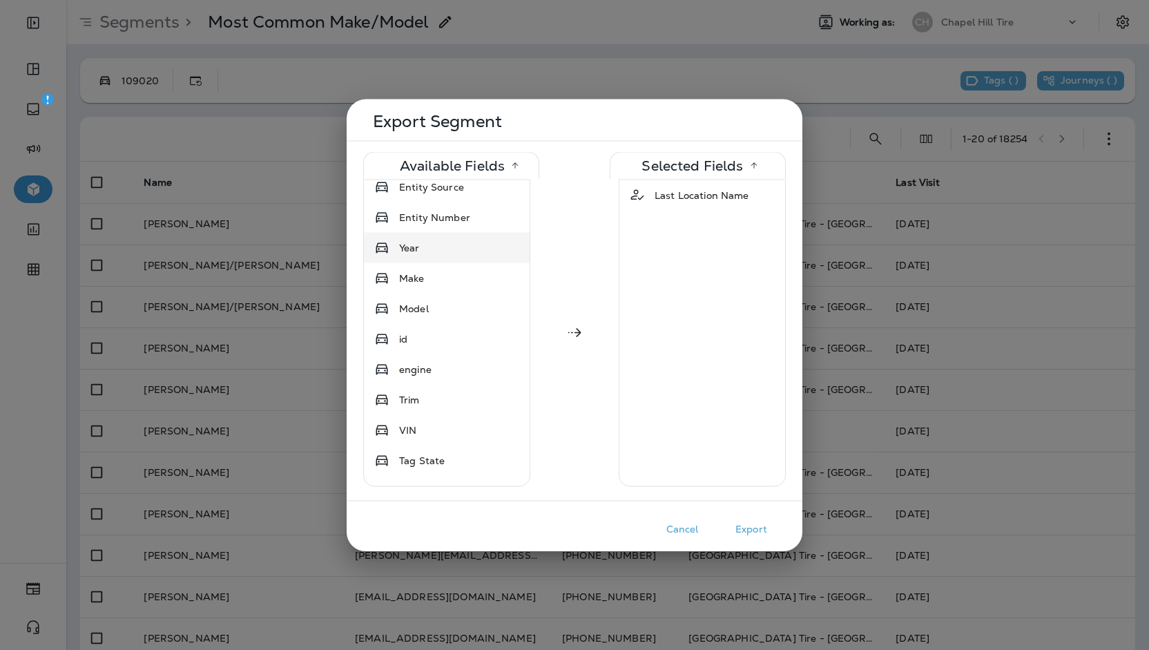
click at [441, 235] on div "Year" at bounding box center [447, 247] width 160 height 25
click at [441, 235] on div "Make" at bounding box center [447, 247] width 160 height 25
click at [441, 235] on div "Model" at bounding box center [447, 247] width 160 height 25
click at [735, 514] on div "Cancel Export" at bounding box center [574, 520] width 423 height 39
click at [750, 530] on button "Export" at bounding box center [751, 528] width 69 height 21
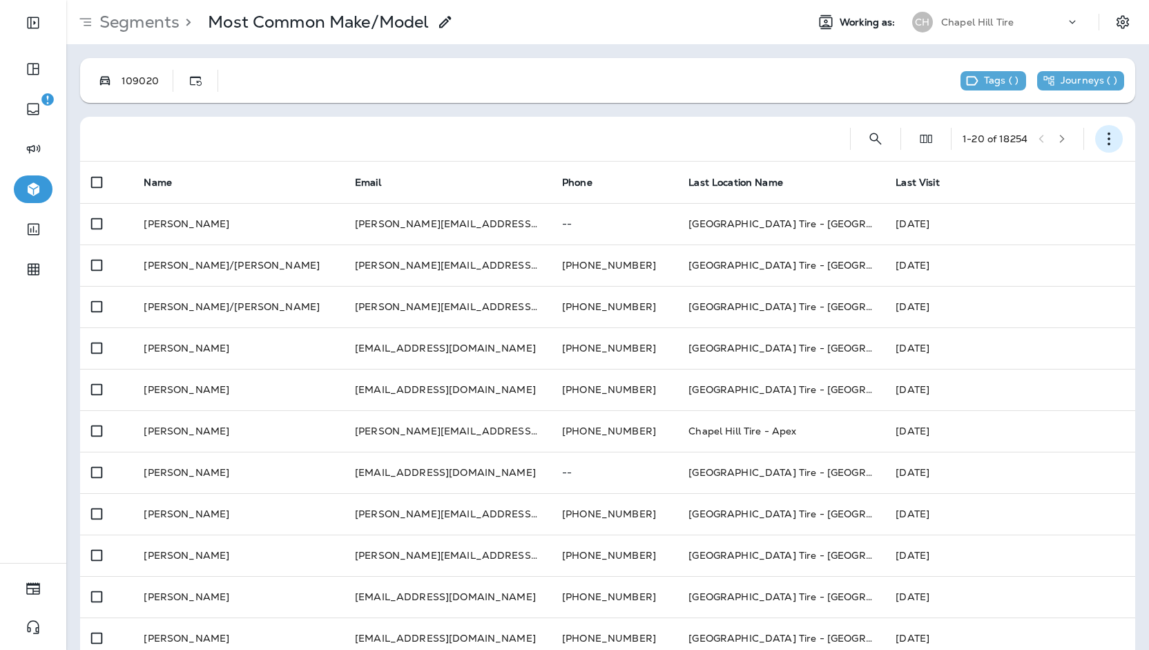
click at [1102, 130] on button "button" at bounding box center [1109, 139] width 28 height 28
click at [1043, 173] on button "Edit Segment" at bounding box center [1030, 174] width 166 height 33
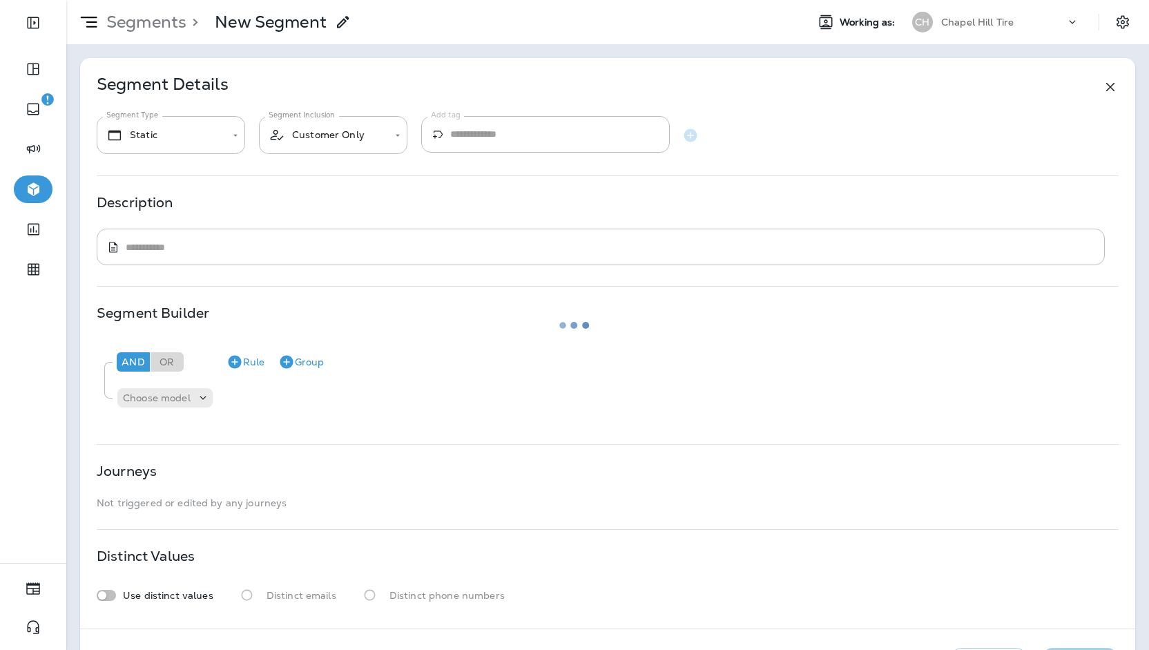
type input "*******"
type input "**********"
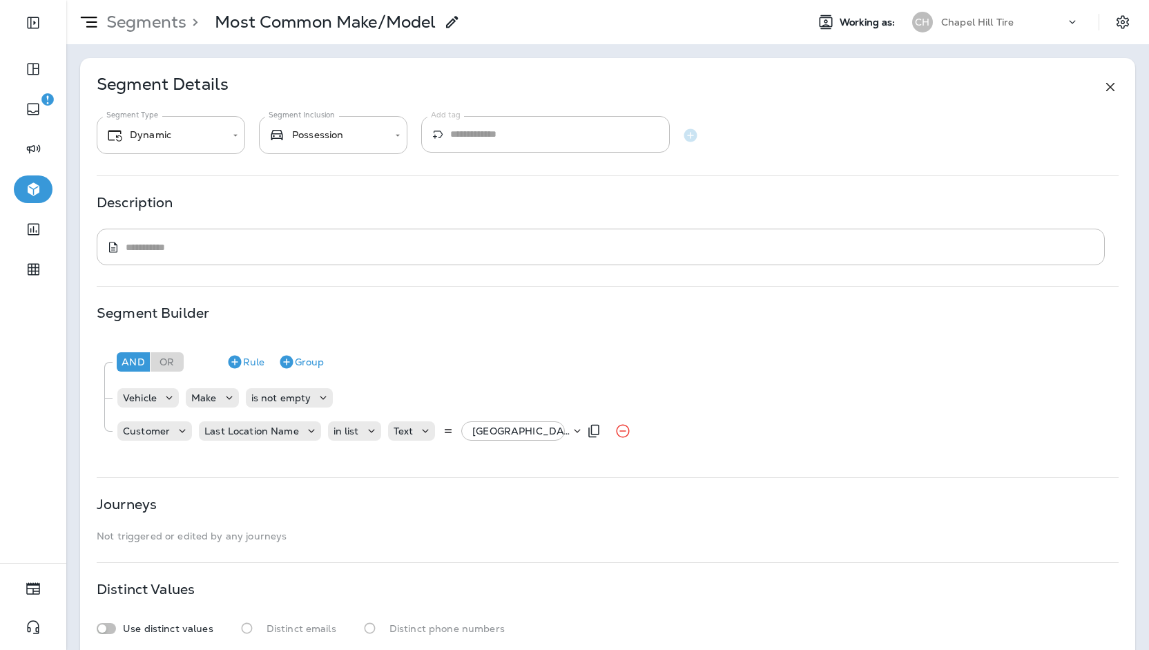
click at [552, 432] on p "[GEOGRAPHIC_DATA] Tire - [GEOGRAPHIC_DATA], +1 more" at bounding box center [521, 430] width 98 height 11
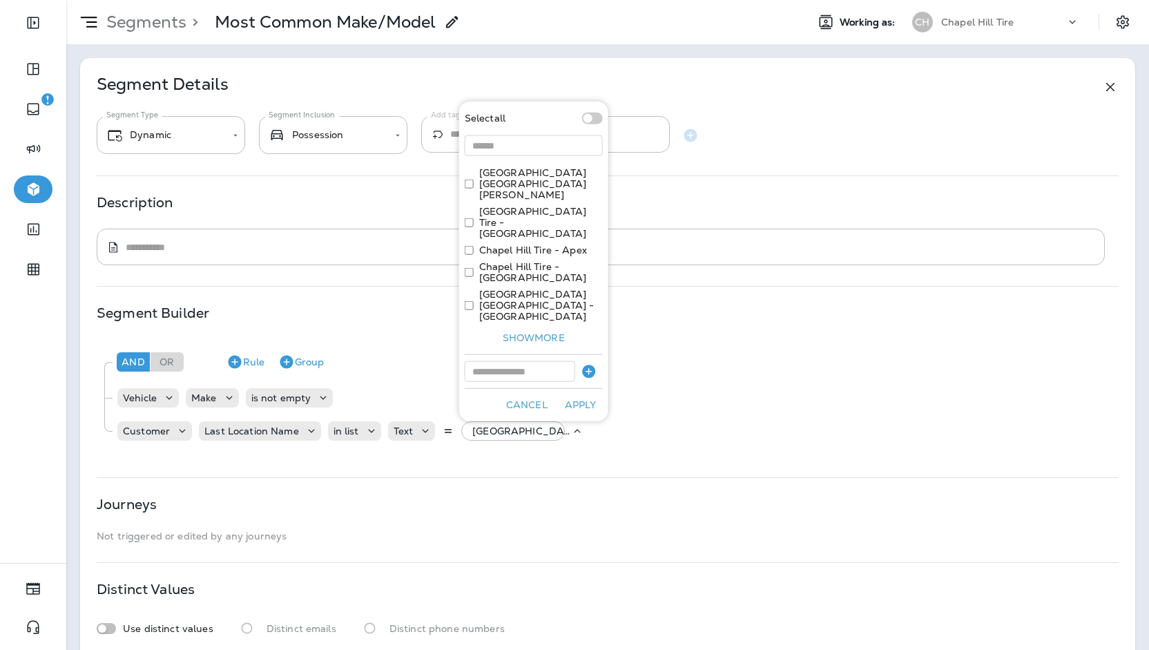
click at [508, 239] on label "[GEOGRAPHIC_DATA] Tire - [GEOGRAPHIC_DATA]" at bounding box center [541, 222] width 124 height 33
click at [510, 255] on label "Chapel Hill Tire - Apex" at bounding box center [533, 249] width 108 height 11
click at [521, 283] on label "Chapel Hill Tire - [GEOGRAPHIC_DATA]" at bounding box center [541, 272] width 124 height 22
click at [519, 302] on label "[GEOGRAPHIC_DATA] [GEOGRAPHIC_DATA] - [GEOGRAPHIC_DATA]" at bounding box center [541, 305] width 124 height 33
click at [567, 394] on button "Apply" at bounding box center [581, 404] width 44 height 21
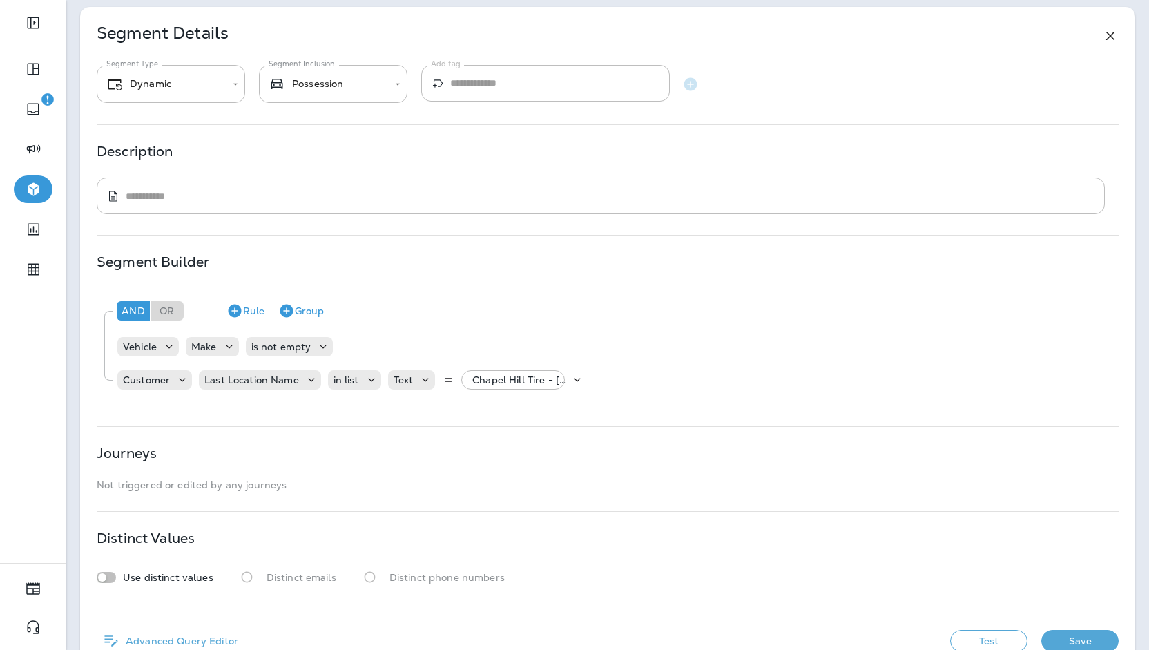
scroll to position [84, 0]
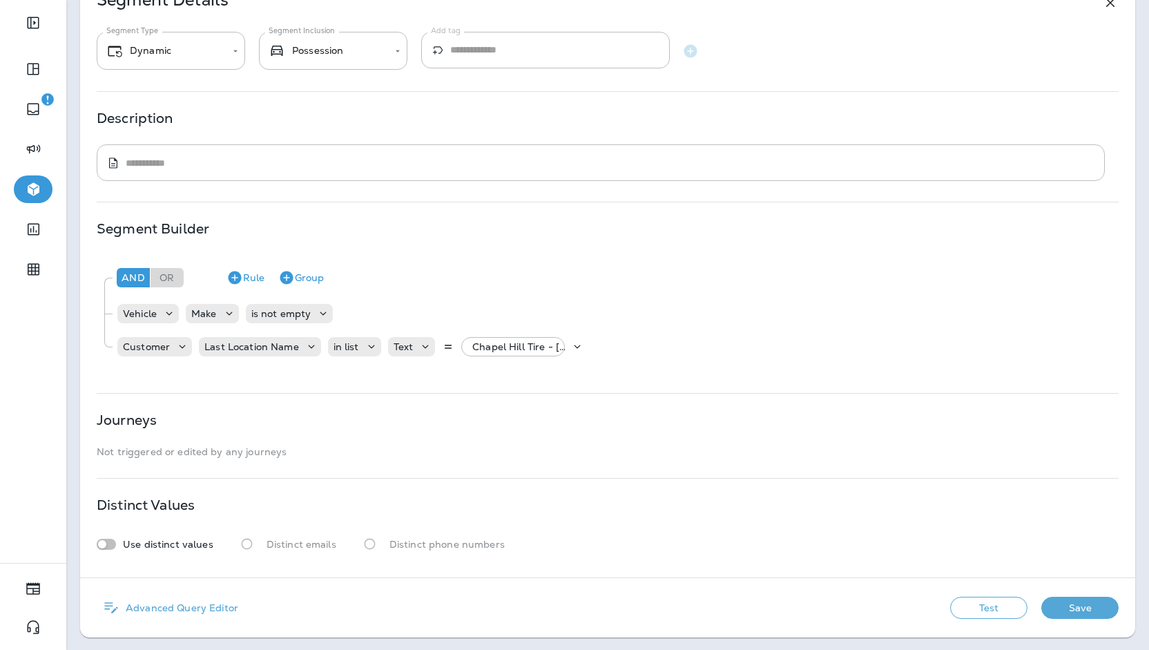
click at [1004, 607] on button "Test" at bounding box center [988, 608] width 77 height 22
click at [1062, 600] on button "Save" at bounding box center [1079, 608] width 77 height 22
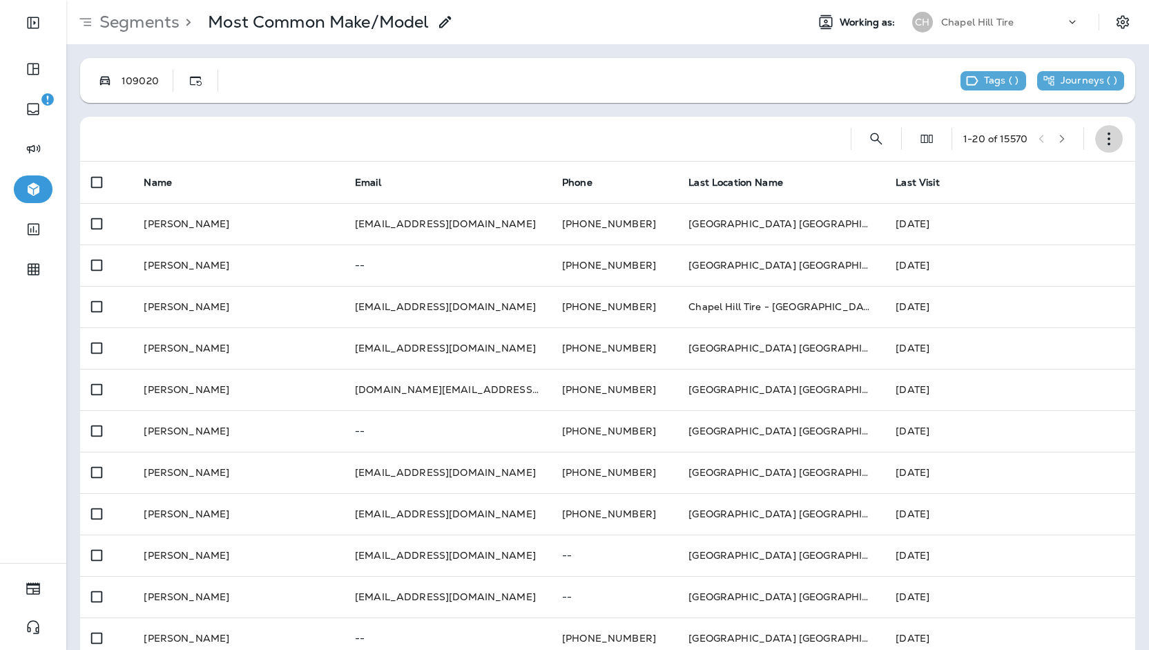
click at [1095, 126] on button "button" at bounding box center [1109, 139] width 28 height 28
click at [1074, 240] on button "Export Customers" at bounding box center [1030, 240] width 166 height 33
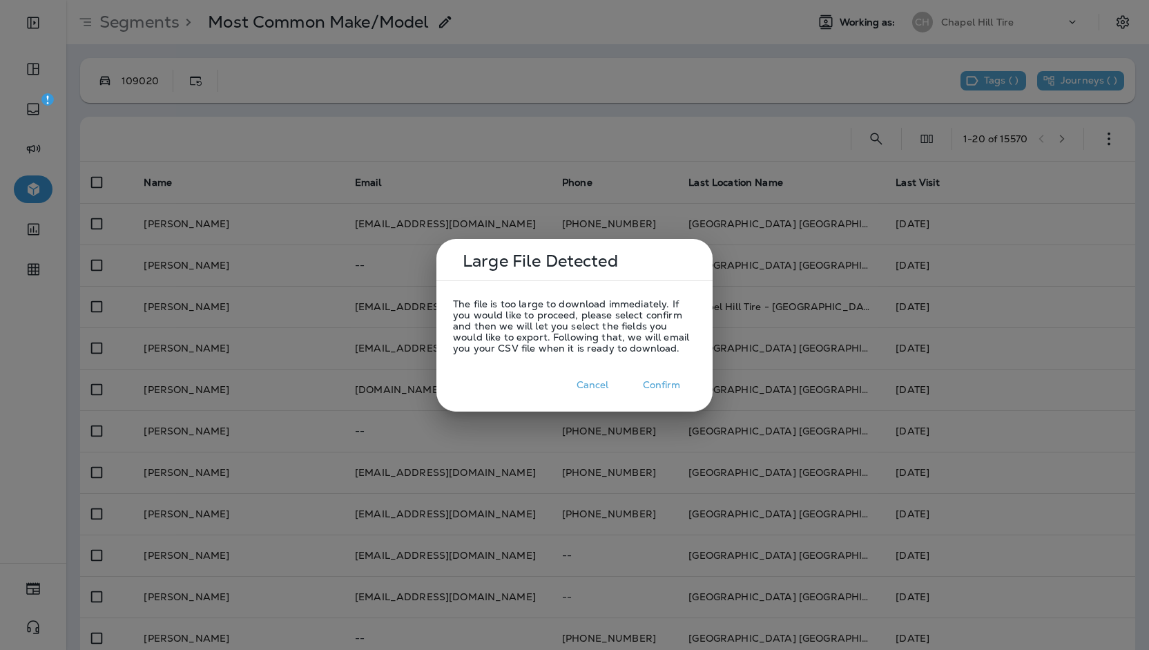
click at [667, 382] on button "Confirm" at bounding box center [661, 384] width 69 height 21
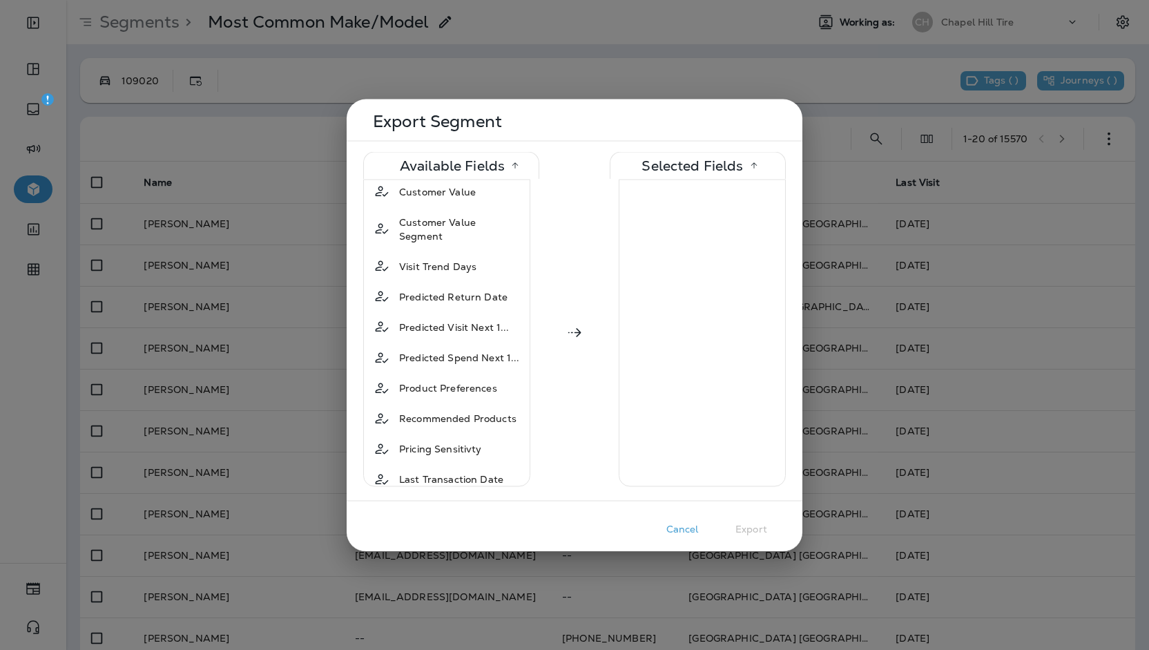
scroll to position [967, 0]
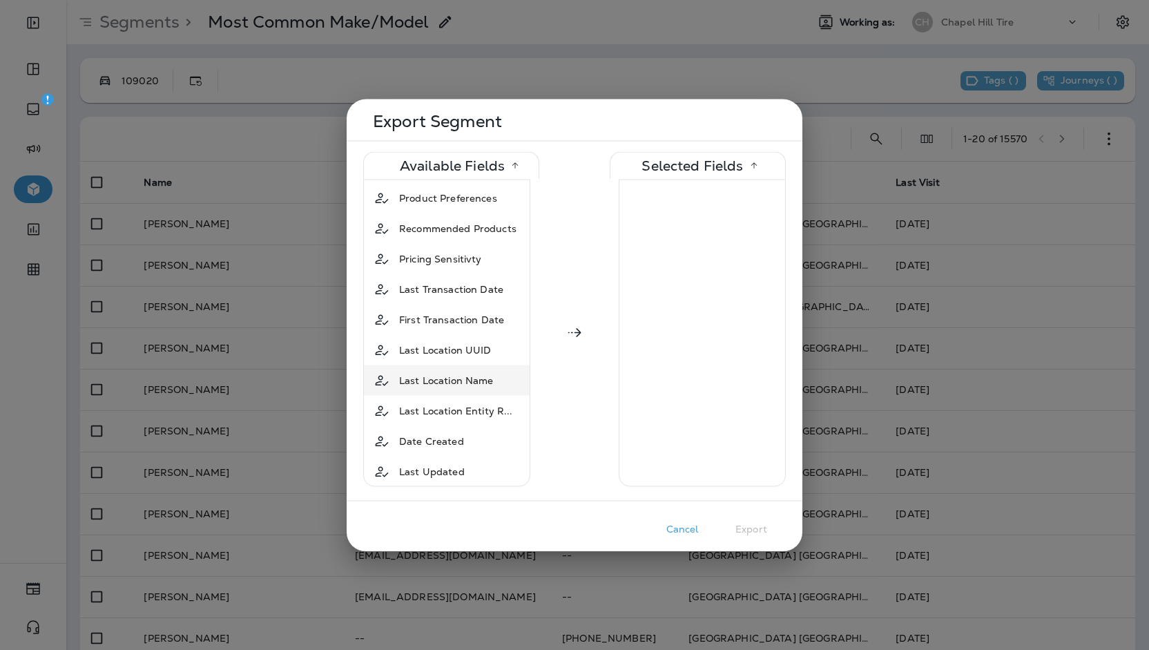
click at [488, 368] on div "Last Location Name" at bounding box center [447, 380] width 106 height 25
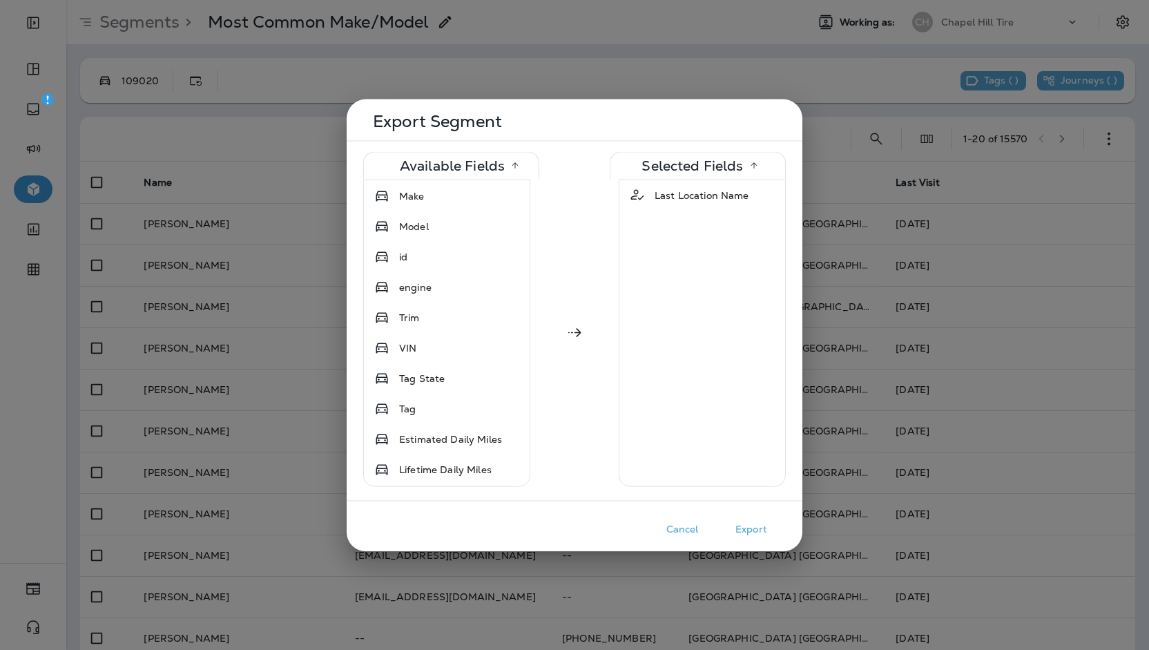
scroll to position [1243, 0]
click at [435, 304] on div "Year" at bounding box center [447, 316] width 160 height 25
click at [435, 304] on div "Make" at bounding box center [447, 316] width 160 height 25
click at [435, 304] on div "Model" at bounding box center [447, 316] width 160 height 25
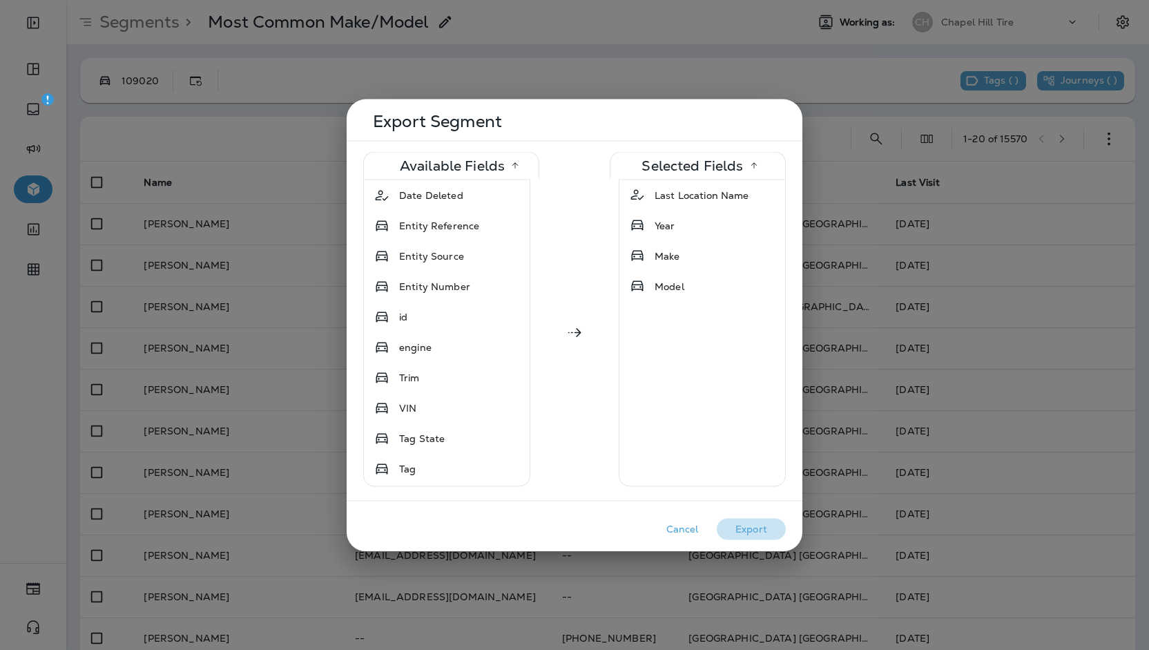
click at [756, 530] on button "Export" at bounding box center [751, 528] width 69 height 21
